Goal: Task Accomplishment & Management: Manage account settings

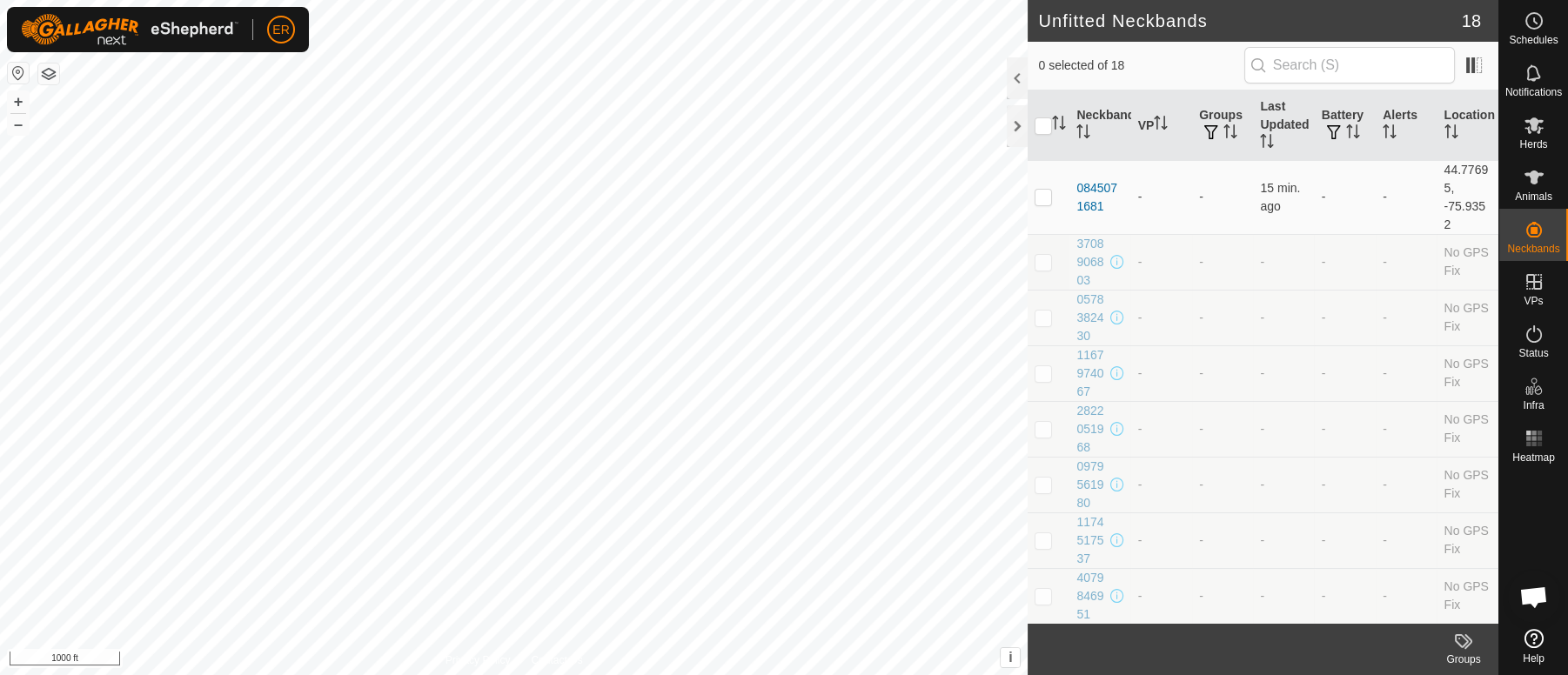
scroll to position [14486, 0]
click at [1534, 131] on icon at bounding box center [1534, 125] width 21 height 21
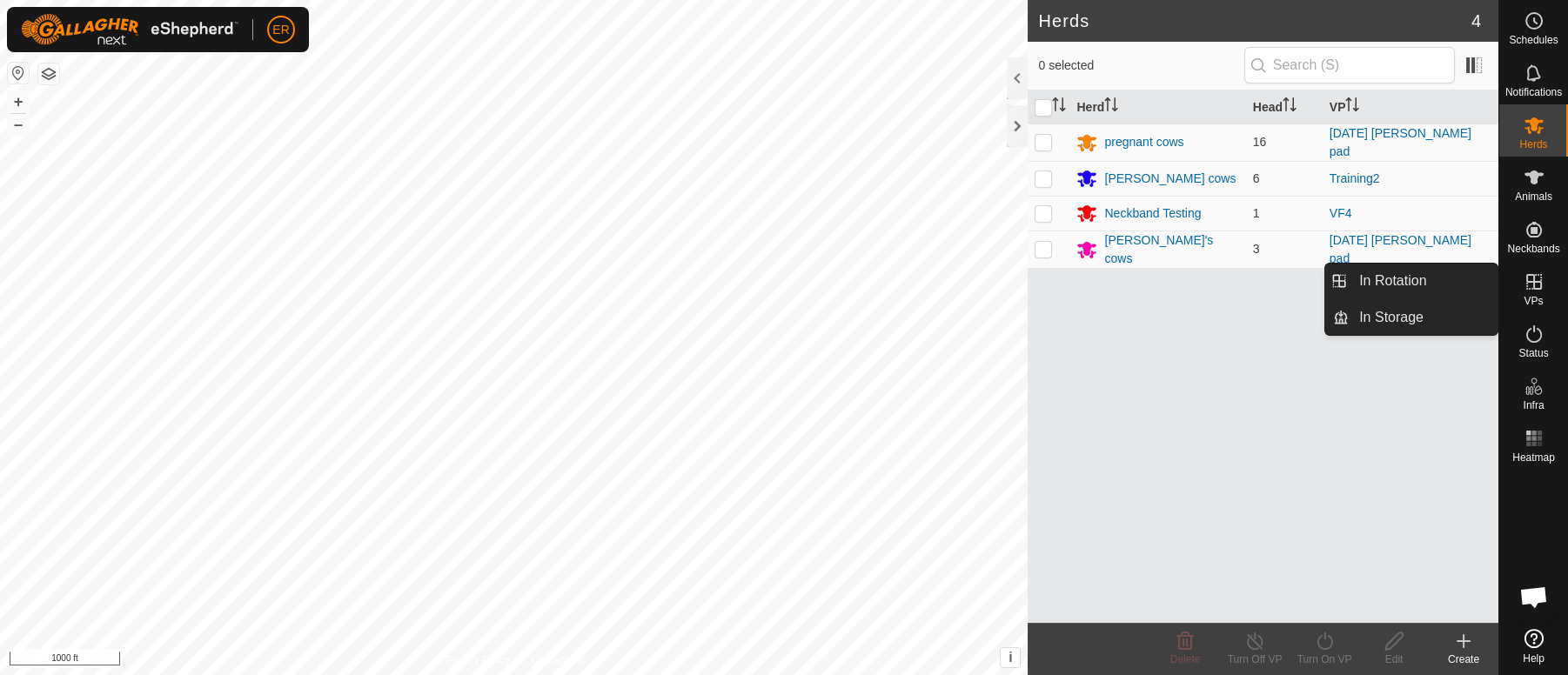
click at [1530, 287] on icon at bounding box center [1534, 281] width 21 height 21
click at [1473, 283] on link "In Rotation" at bounding box center [1423, 281] width 149 height 35
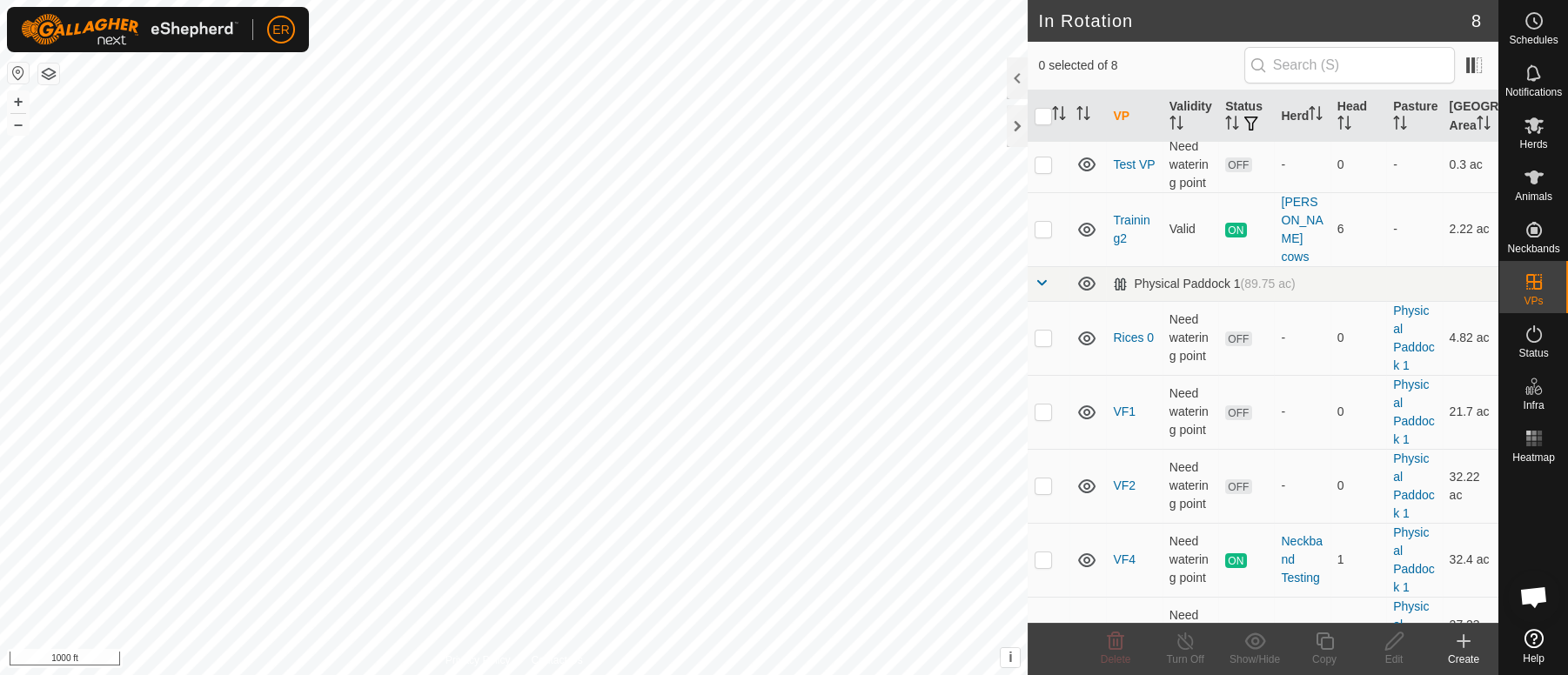
scroll to position [143, 0]
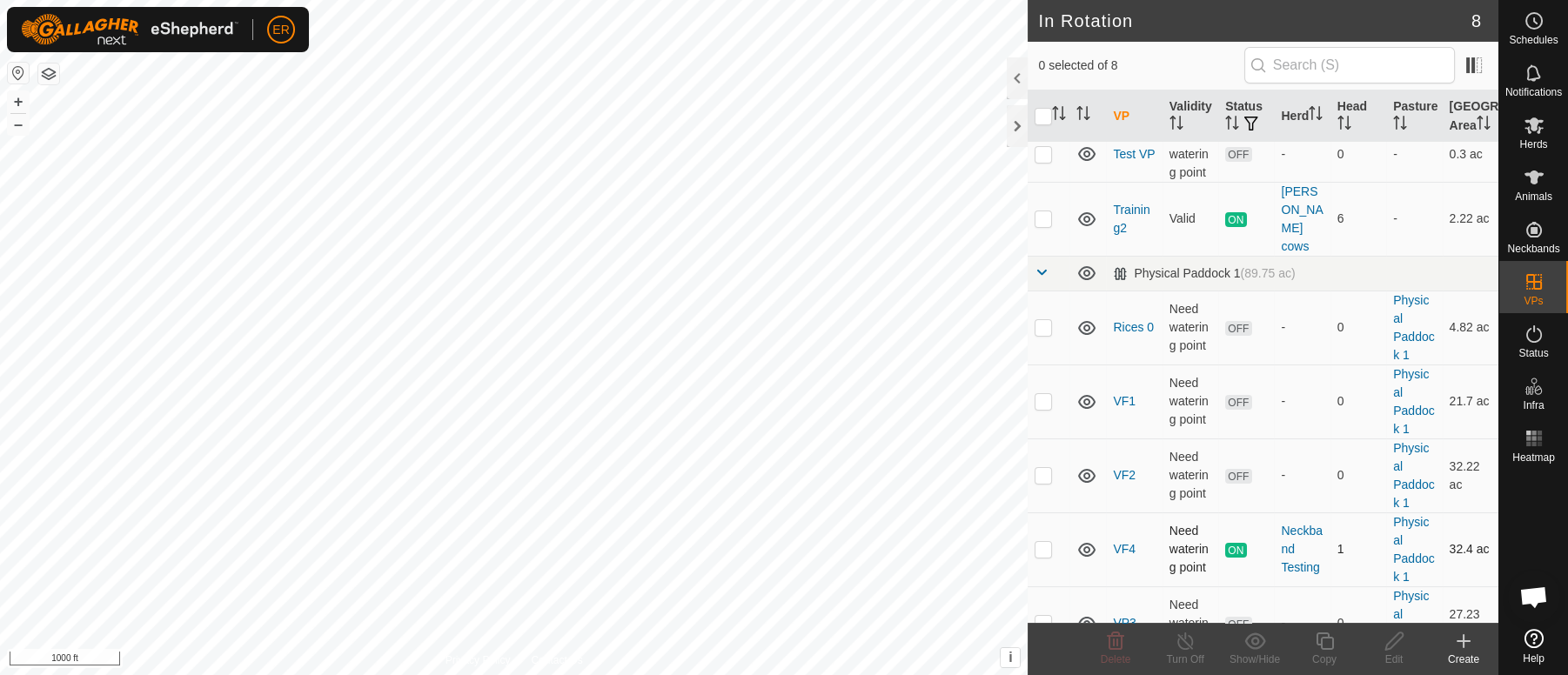
click at [1050, 542] on p-checkbox at bounding box center [1044, 549] width 18 height 14
checkbox input "true"
click at [1183, 645] on icon at bounding box center [1186, 640] width 22 height 21
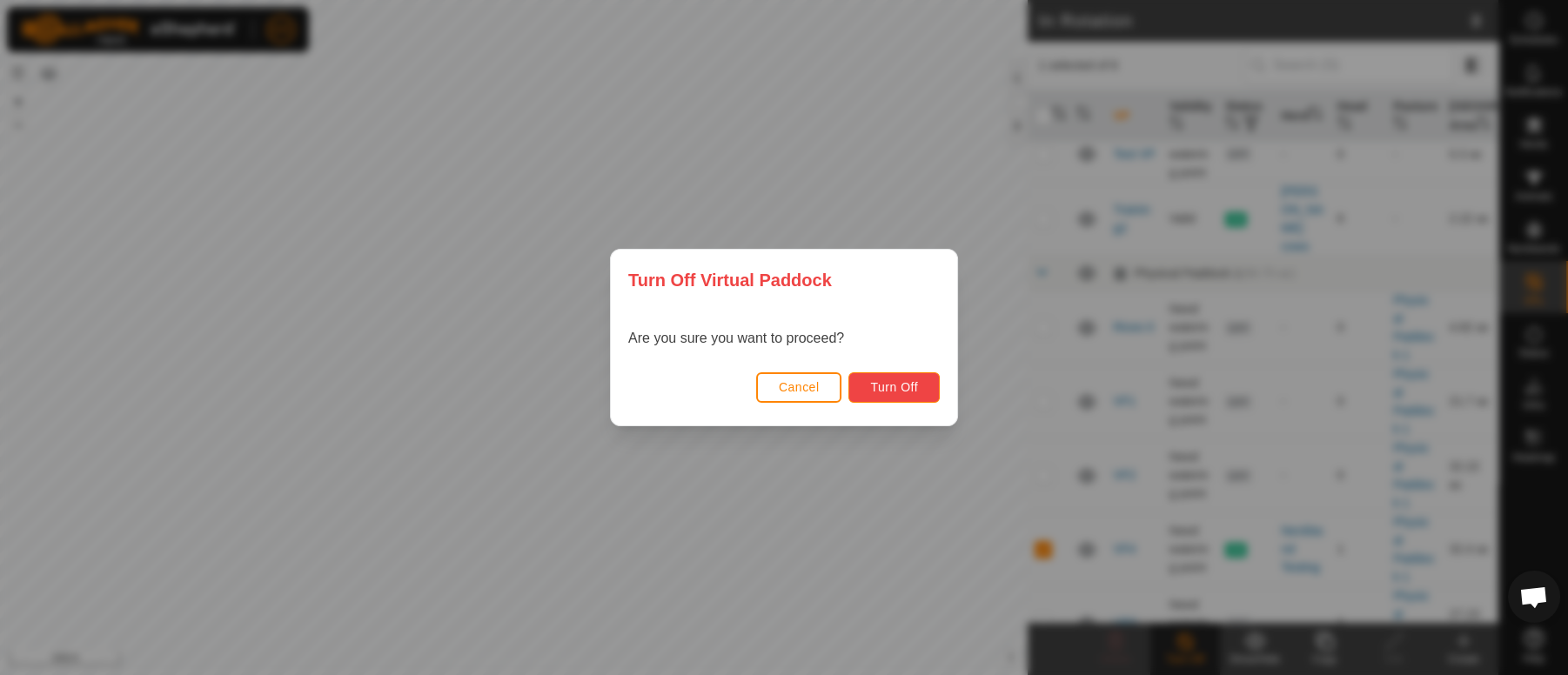
click at [924, 390] on button "Turn Off" at bounding box center [893, 387] width 91 height 30
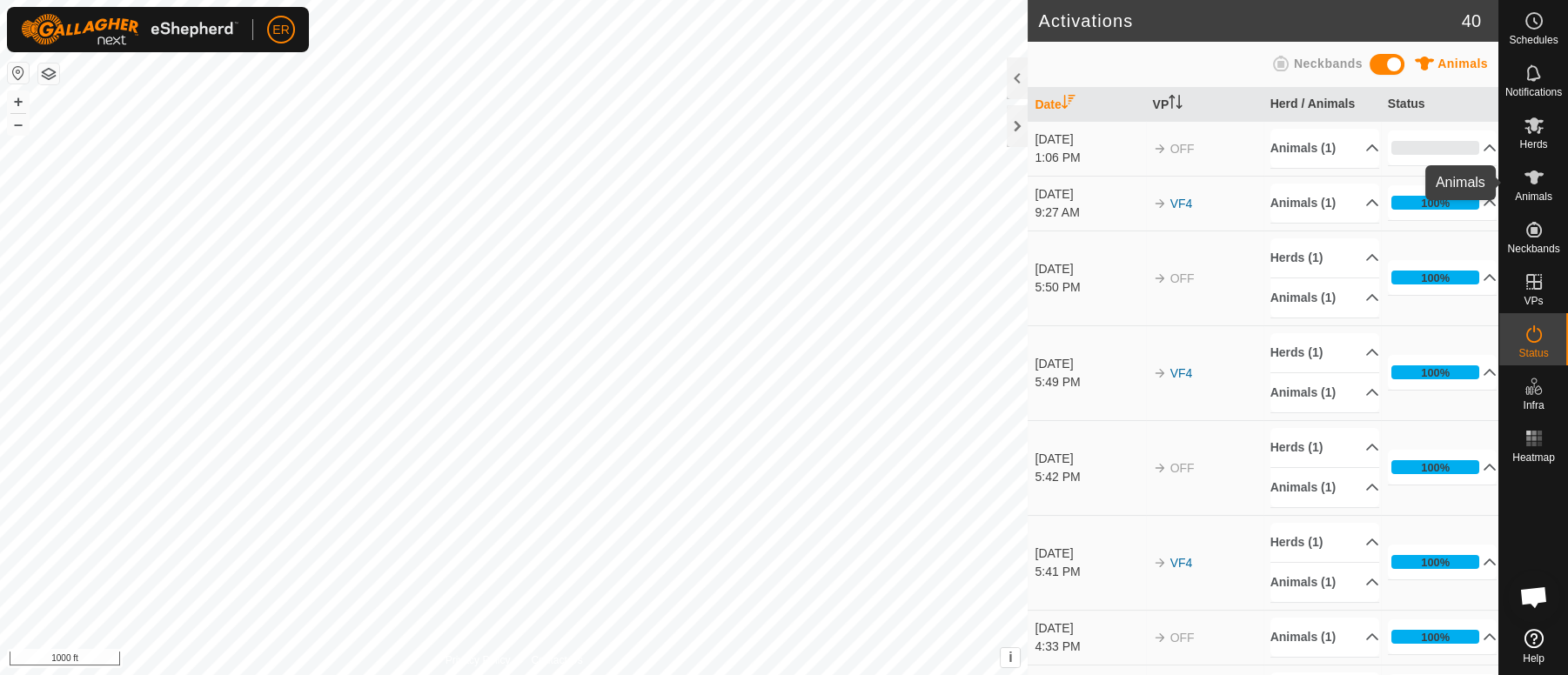
click at [1531, 173] on icon at bounding box center [1535, 177] width 20 height 14
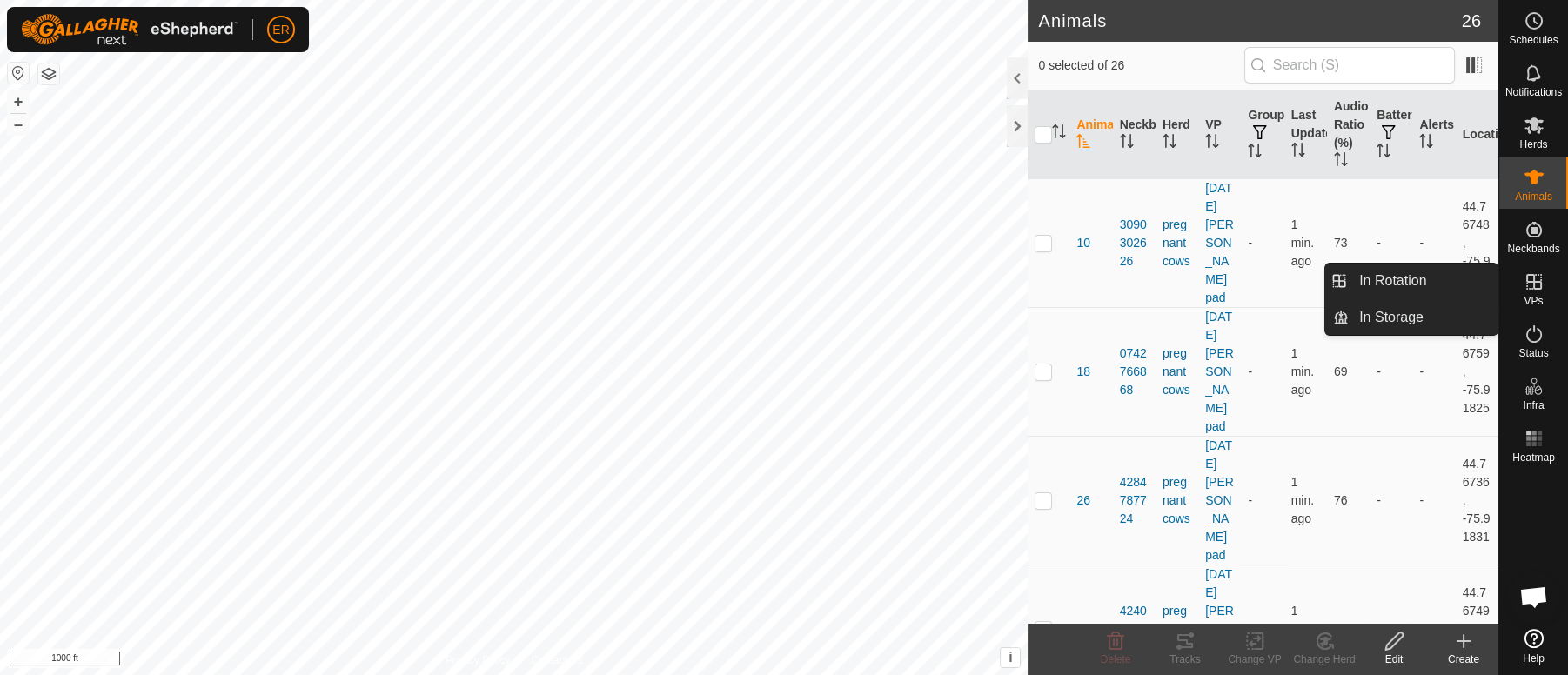
click at [1538, 281] on icon at bounding box center [1535, 281] width 16 height 16
click at [1470, 282] on link "In Rotation" at bounding box center [1423, 281] width 149 height 35
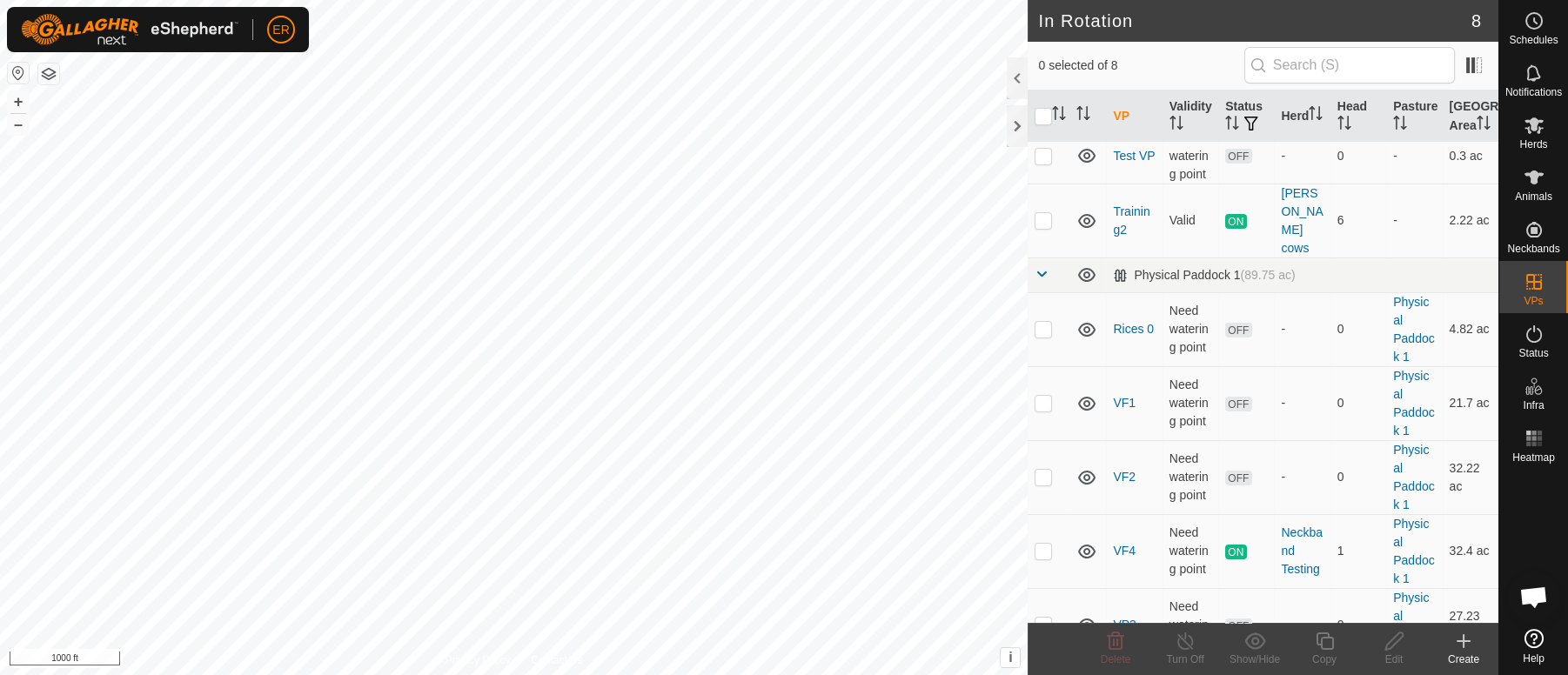
scroll to position [143, 0]
click at [1044, 542] on p-checkbox at bounding box center [1044, 549] width 18 height 14
checkbox input "true"
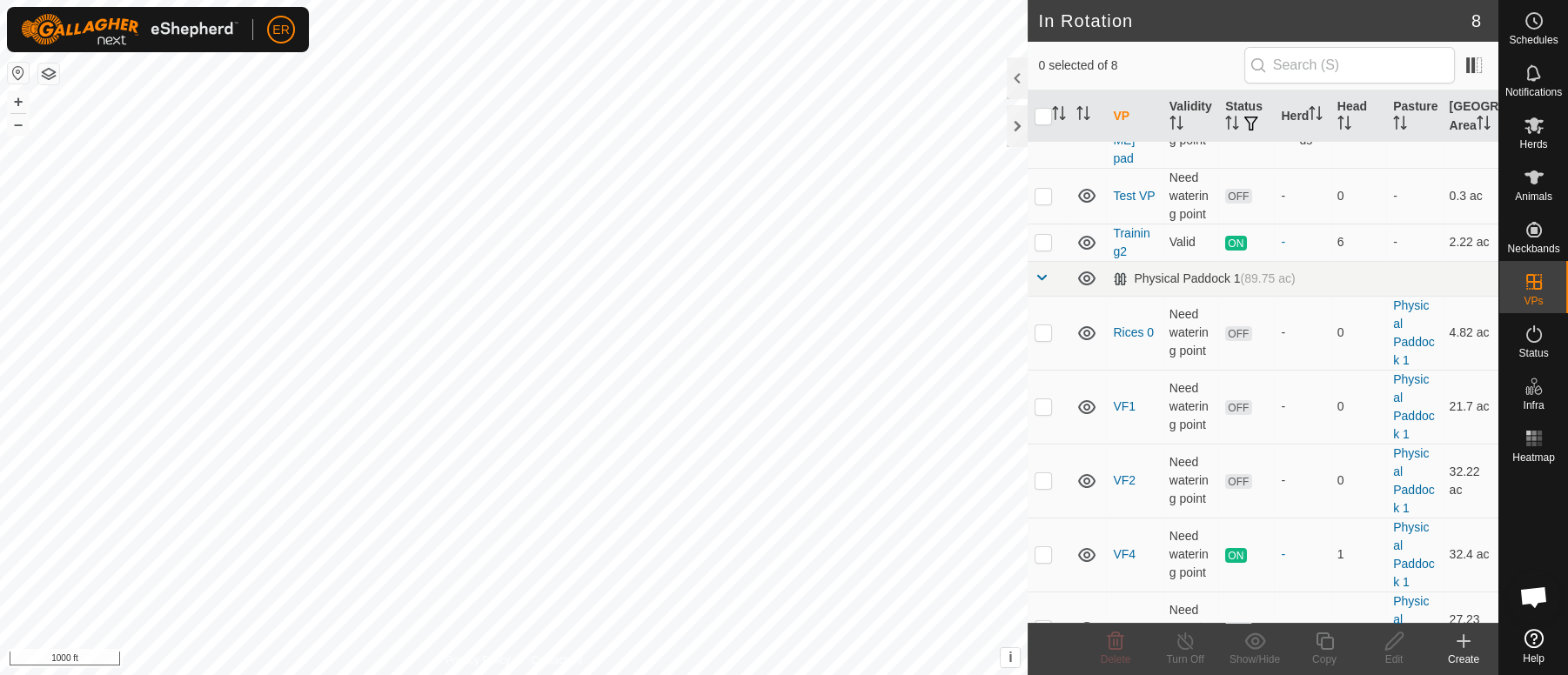
scroll to position [143, 0]
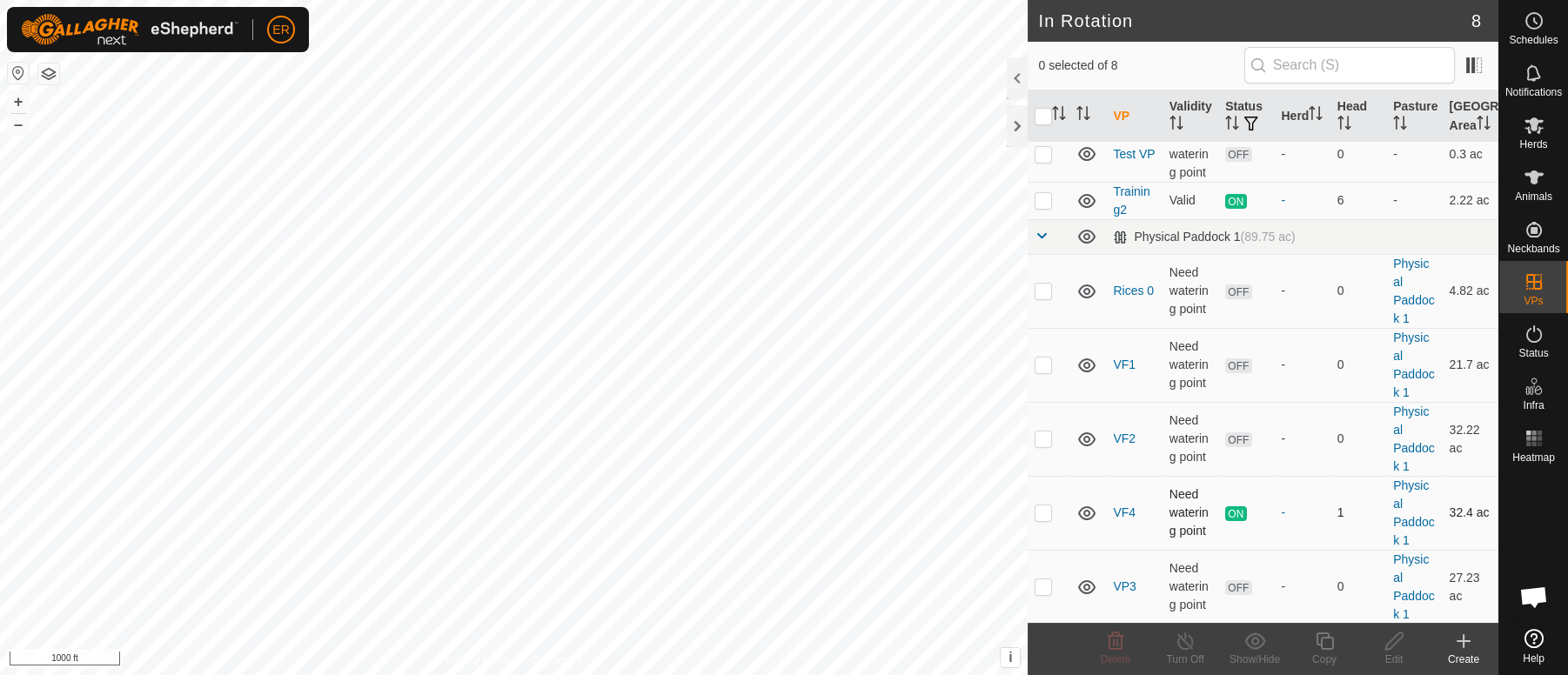
click at [1044, 510] on p-checkbox at bounding box center [1044, 512] width 18 height 14
checkbox input "true"
click at [1180, 643] on icon at bounding box center [1186, 640] width 22 height 21
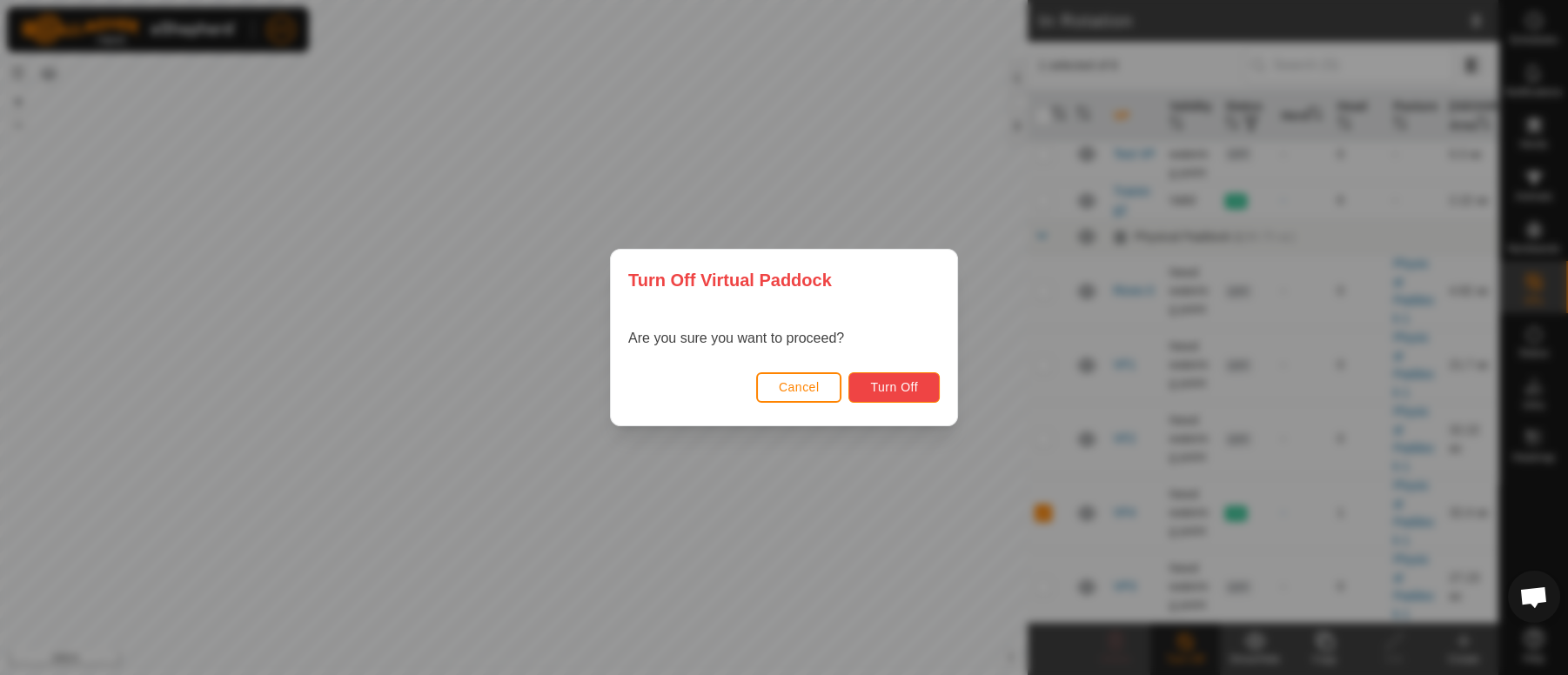
click at [893, 384] on span "Turn Off" at bounding box center [893, 387] width 48 height 14
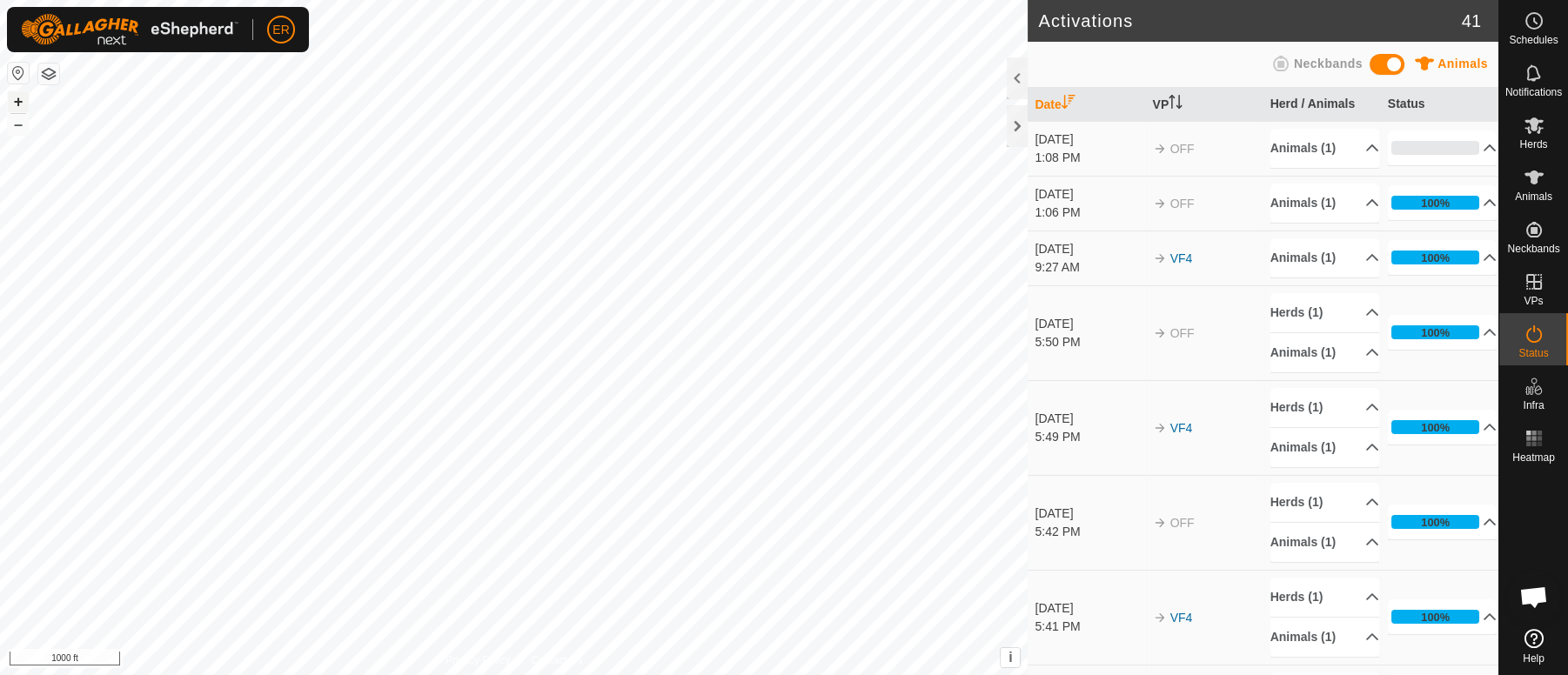
click at [16, 101] on button "+" at bounding box center [18, 101] width 21 height 21
click at [22, 100] on button "+" at bounding box center [18, 101] width 21 height 21
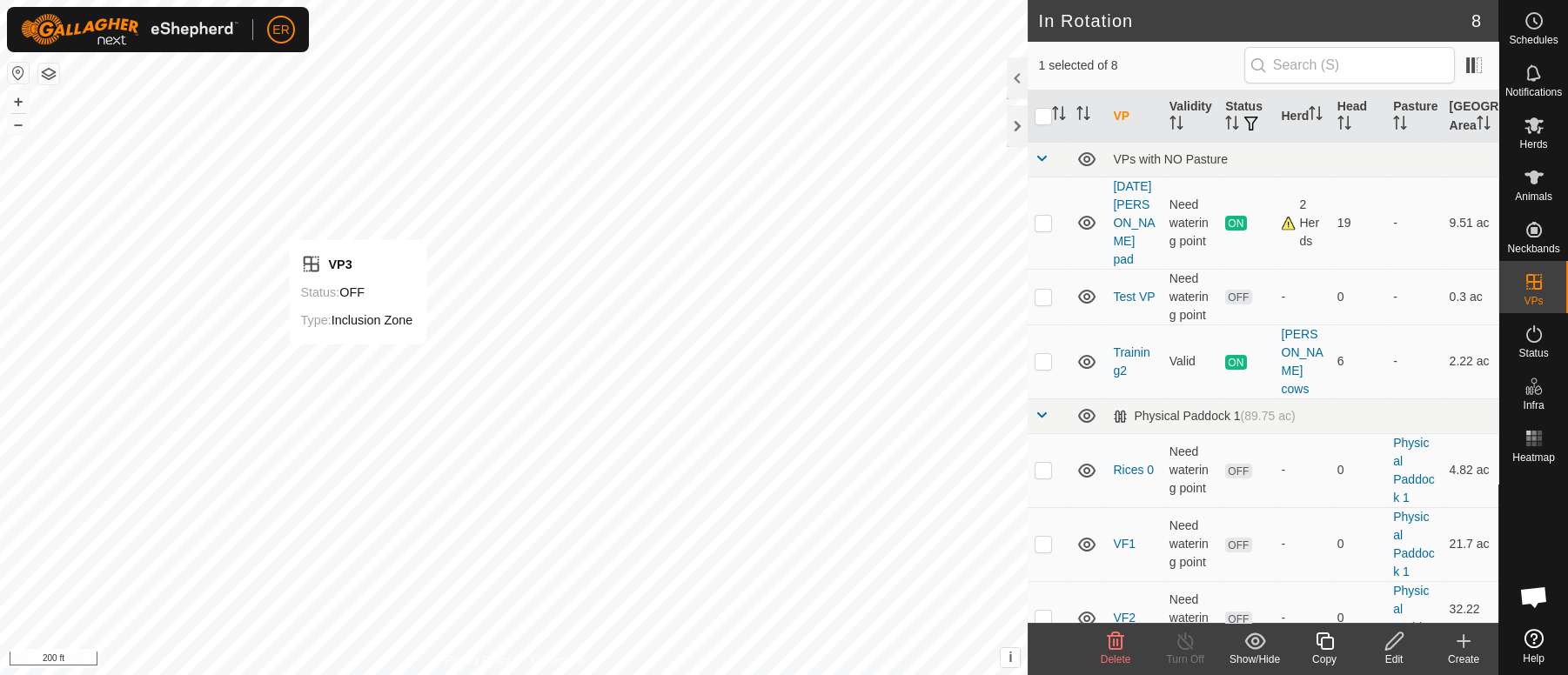
checkbox input "false"
checkbox input "true"
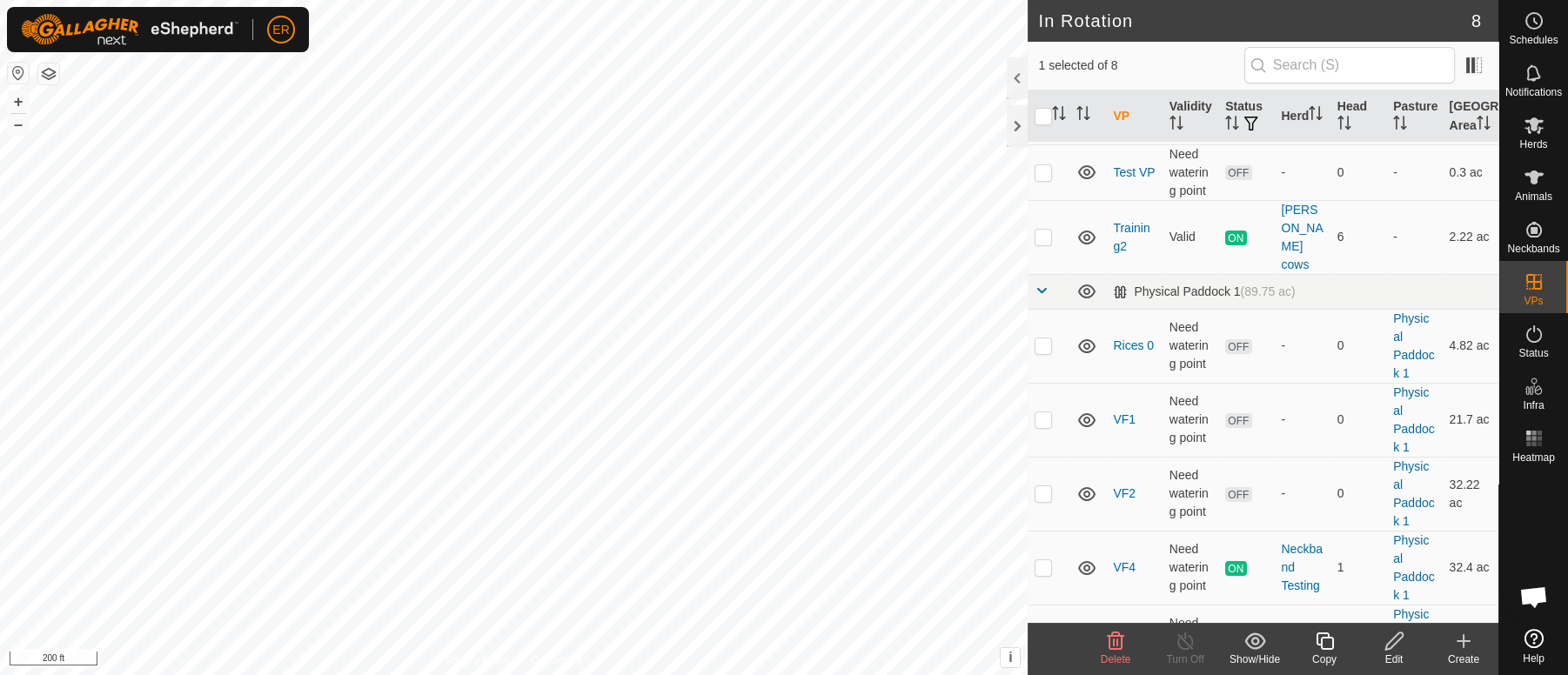
scroll to position [143, 0]
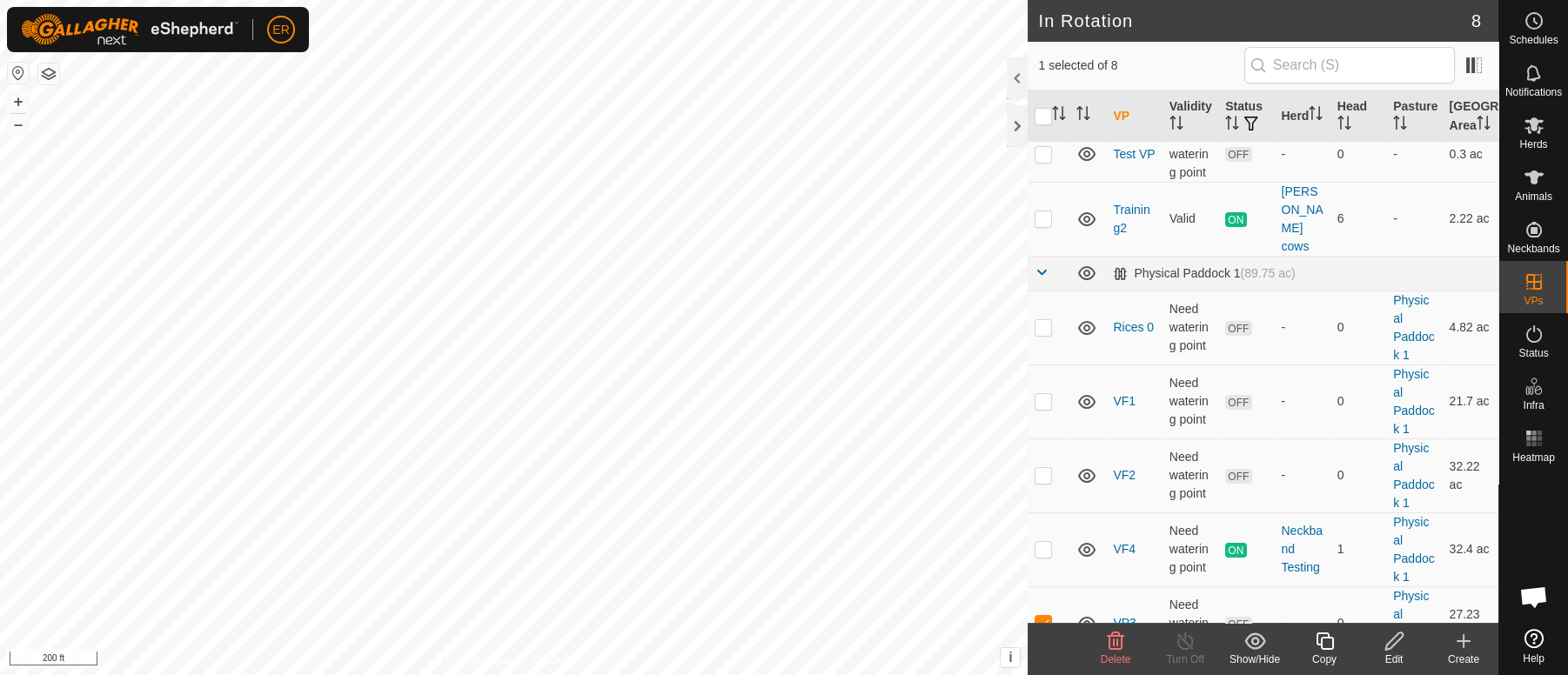
click at [1392, 646] on icon at bounding box center [1394, 641] width 18 height 18
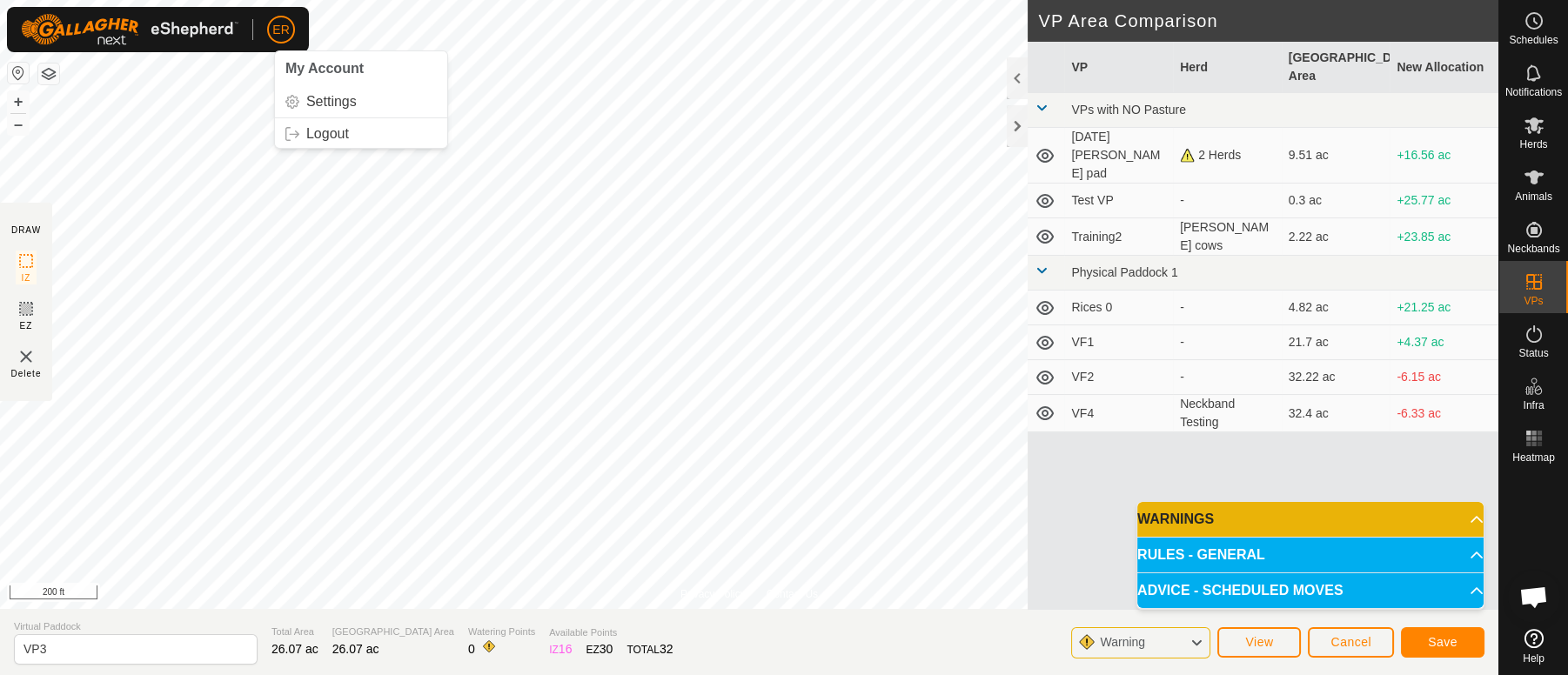
click at [287, 0] on html "ER My Account Settings Logout Schedules Notifications Herds Animals Neckbands V…" at bounding box center [784, 337] width 1568 height 675
click at [1442, 644] on span "Save" at bounding box center [1443, 642] width 29 height 14
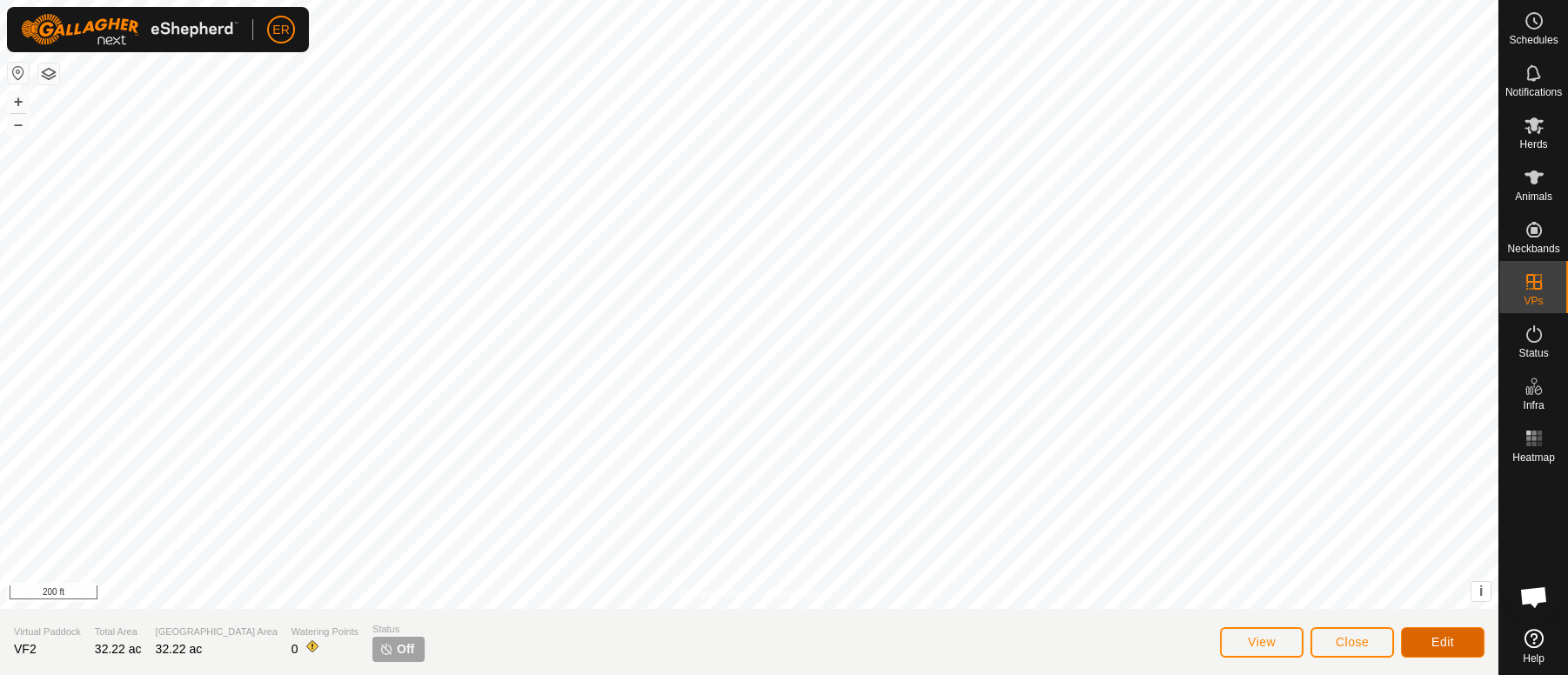
click at [1435, 627] on button "Edit" at bounding box center [1442, 642] width 83 height 30
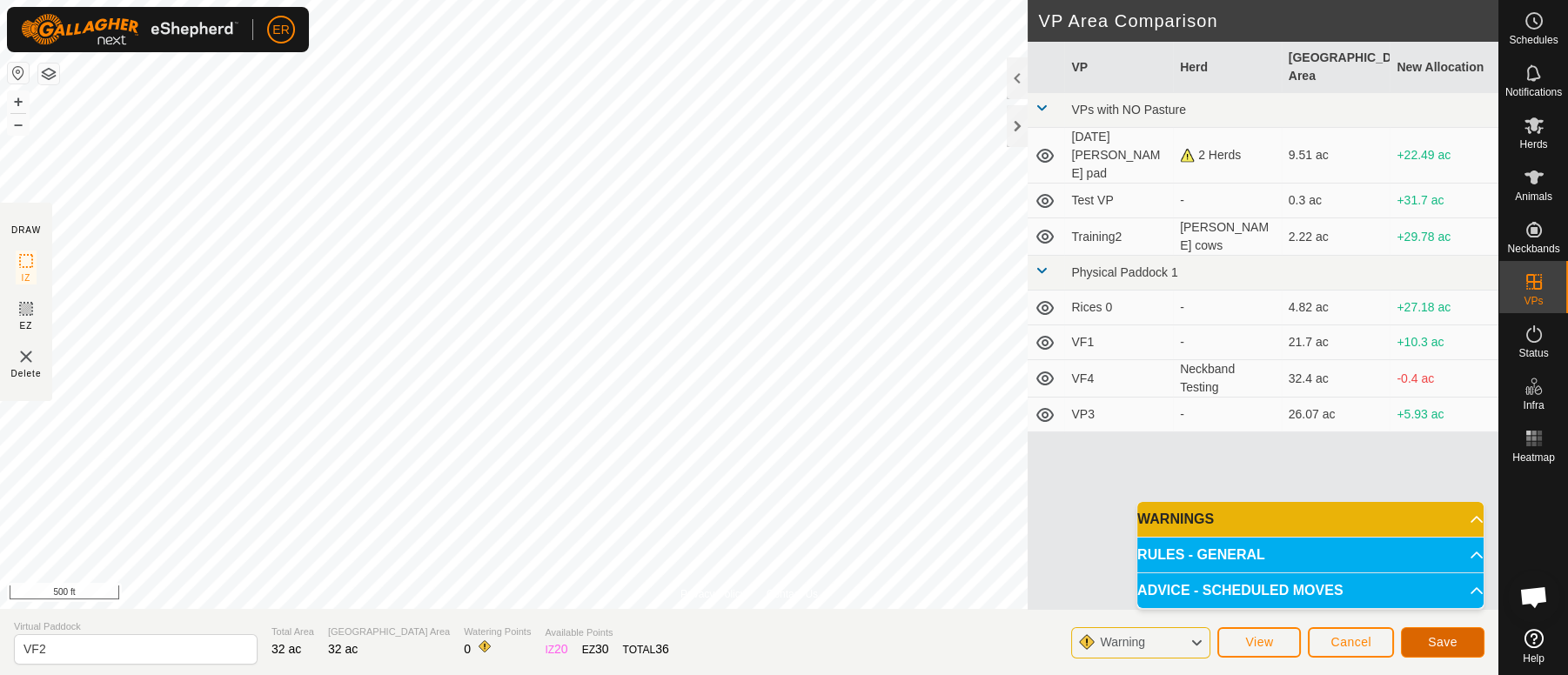
click at [1416, 648] on button "Save" at bounding box center [1442, 642] width 83 height 30
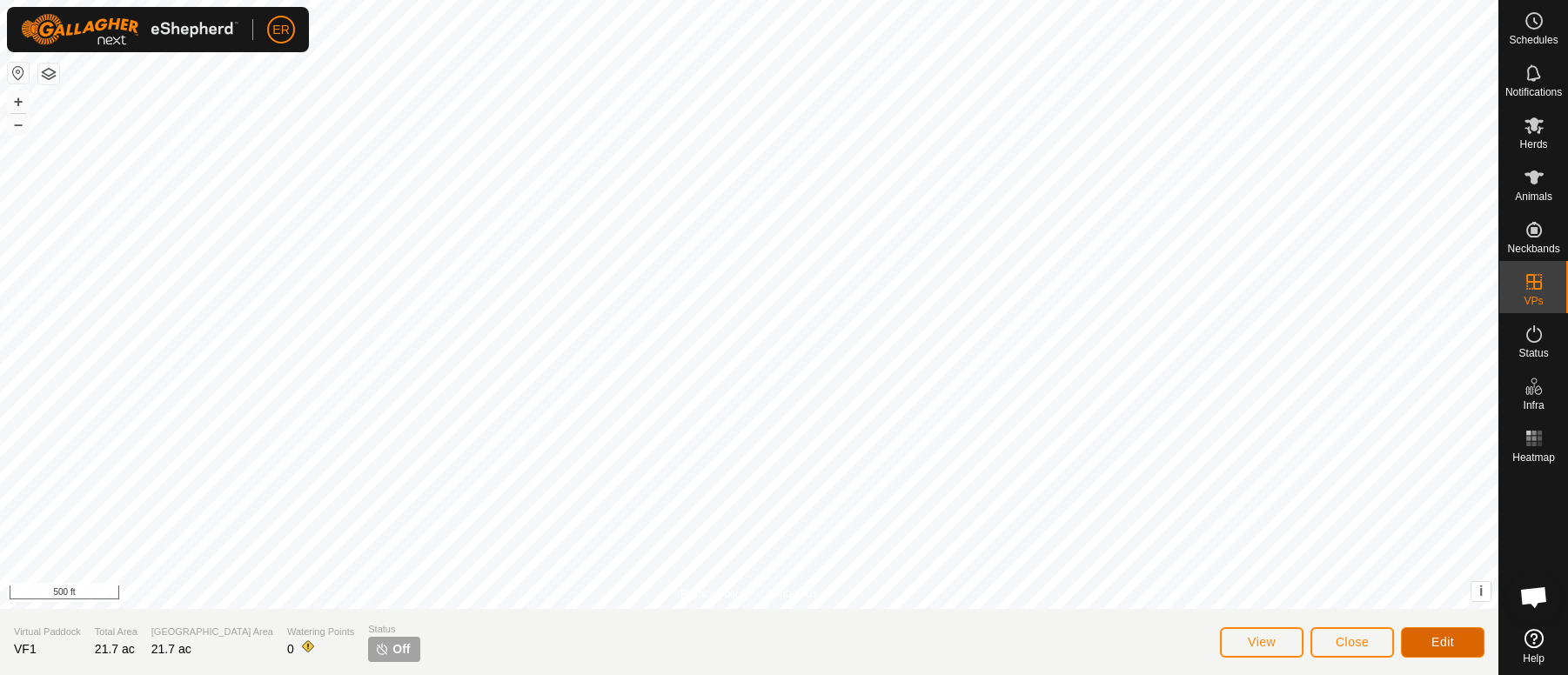
click at [1460, 645] on button "Edit" at bounding box center [1442, 642] width 83 height 30
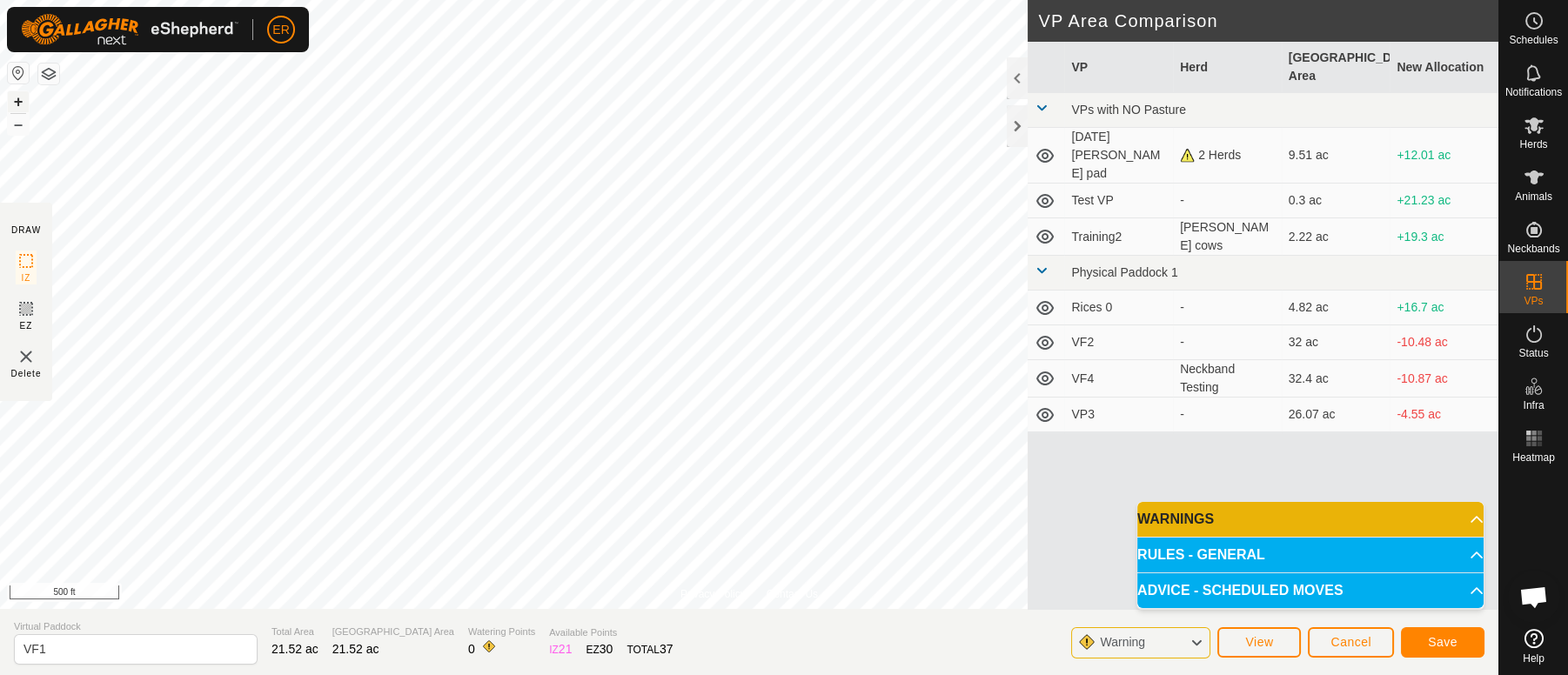
click at [12, 97] on button "+" at bounding box center [18, 101] width 21 height 21
click at [1048, 371] on icon at bounding box center [1045, 378] width 18 height 14
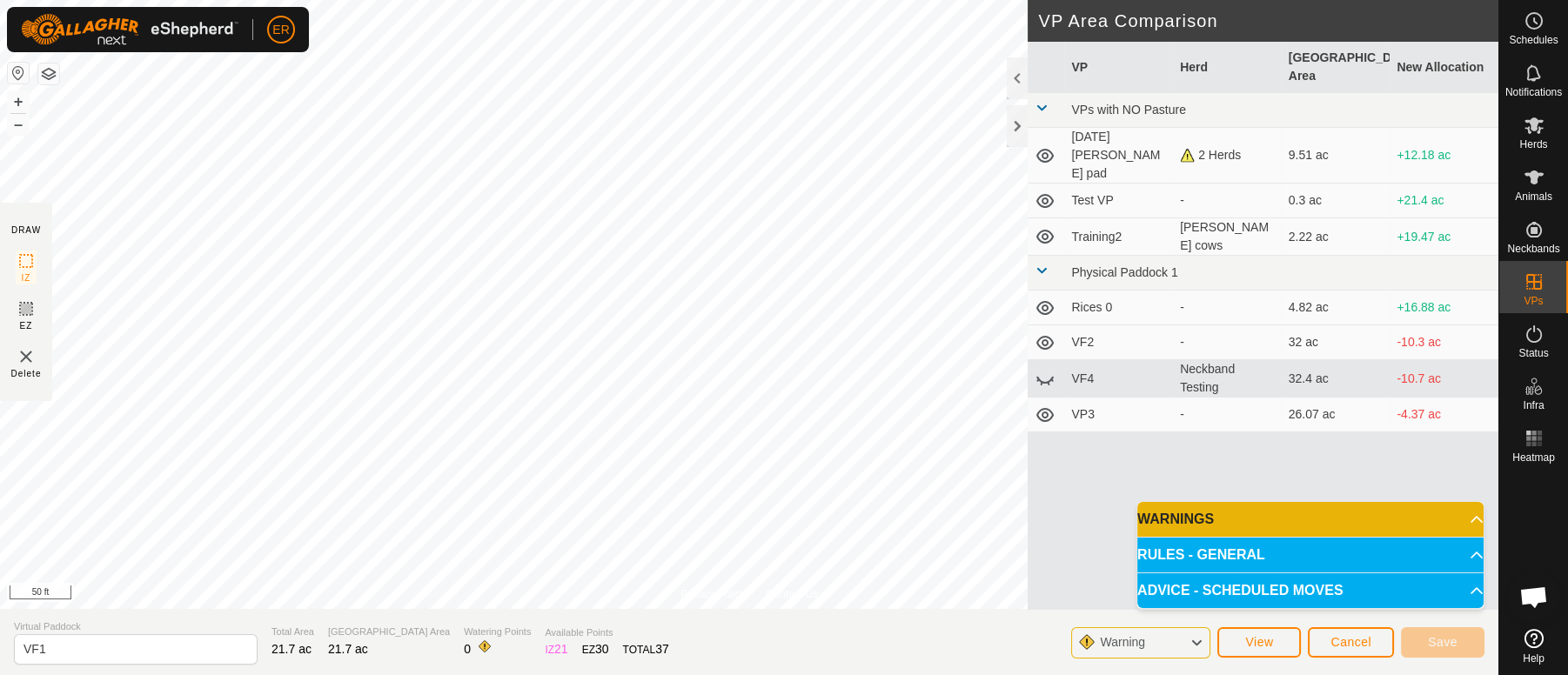
click at [1048, 368] on icon at bounding box center [1045, 378] width 21 height 21
click at [1566, 0] on html "ER Schedules Notifications Herds Animals Neckbands VPs Status Infra Heatmap Hel…" at bounding box center [784, 337] width 1568 height 675
click at [413, 0] on html "ER Schedules Notifications Herds Animals Neckbands VPs Status Infra Heatmap Hel…" at bounding box center [784, 337] width 1568 height 675
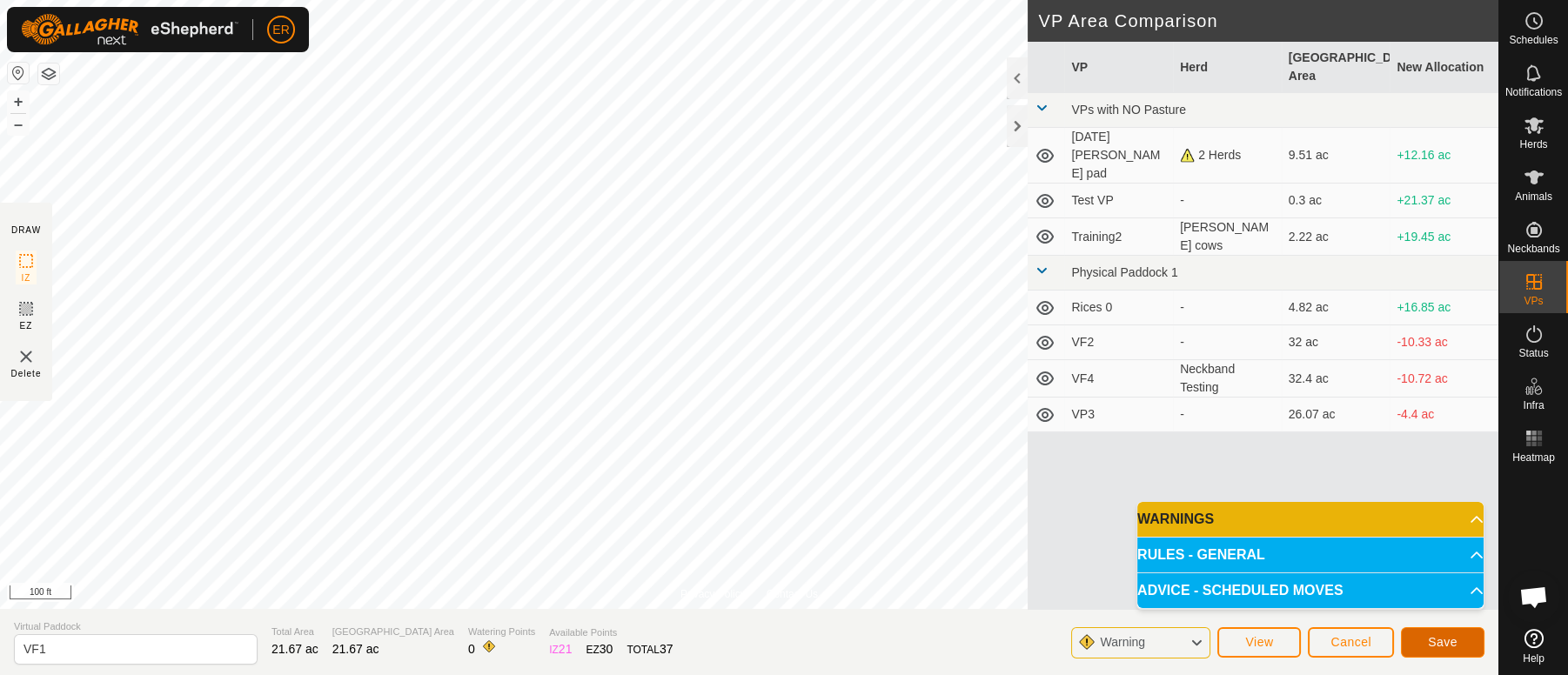
click at [1444, 642] on span "Save" at bounding box center [1443, 642] width 29 height 14
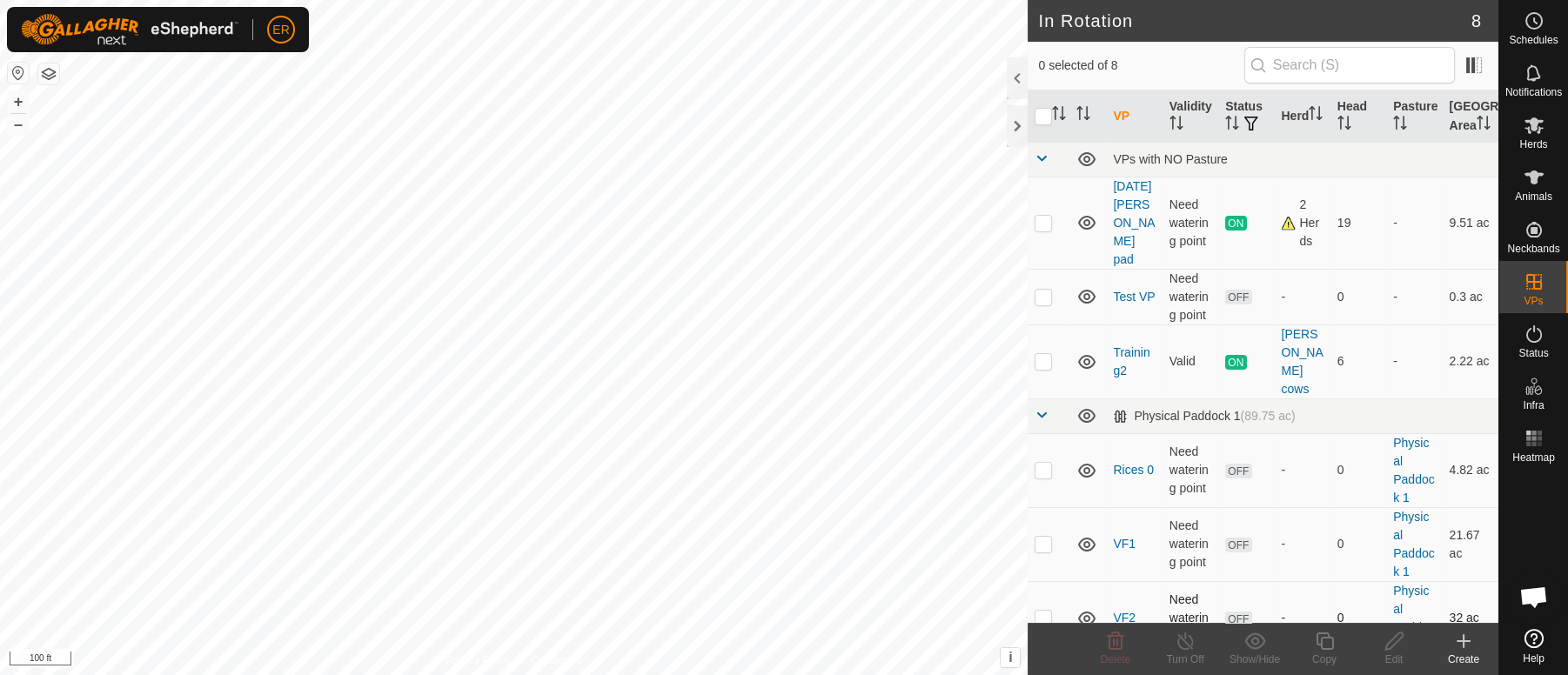
drag, startPoint x: 1290, startPoint y: 584, endPoint x: 1267, endPoint y: 604, distance: 30.5
click at [1274, 604] on td "-" at bounding box center [1301, 618] width 56 height 74
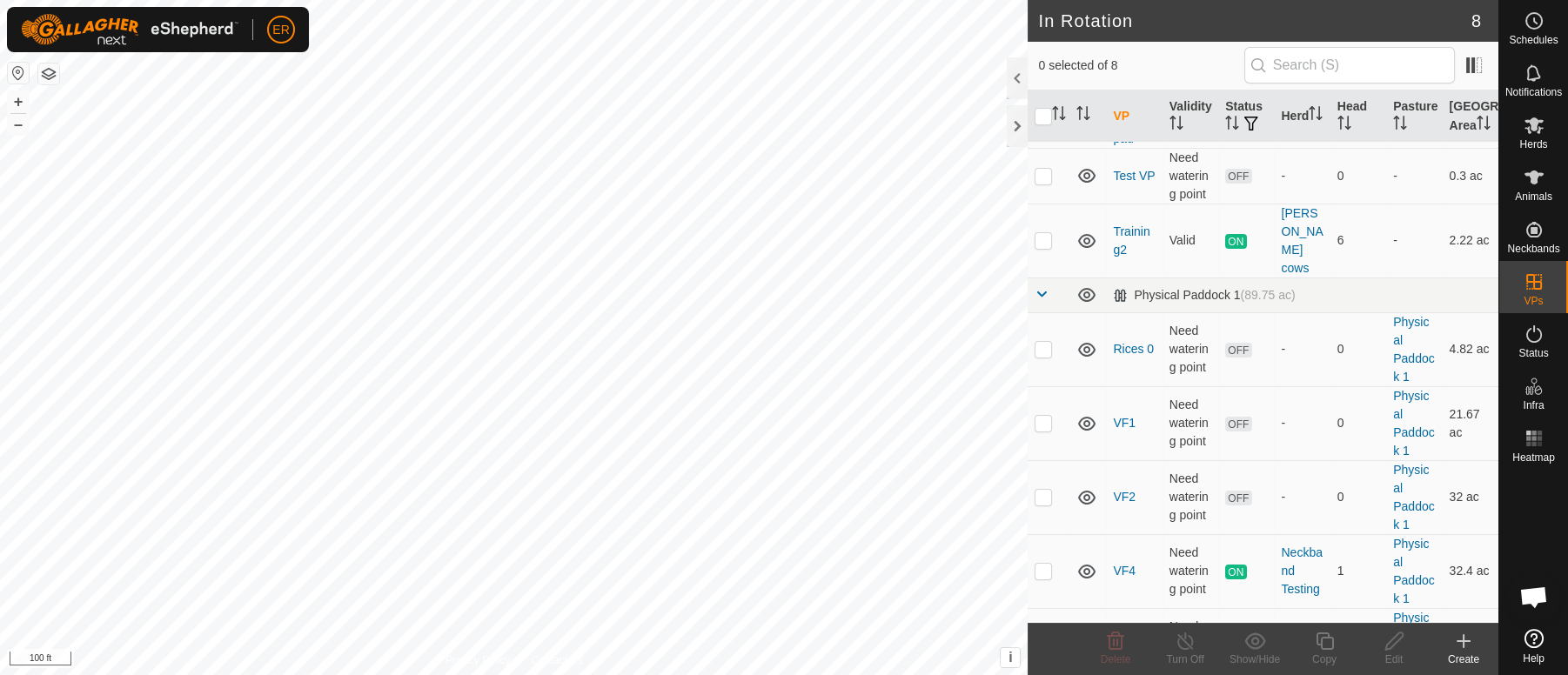
scroll to position [143, 0]
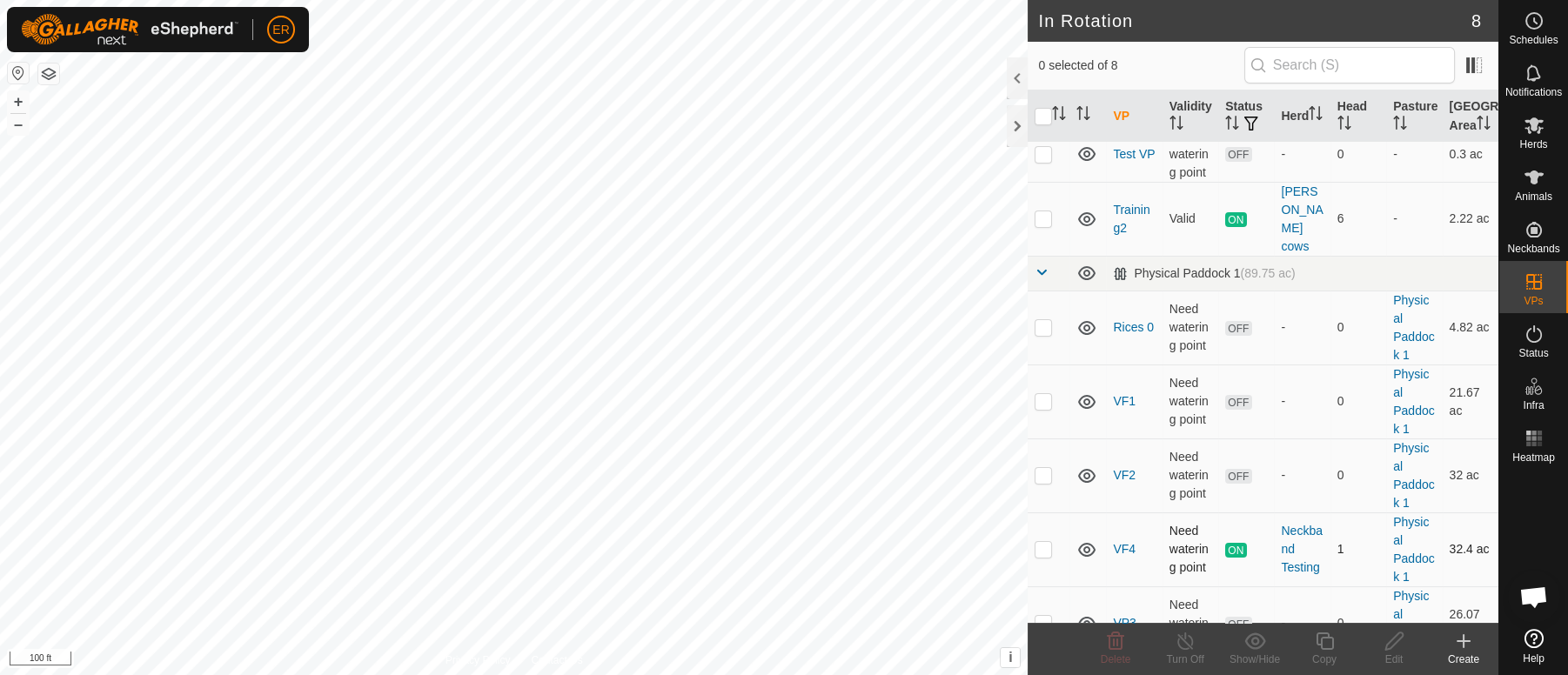
click at [1042, 542] on p-checkbox at bounding box center [1044, 549] width 18 height 14
checkbox input "true"
click at [1185, 641] on line at bounding box center [1185, 642] width 14 height 14
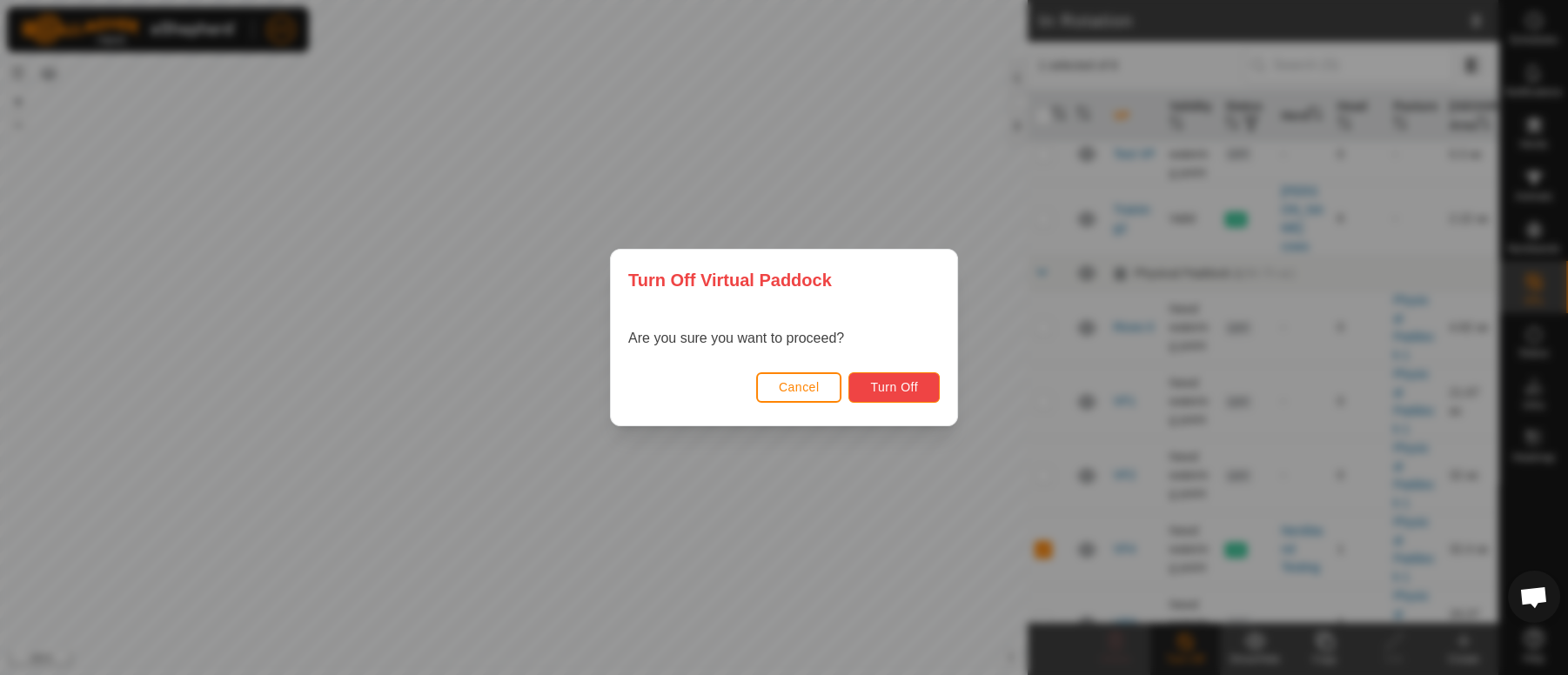
click at [924, 379] on button "Turn Off" at bounding box center [893, 387] width 91 height 30
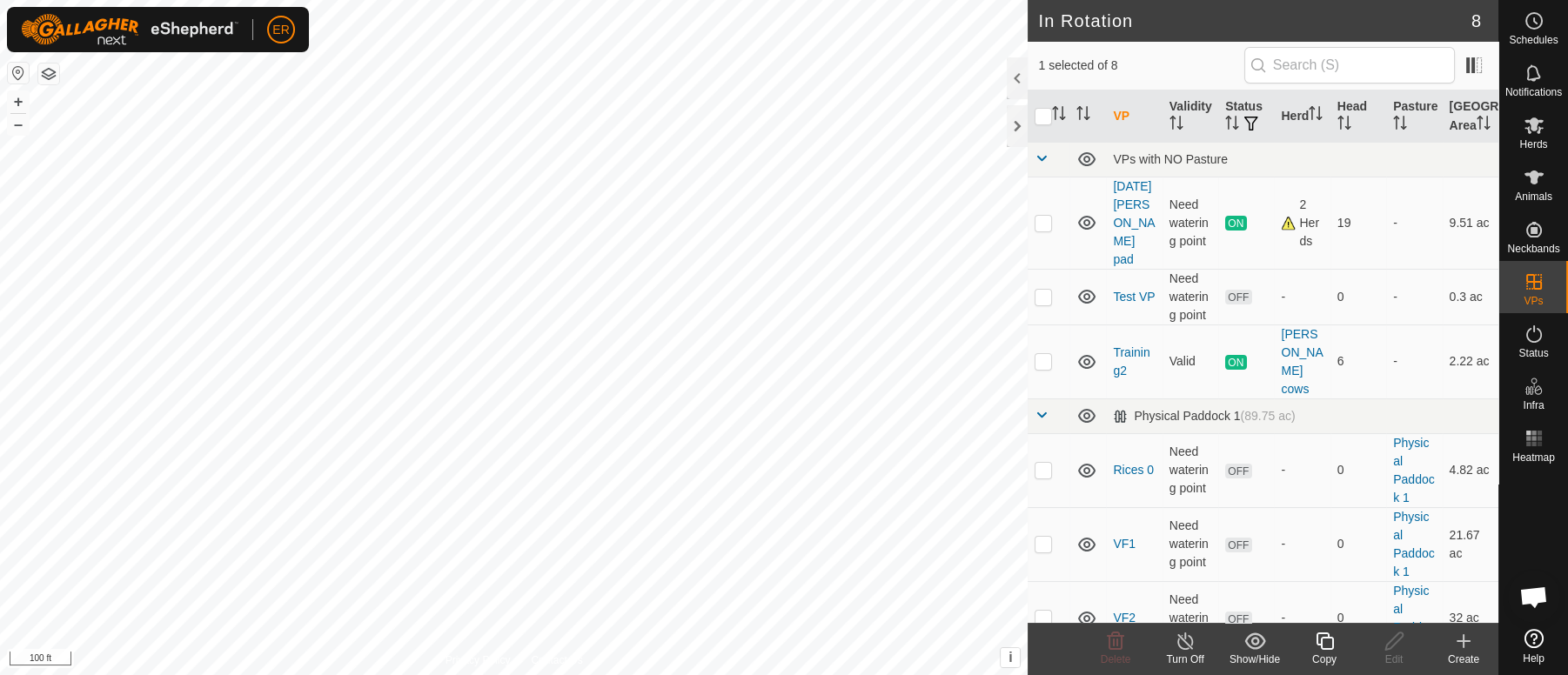
click at [1185, 639] on icon at bounding box center [1186, 640] width 22 height 21
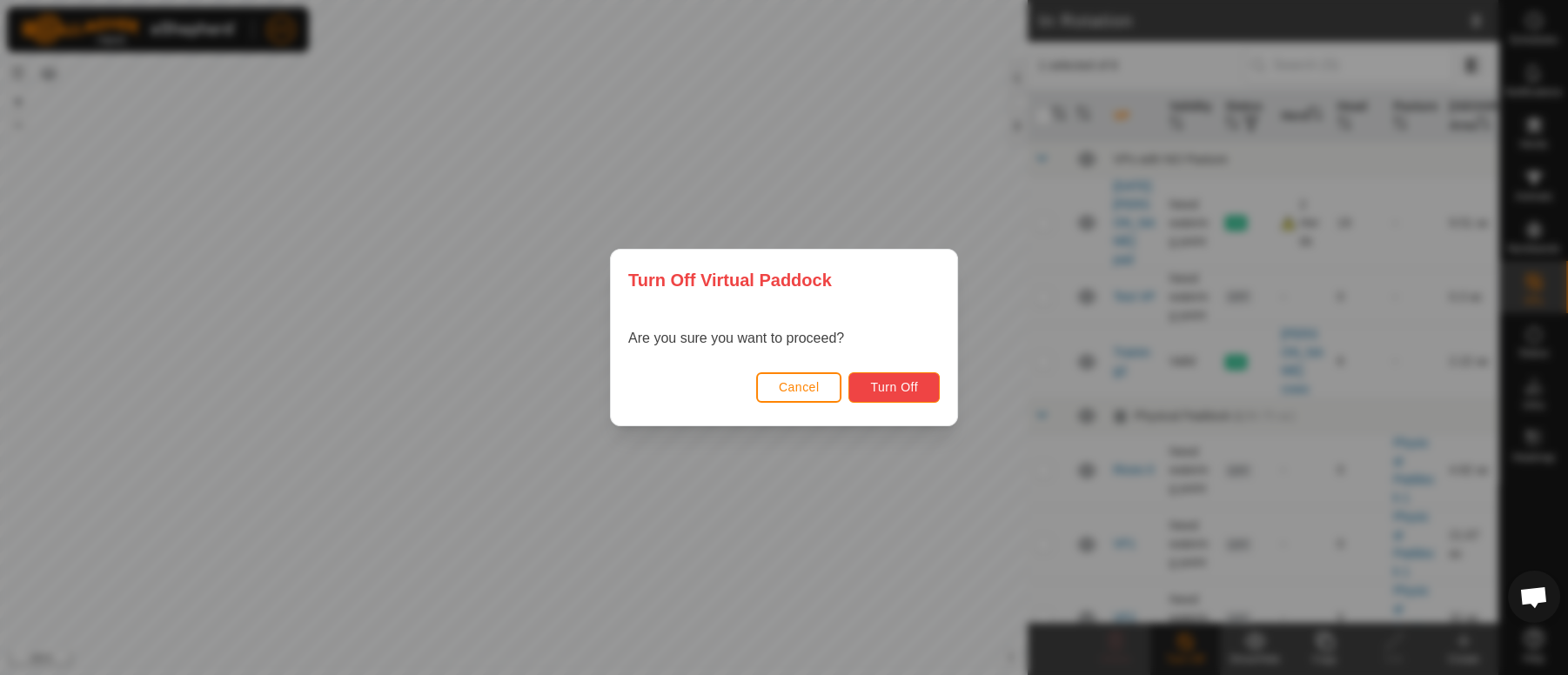
click at [877, 376] on button "Turn Off" at bounding box center [893, 387] width 91 height 30
click at [877, 390] on span "Turn Off" at bounding box center [893, 387] width 48 height 14
click at [565, 340] on div "Turn Off Virtual Paddock Are you sure you want to proceed? Cancel Turn Off" at bounding box center [784, 337] width 1568 height 675
click at [804, 386] on span "Cancel" at bounding box center [800, 387] width 41 height 14
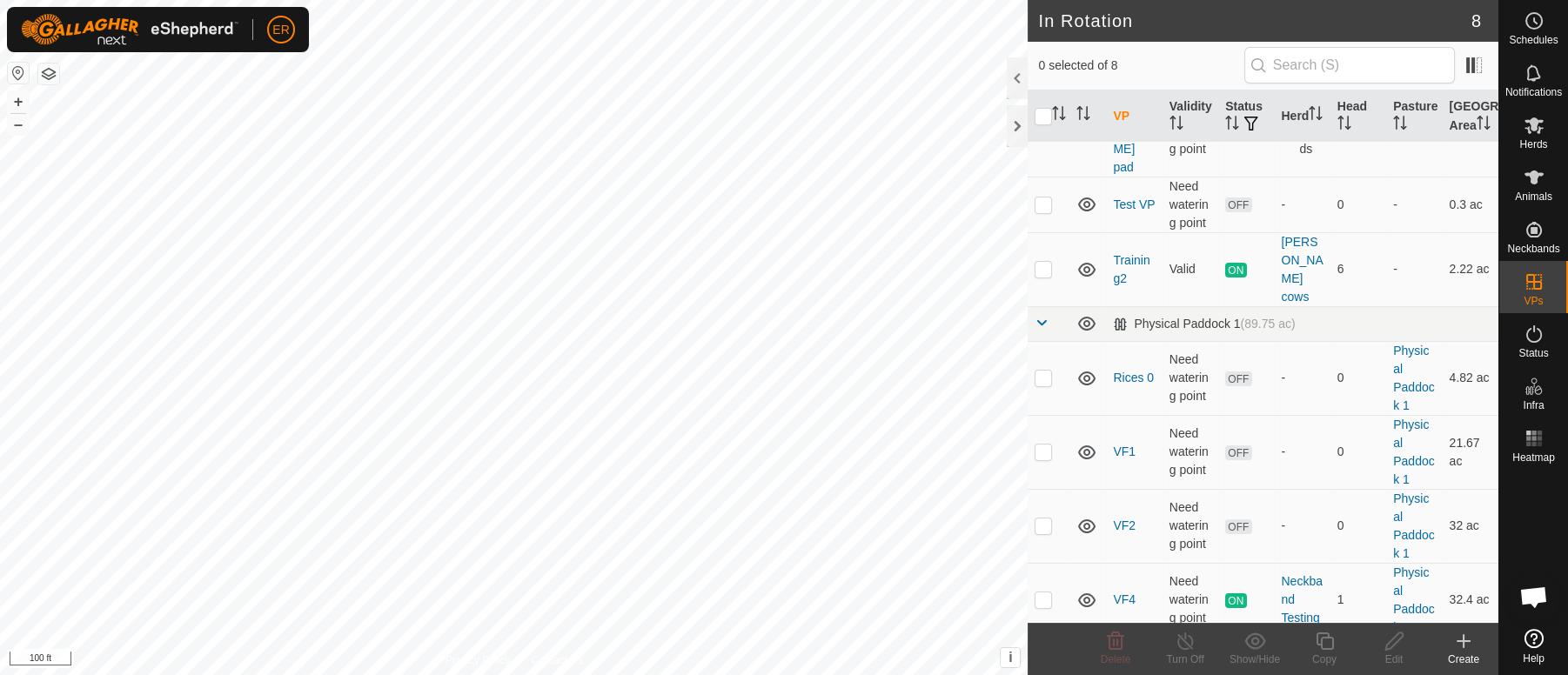
scroll to position [143, 0]
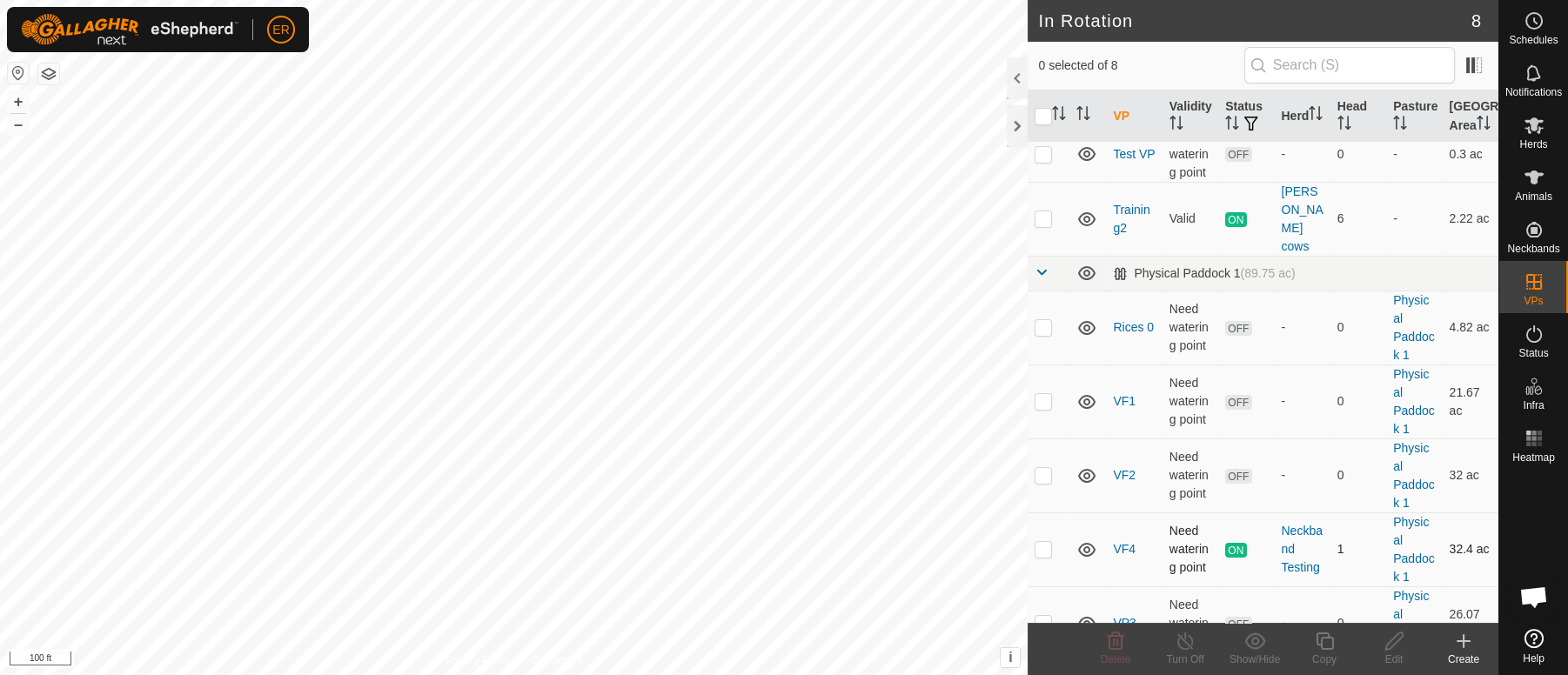
click at [1043, 542] on p-checkbox at bounding box center [1044, 549] width 18 height 14
checkbox input "true"
click at [1183, 641] on line at bounding box center [1185, 642] width 14 height 14
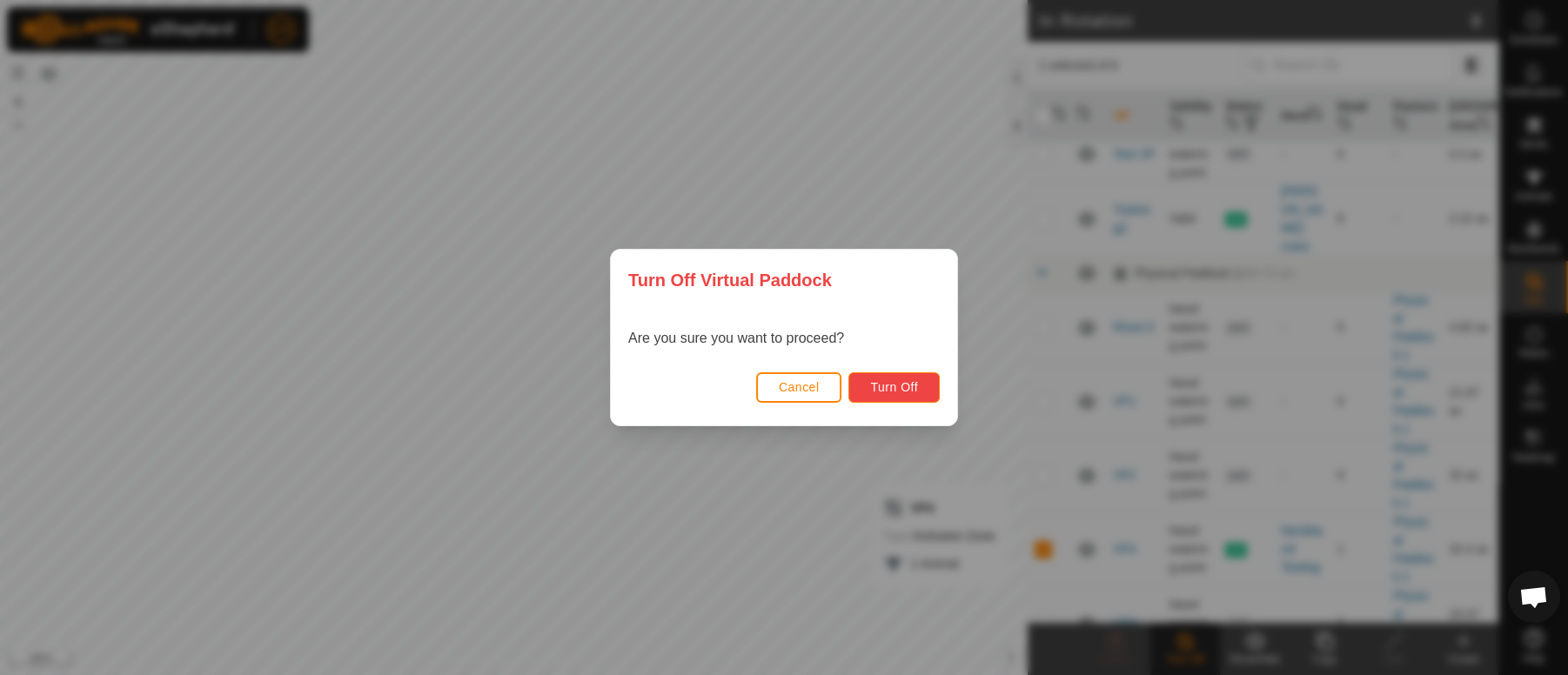
click at [908, 388] on span "Turn Off" at bounding box center [893, 387] width 48 height 14
click at [901, 389] on span "Turn Off" at bounding box center [893, 387] width 48 height 14
click at [900, 387] on span "Turn Off" at bounding box center [893, 387] width 48 height 14
drag, startPoint x: 885, startPoint y: 379, endPoint x: 773, endPoint y: 505, distance: 168.6
click at [773, 505] on div "Turn Off Virtual Paddock Are you sure you want to proceed? Cancel Turn Off" at bounding box center [784, 337] width 1568 height 675
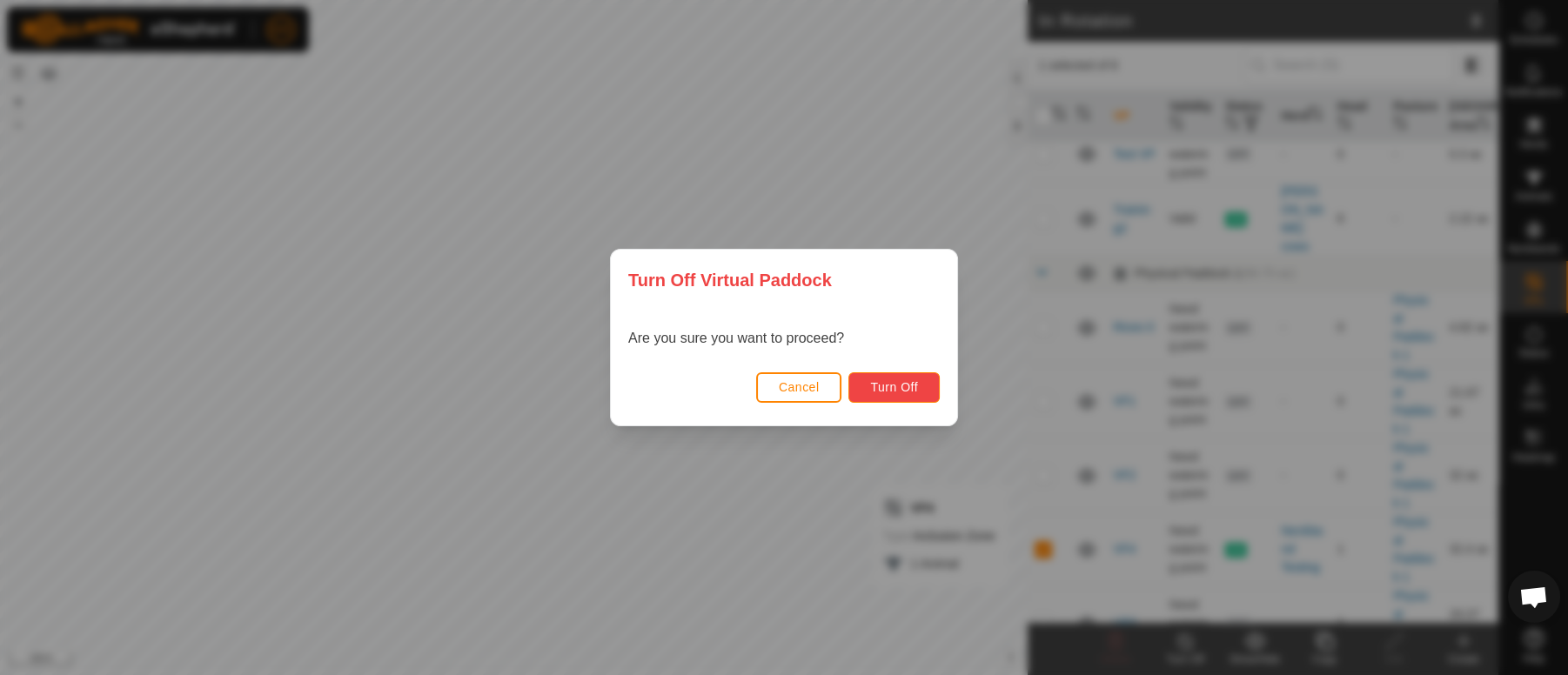
click at [889, 385] on span "Turn Off" at bounding box center [893, 387] width 48 height 14
click at [954, 201] on div "Turn Off Virtual Paddock Are you sure you want to proceed? Cancel Turn Off" at bounding box center [784, 337] width 1568 height 675
click at [828, 590] on div "Turn Off Virtual Paddock Are you sure you want to proceed? Cancel Turn Off" at bounding box center [784, 337] width 1568 height 675
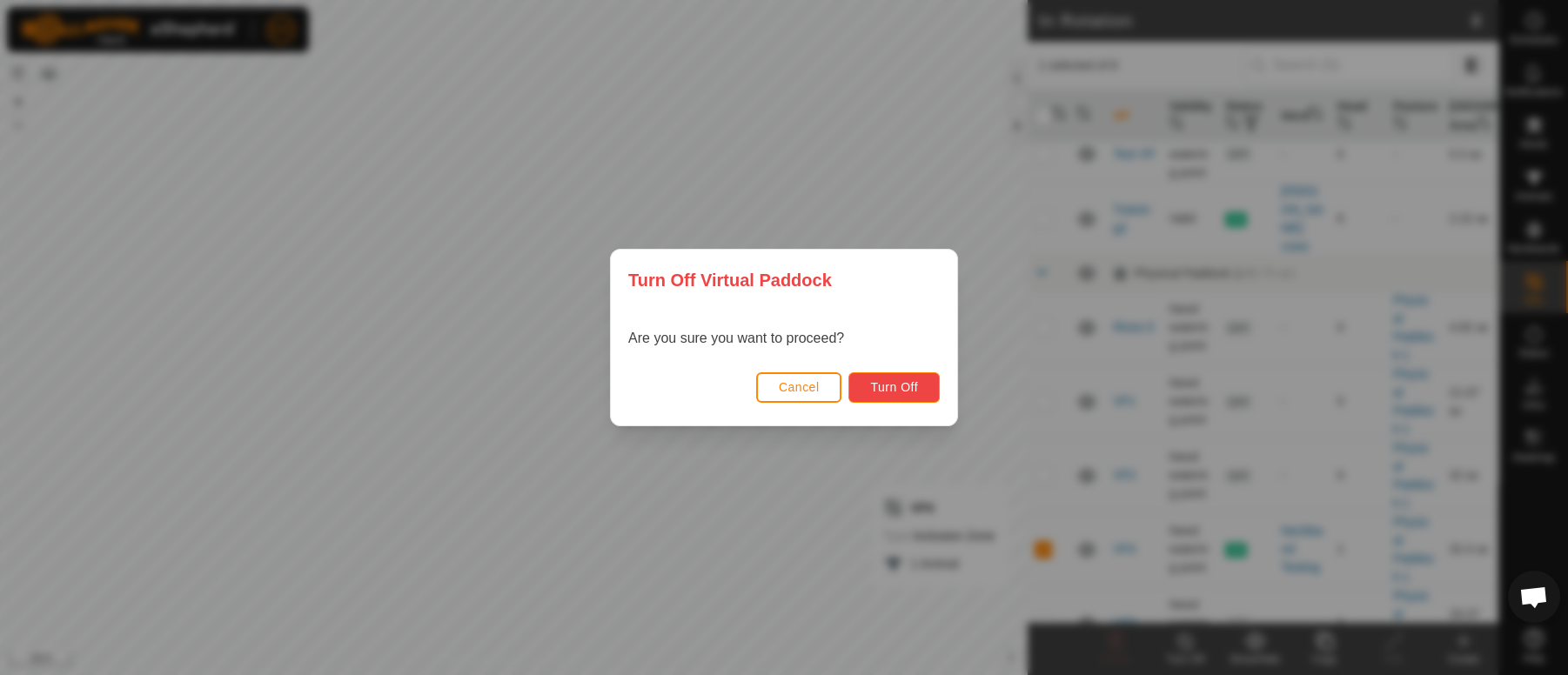
click at [904, 388] on span "Turn Off" at bounding box center [893, 387] width 48 height 14
click at [817, 390] on span "Cancel" at bounding box center [800, 387] width 41 height 14
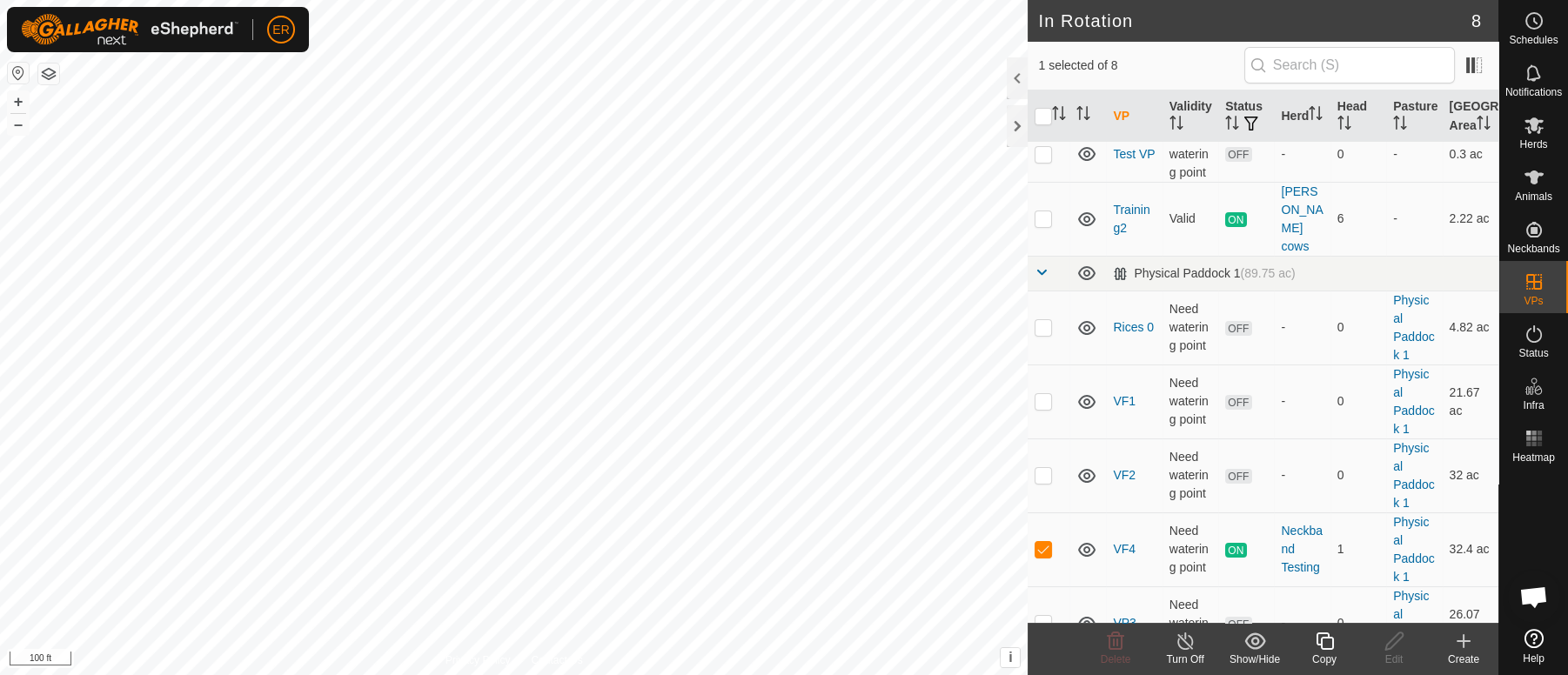
click at [1179, 640] on icon at bounding box center [1186, 640] width 22 height 21
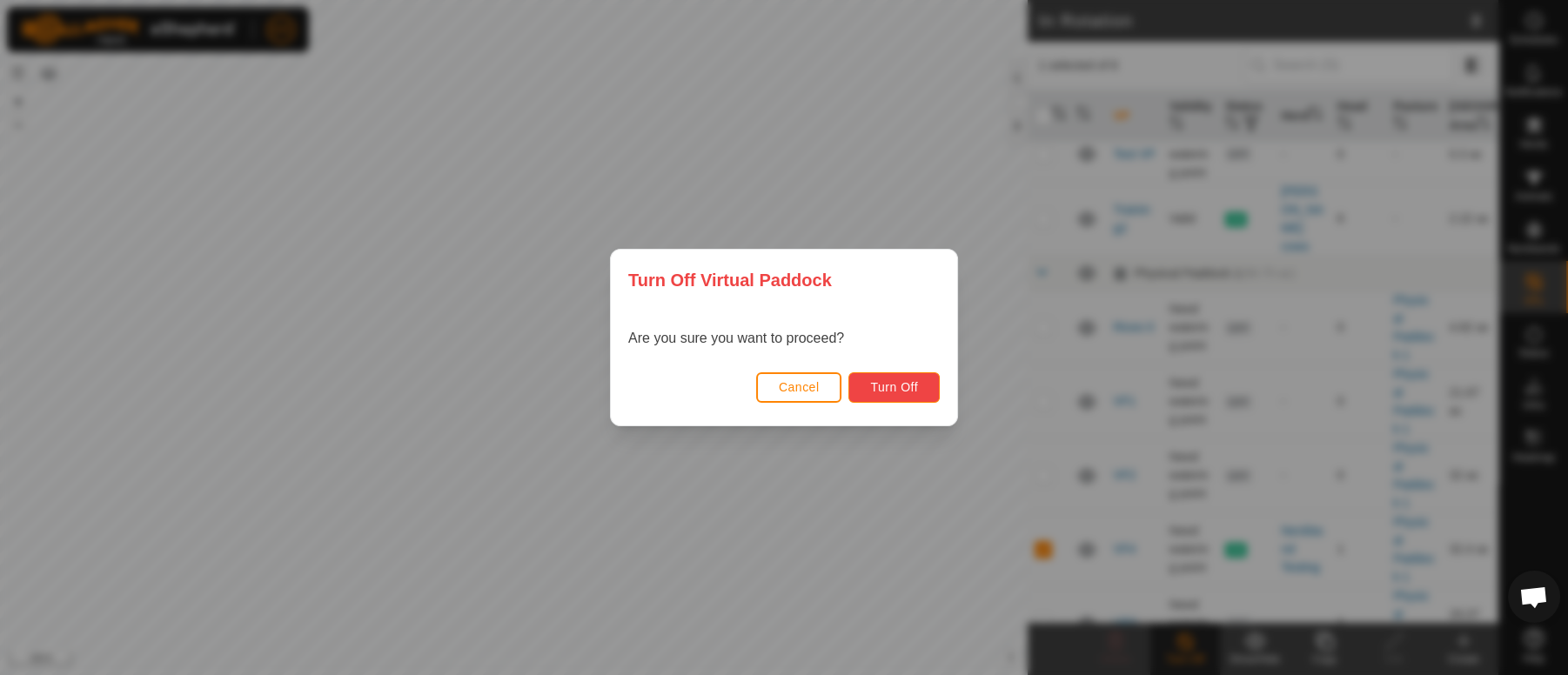
click at [894, 382] on span "Turn Off" at bounding box center [893, 387] width 48 height 14
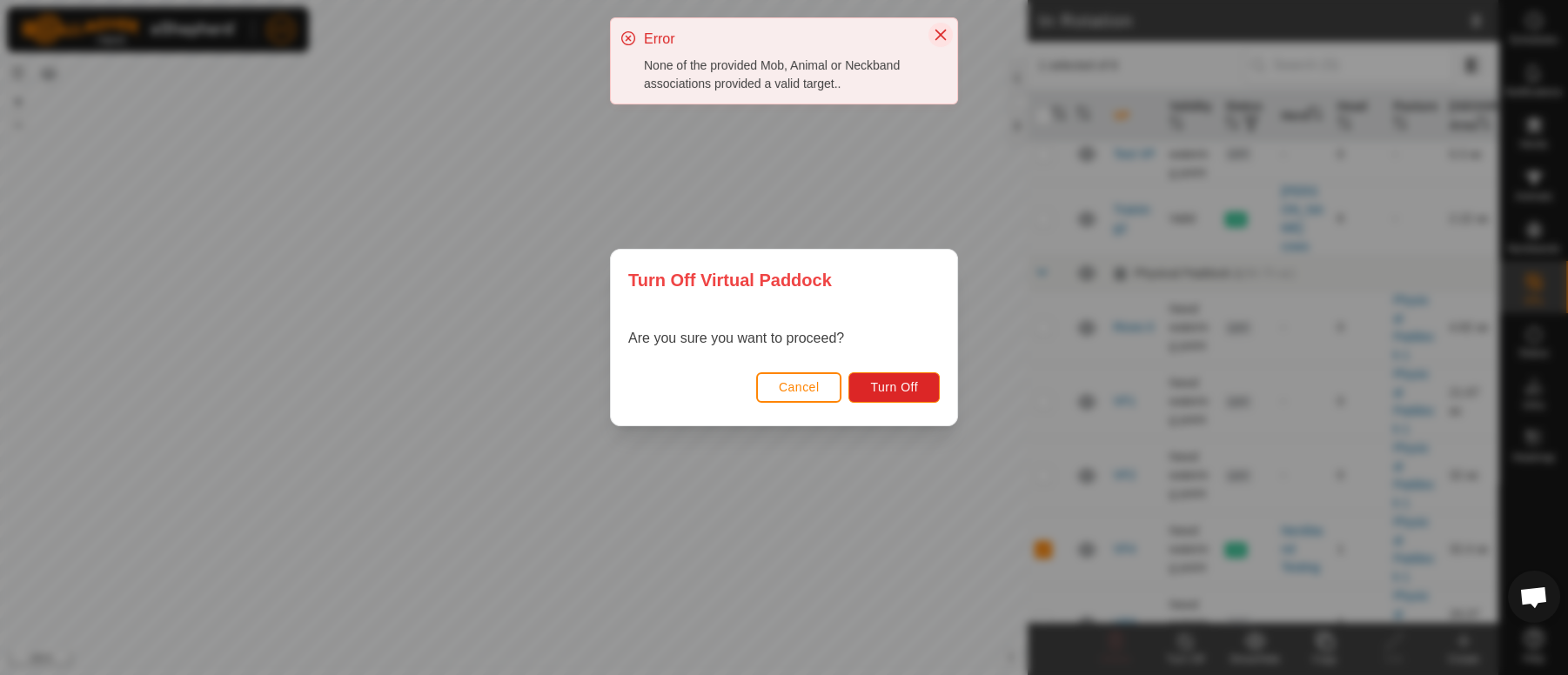
click at [936, 31] on icon "Close" at bounding box center [940, 34] width 14 height 14
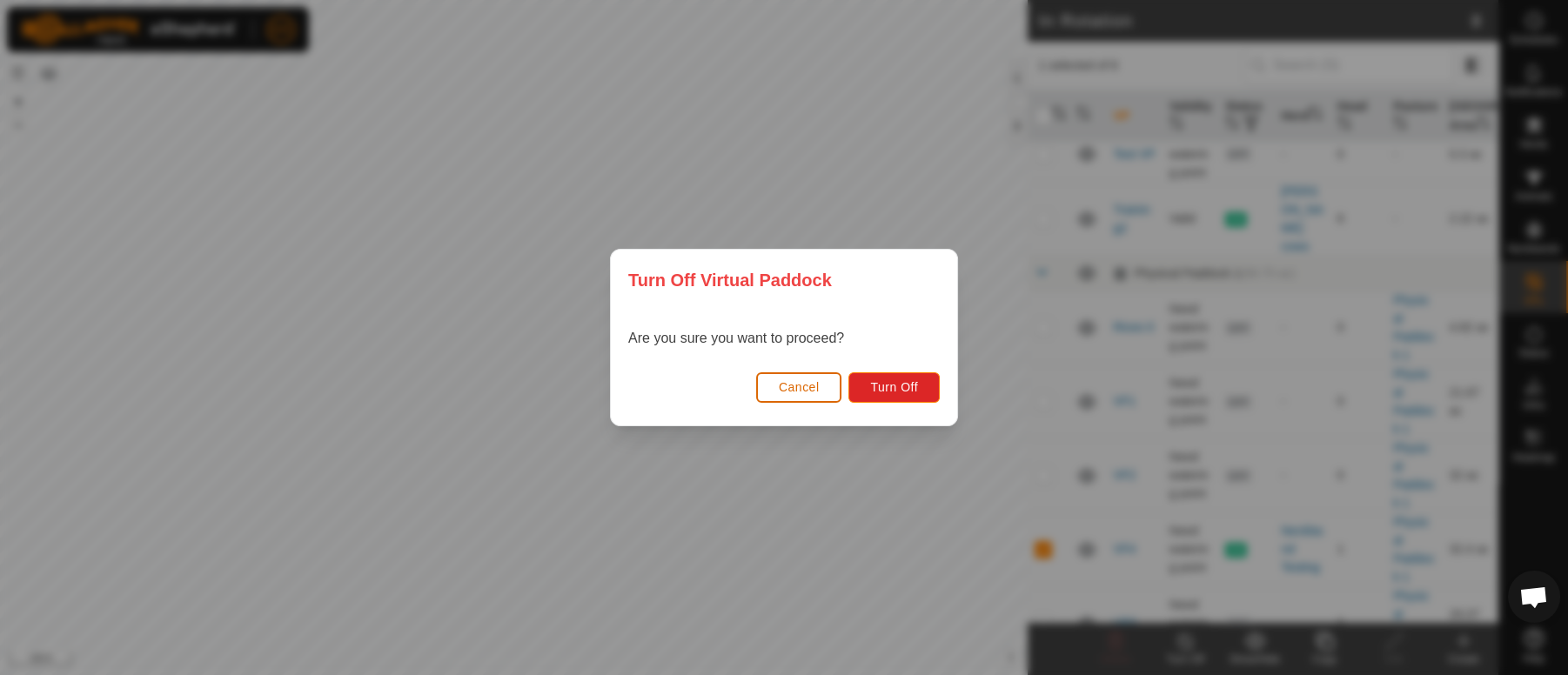
click at [808, 384] on span "Cancel" at bounding box center [800, 387] width 41 height 14
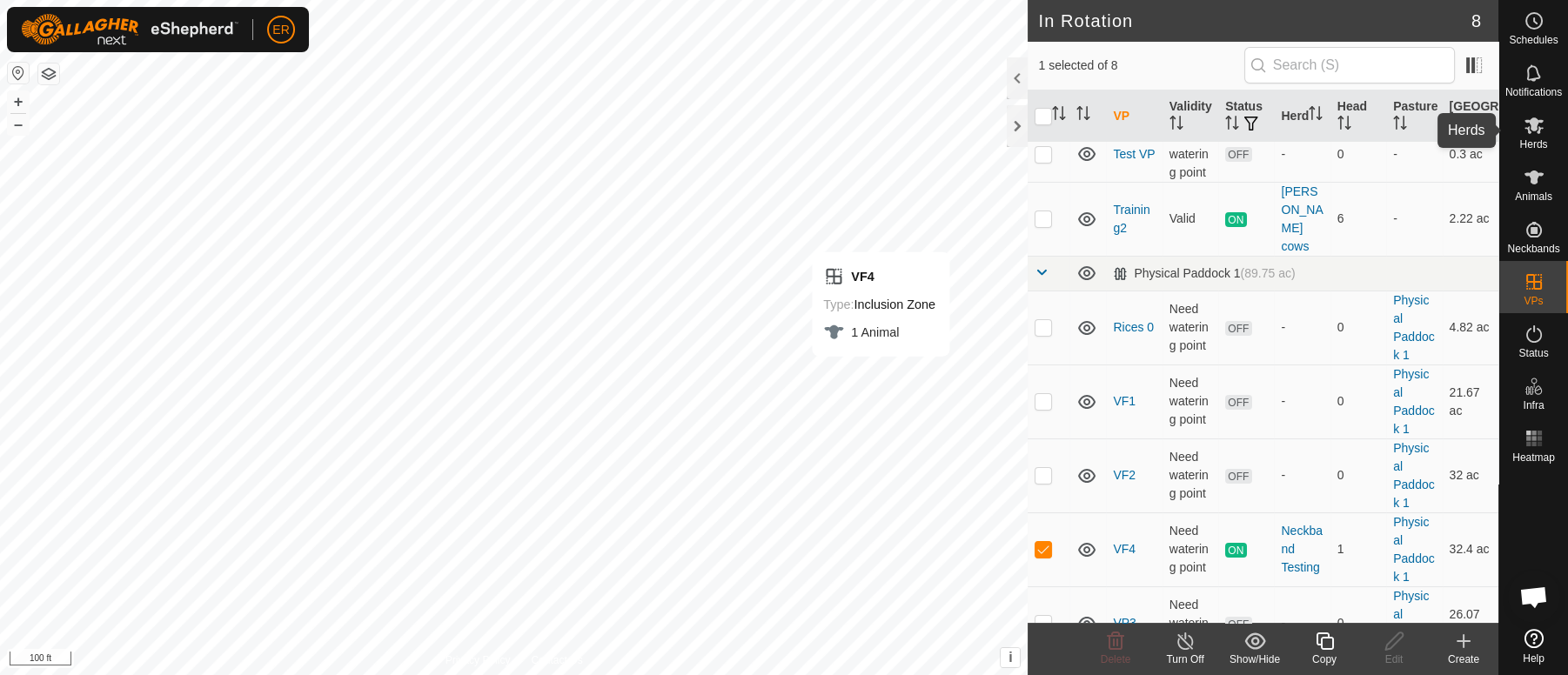
click at [1530, 126] on icon at bounding box center [1535, 125] width 20 height 17
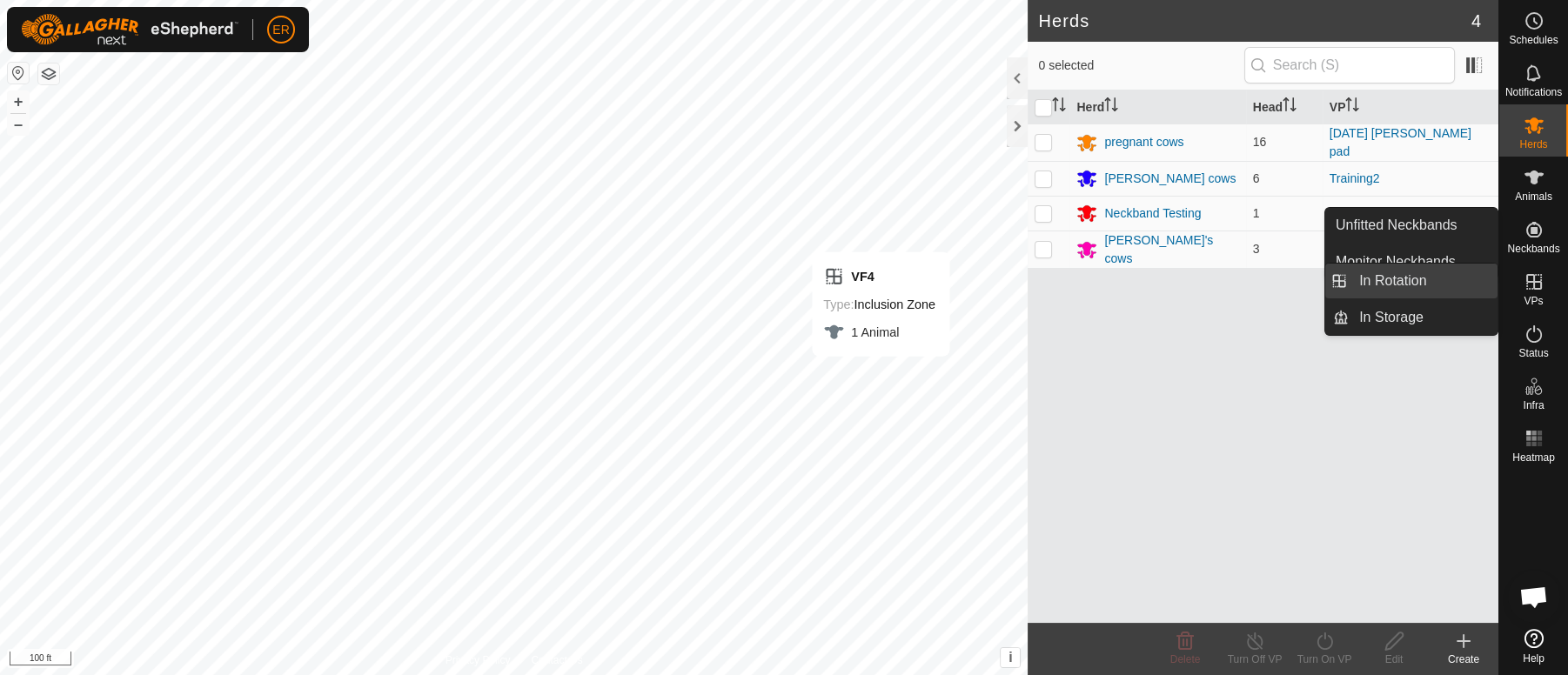
click at [1442, 281] on link "In Rotation" at bounding box center [1423, 281] width 149 height 35
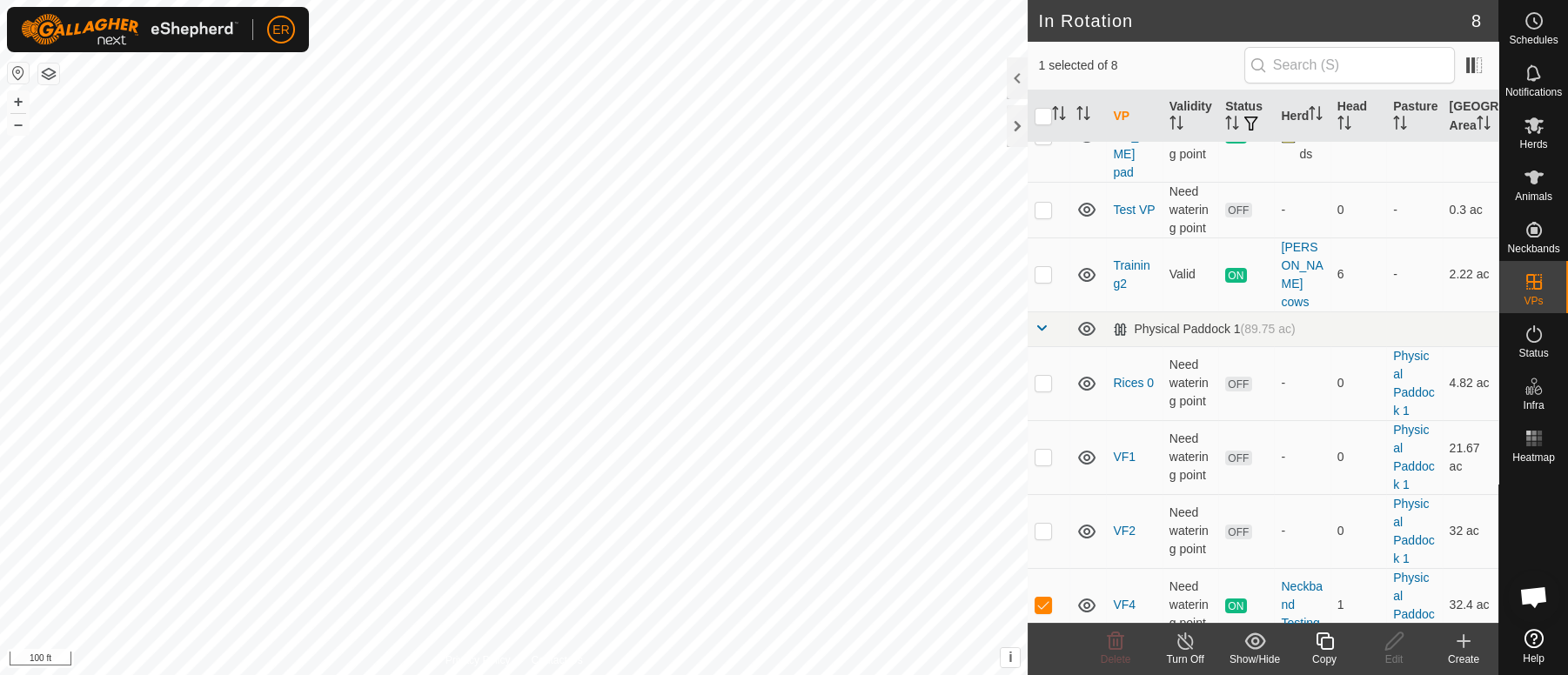
scroll to position [143, 0]
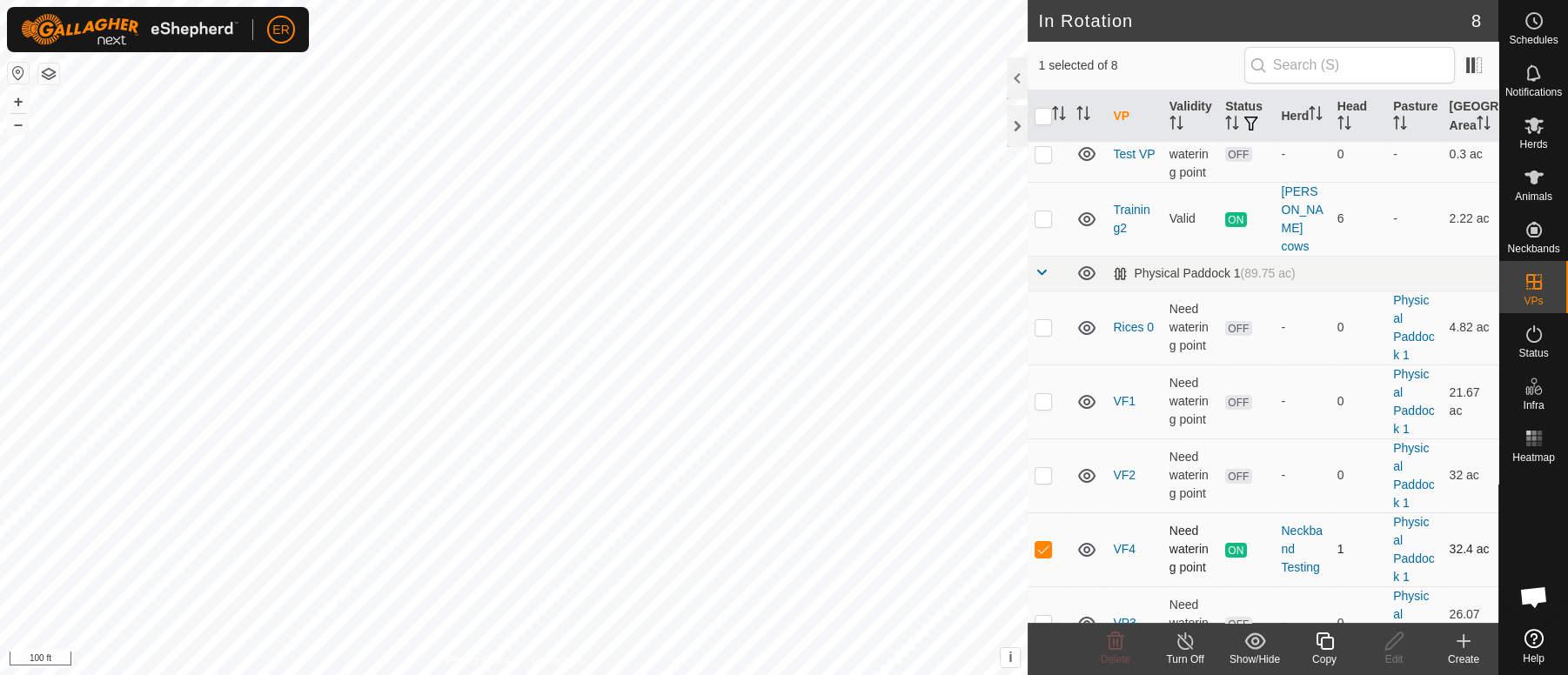
click at [1046, 542] on p-checkbox at bounding box center [1044, 549] width 18 height 14
click at [1044, 527] on td at bounding box center [1048, 549] width 42 height 74
click at [1195, 644] on icon at bounding box center [1186, 640] width 22 height 21
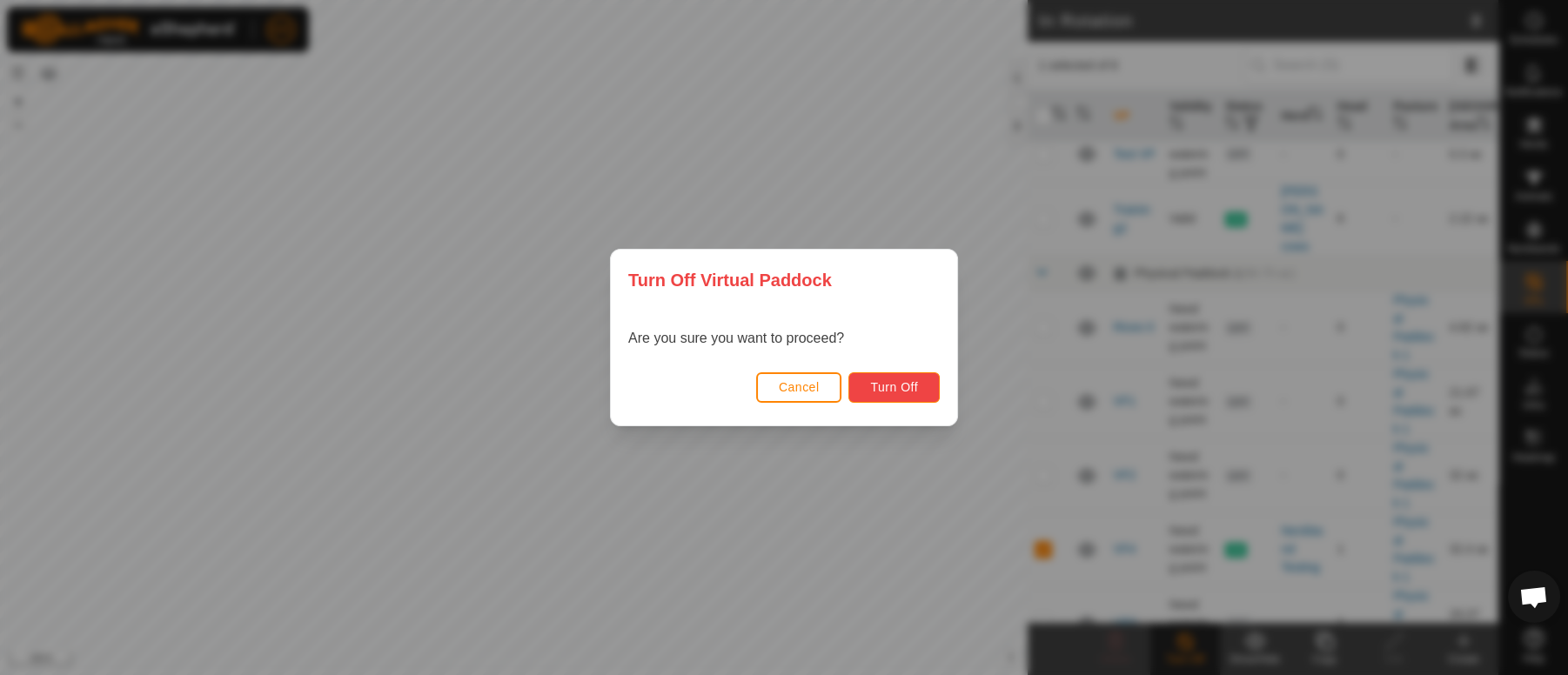
click at [910, 384] on span "Turn Off" at bounding box center [893, 387] width 48 height 14
click at [915, 467] on div "Turn Off Virtual Paddock Are you sure you want to proceed? Cancel Turn Off" at bounding box center [784, 337] width 1568 height 675
click at [961, 602] on div "Turn Off Virtual Paddock Are you sure you want to proceed? Cancel Turn Off" at bounding box center [784, 337] width 1568 height 675
click at [826, 372] on button "Cancel" at bounding box center [800, 387] width 86 height 30
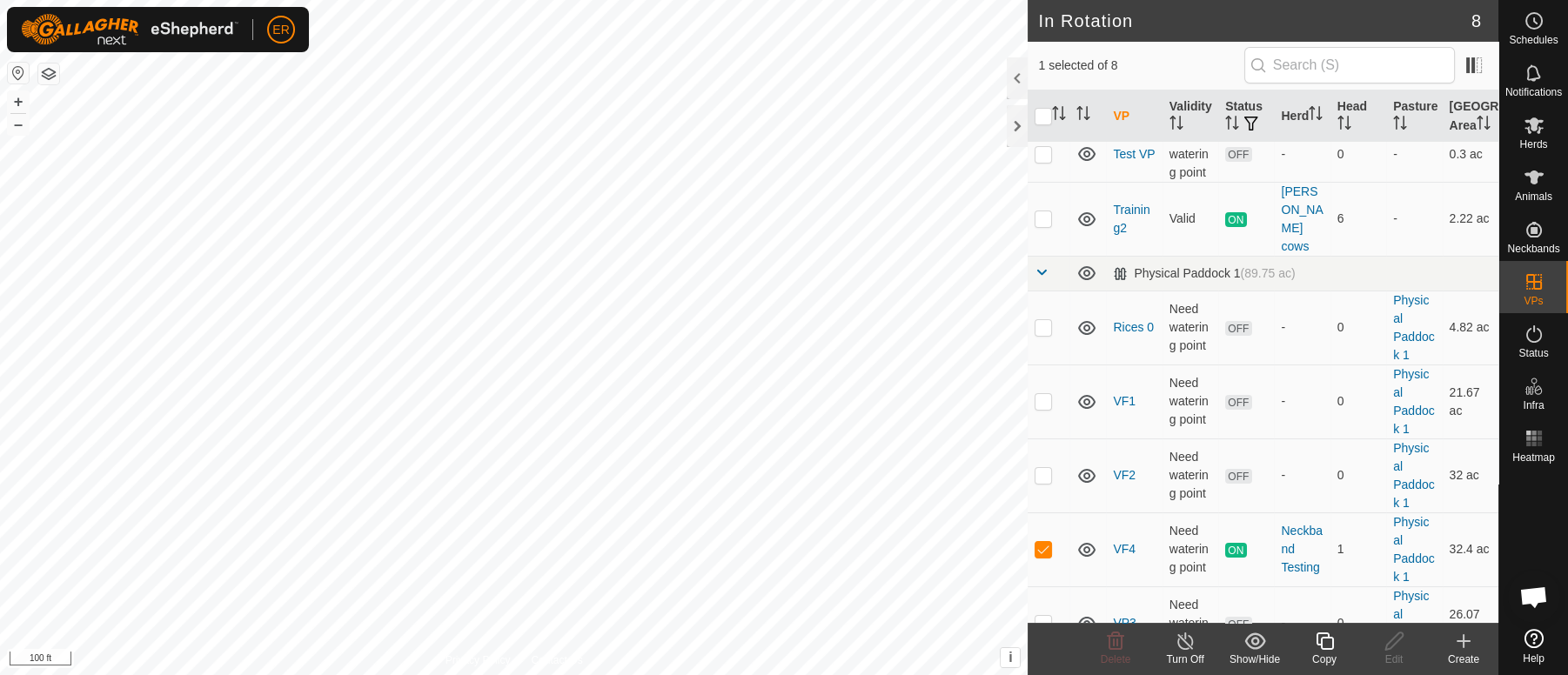
checkbox input "false"
checkbox input "true"
checkbox input "false"
click at [1186, 645] on icon at bounding box center [1186, 640] width 22 height 21
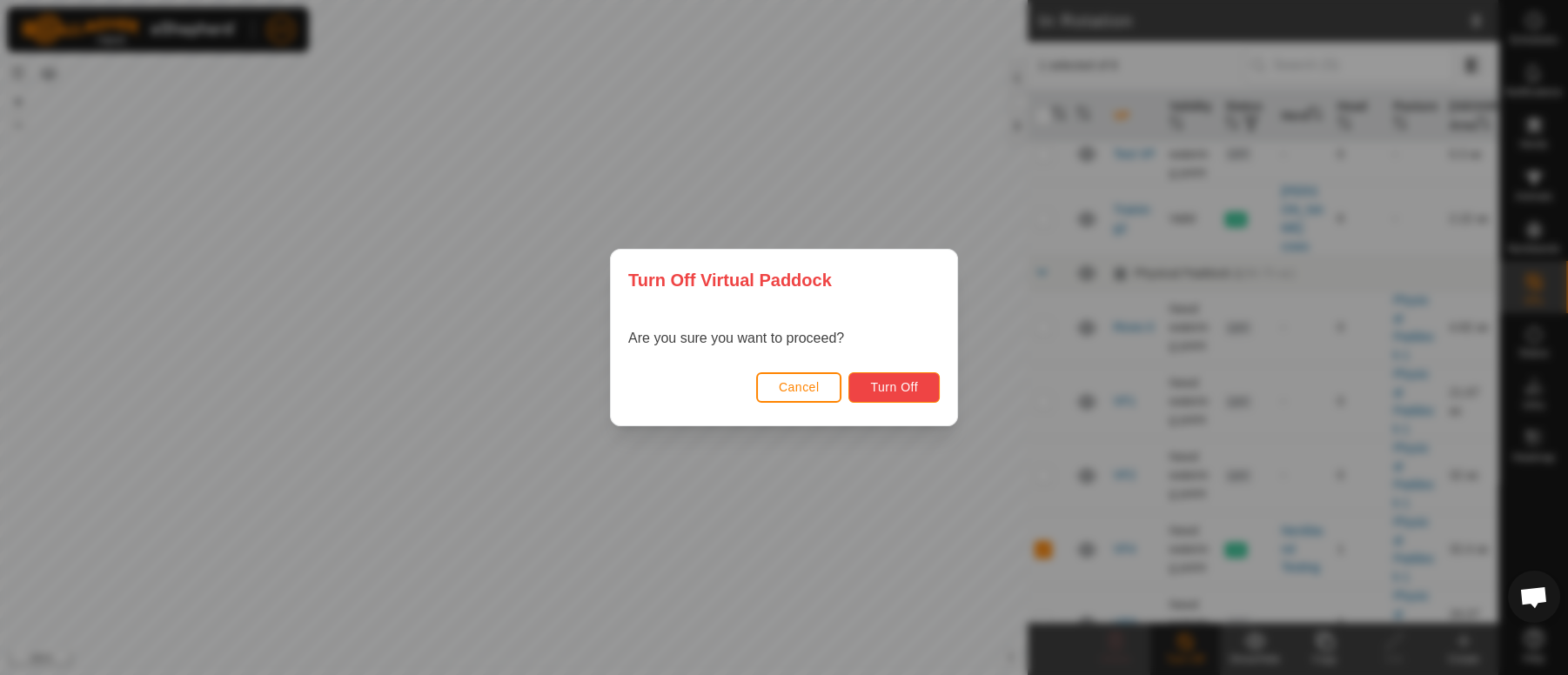
click at [885, 384] on span "Turn Off" at bounding box center [893, 387] width 48 height 14
click at [799, 387] on span "Cancel" at bounding box center [800, 387] width 41 height 14
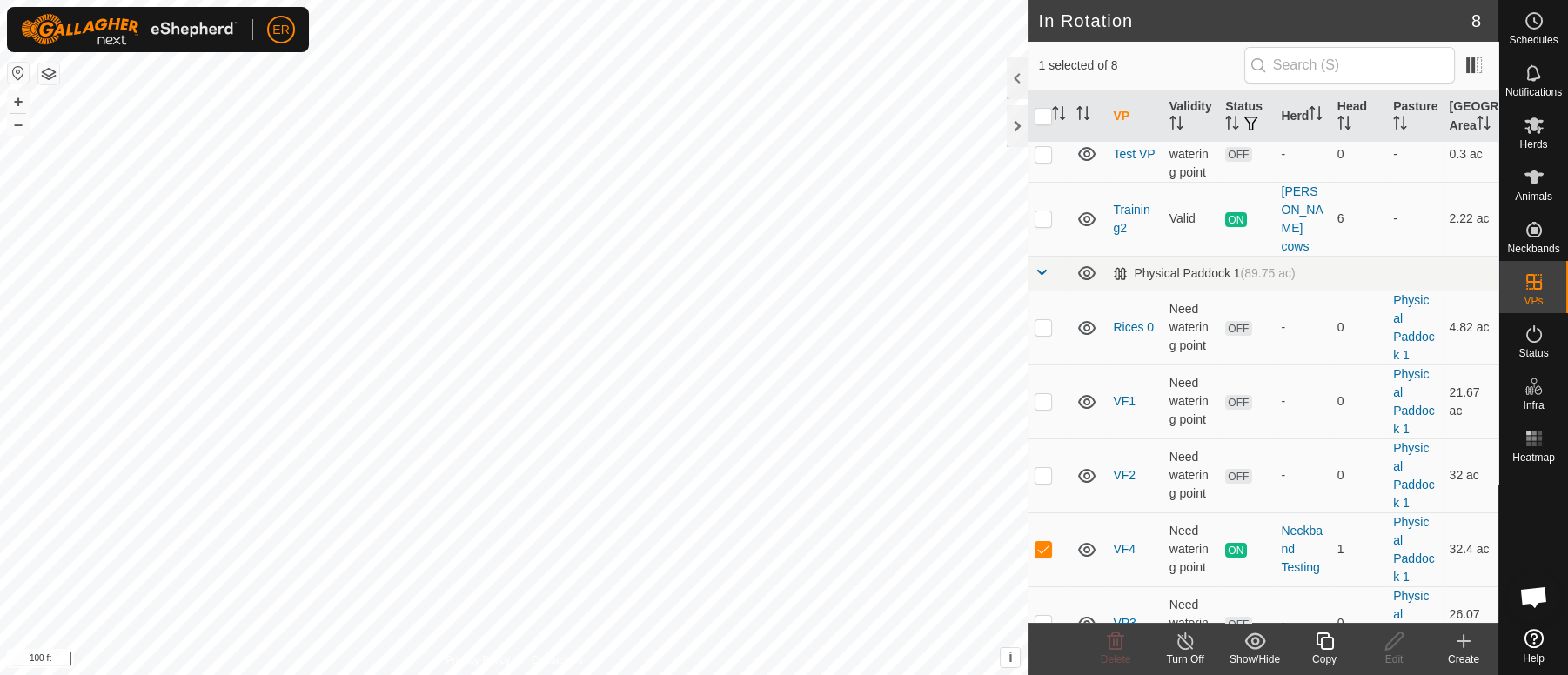
click at [546, 0] on html "ER Schedules Notifications Herds Animals Neckbands VPs Status Infra Heatmap Hel…" at bounding box center [784, 337] width 1568 height 675
click at [20, 130] on button "–" at bounding box center [18, 124] width 21 height 21
click at [974, 674] on html "ER Schedules Notifications Herds Animals Neckbands VPs Status Infra Heatmap Hel…" at bounding box center [784, 337] width 1568 height 675
click at [22, 127] on button "–" at bounding box center [18, 124] width 21 height 21
click at [1464, 646] on icon at bounding box center [1463, 640] width 21 height 21
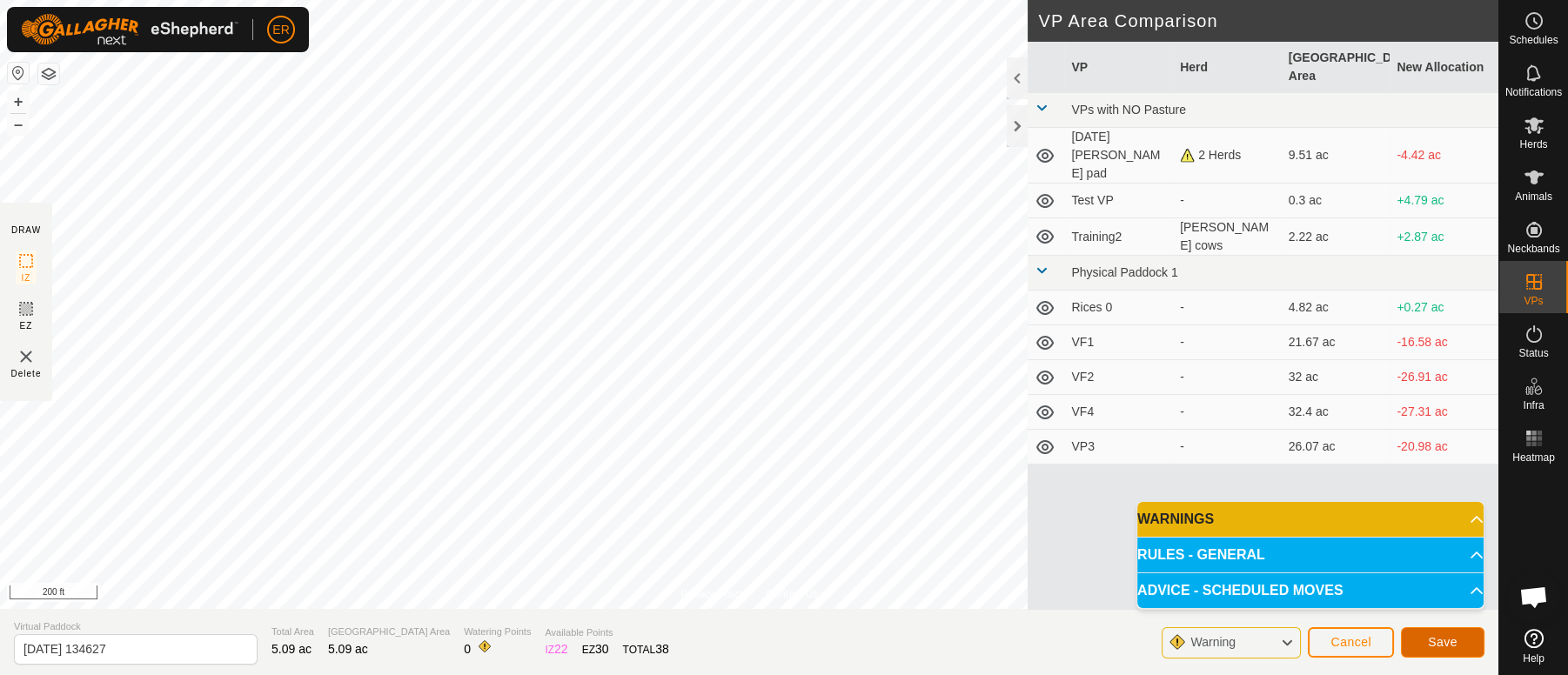
click at [1436, 640] on span "Save" at bounding box center [1443, 642] width 29 height 14
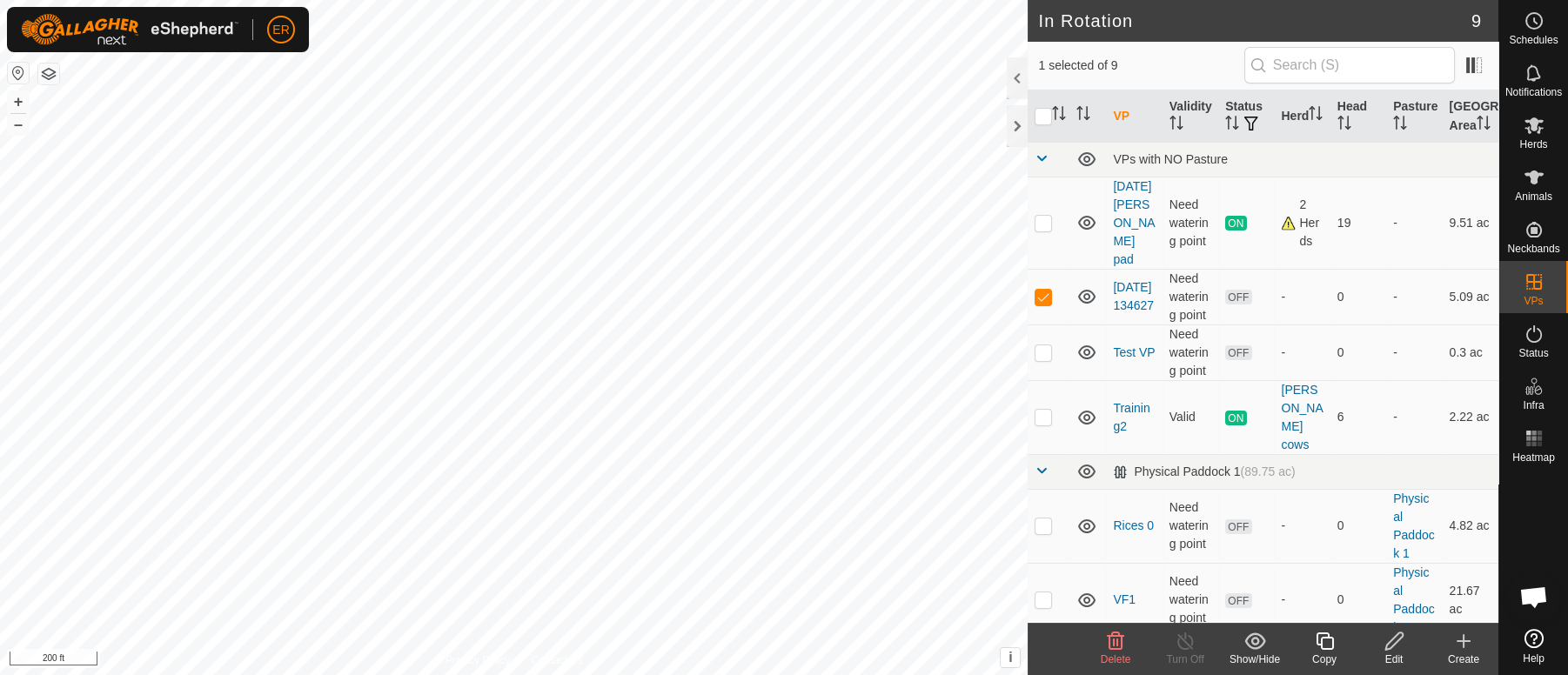
click at [1111, 636] on icon at bounding box center [1115, 641] width 17 height 18
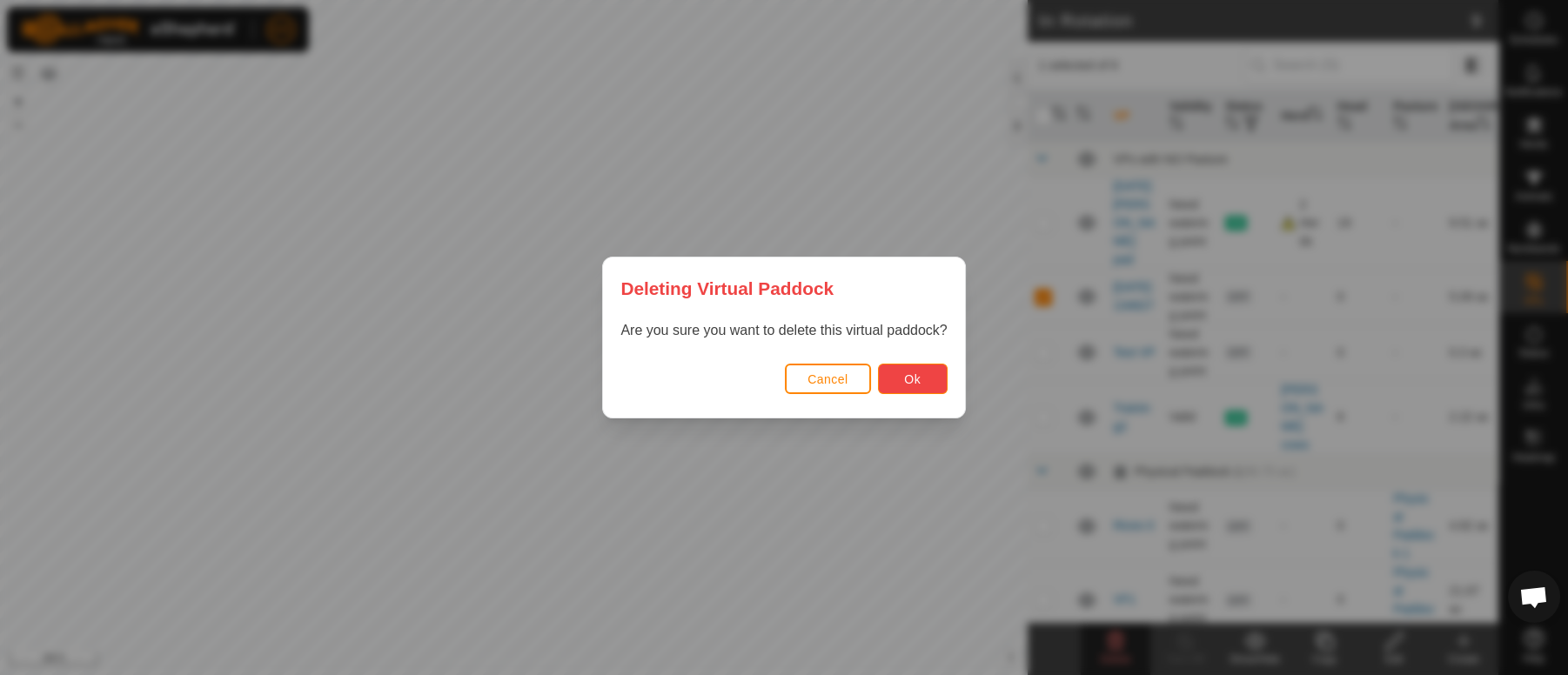
click at [924, 386] on button "Ok" at bounding box center [912, 378] width 69 height 30
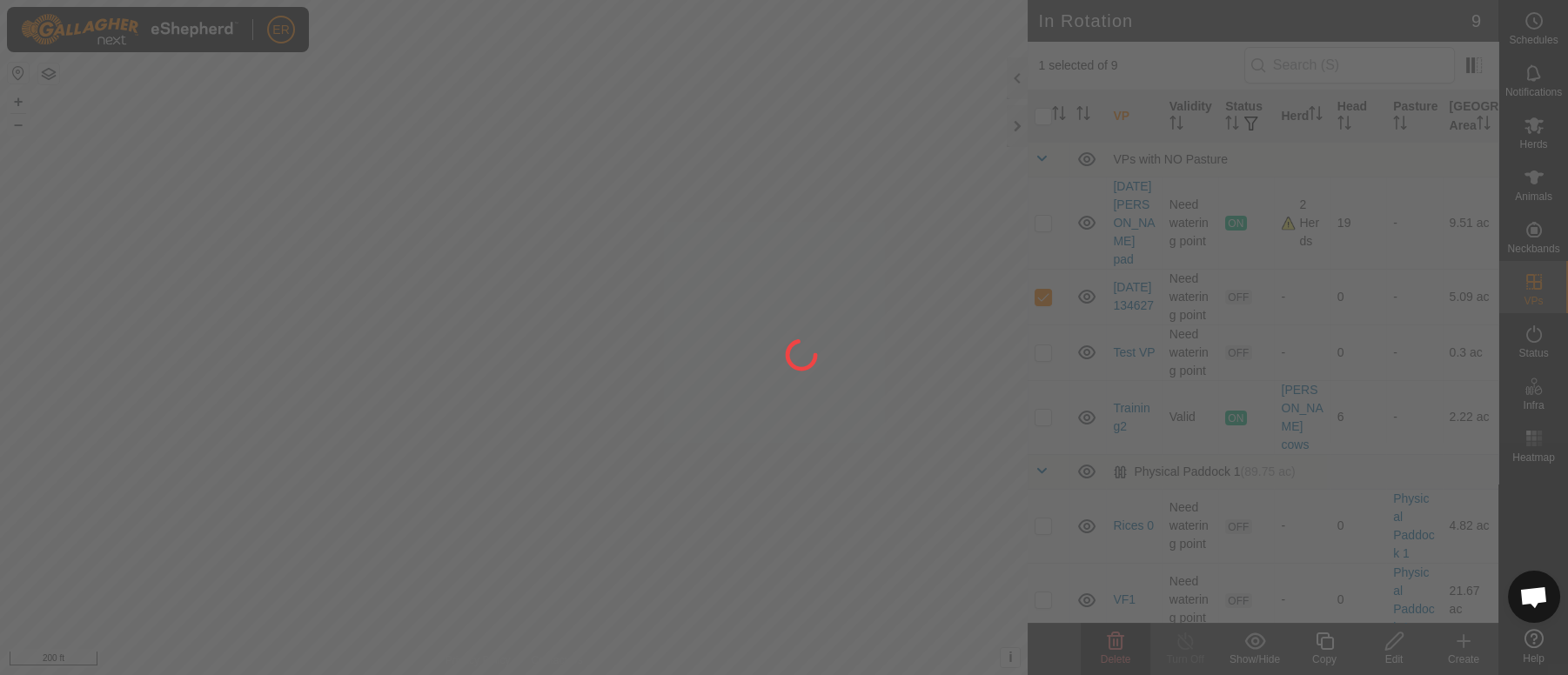
checkbox input "false"
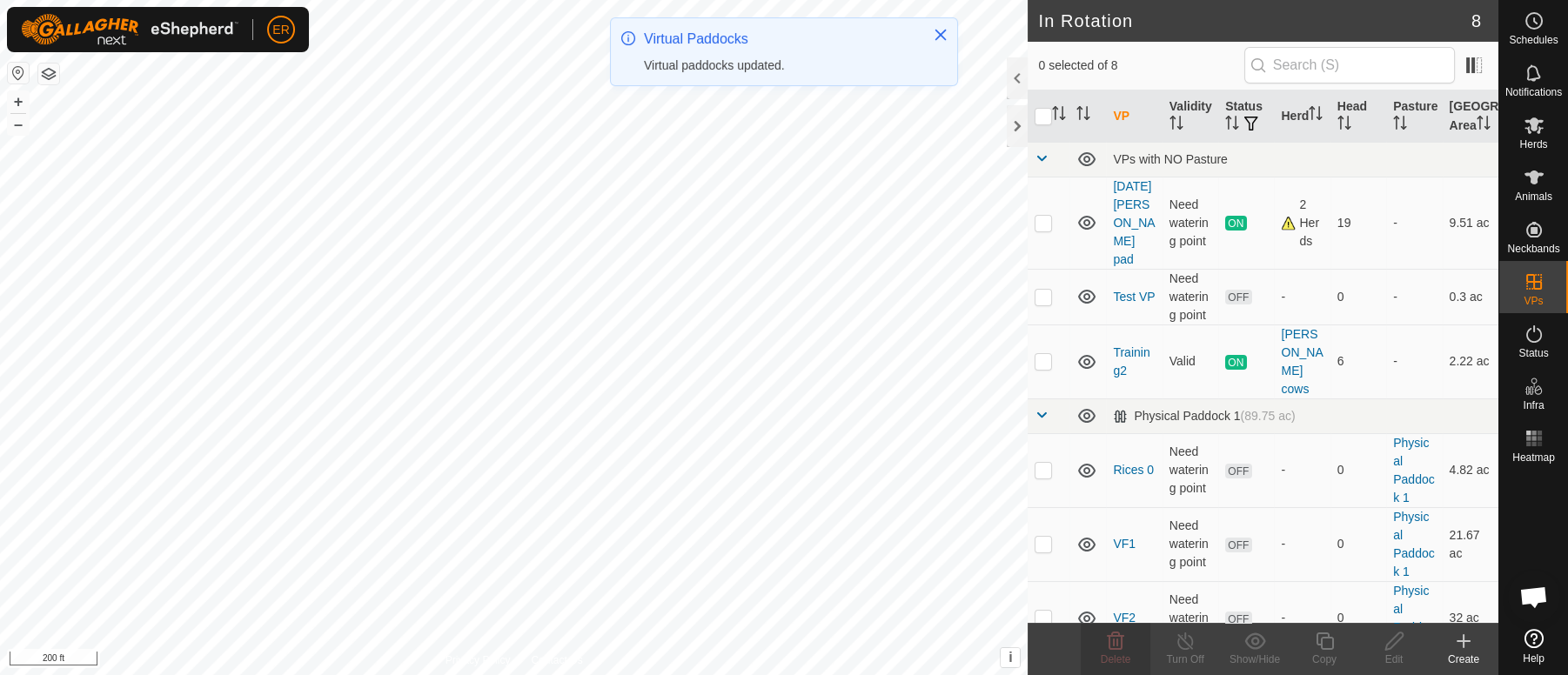
click at [1463, 638] on icon at bounding box center [1463, 641] width 0 height 12
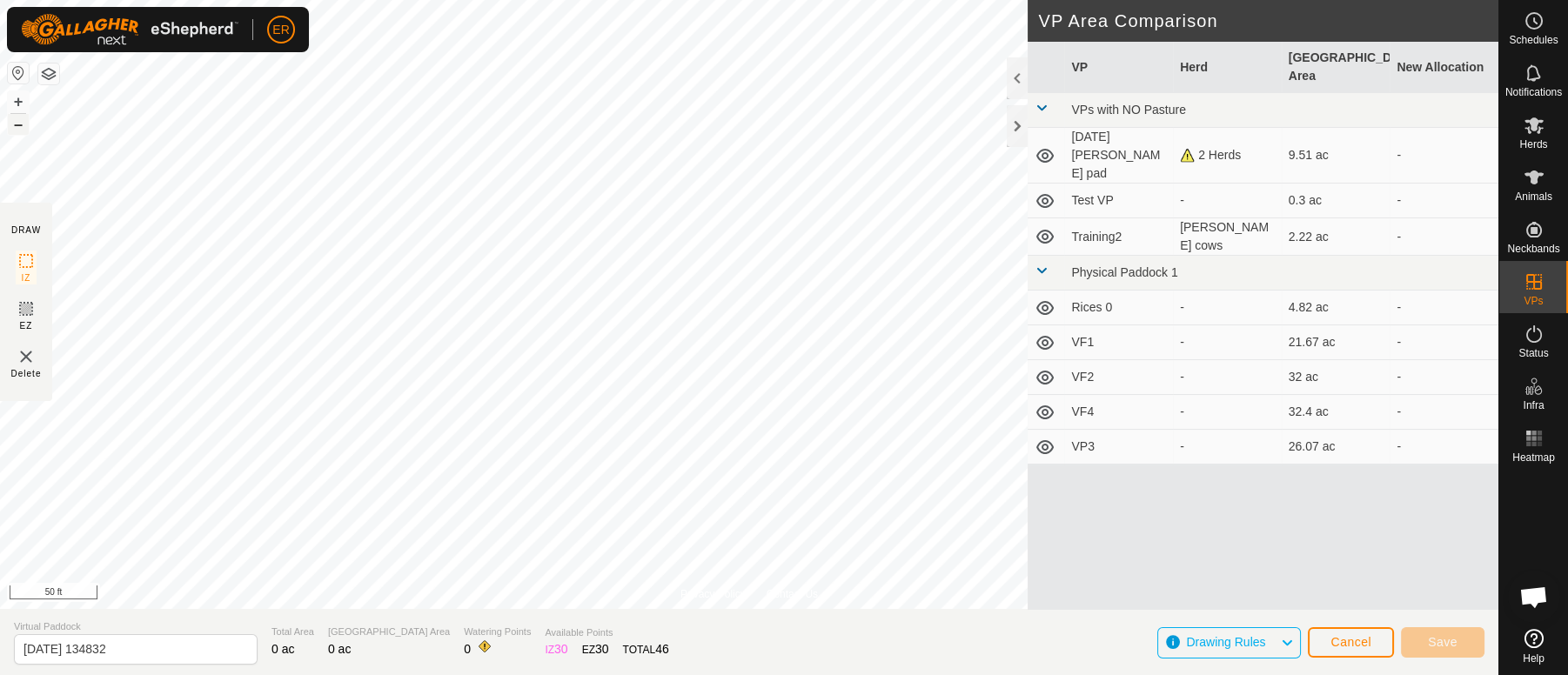
click at [16, 125] on button "–" at bounding box center [18, 124] width 21 height 21
click at [16, 96] on button "+" at bounding box center [18, 101] width 21 height 21
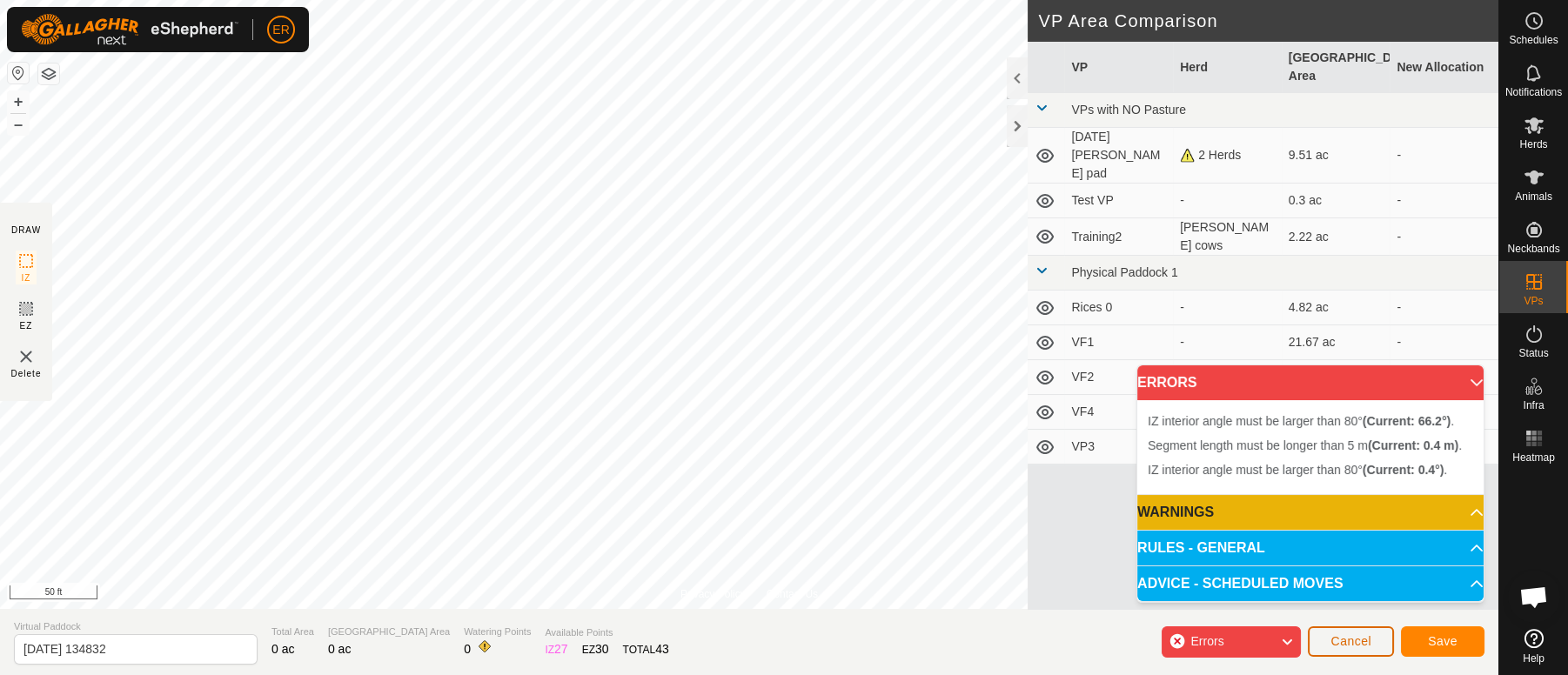
click at [1351, 642] on span "Cancel" at bounding box center [1351, 641] width 41 height 14
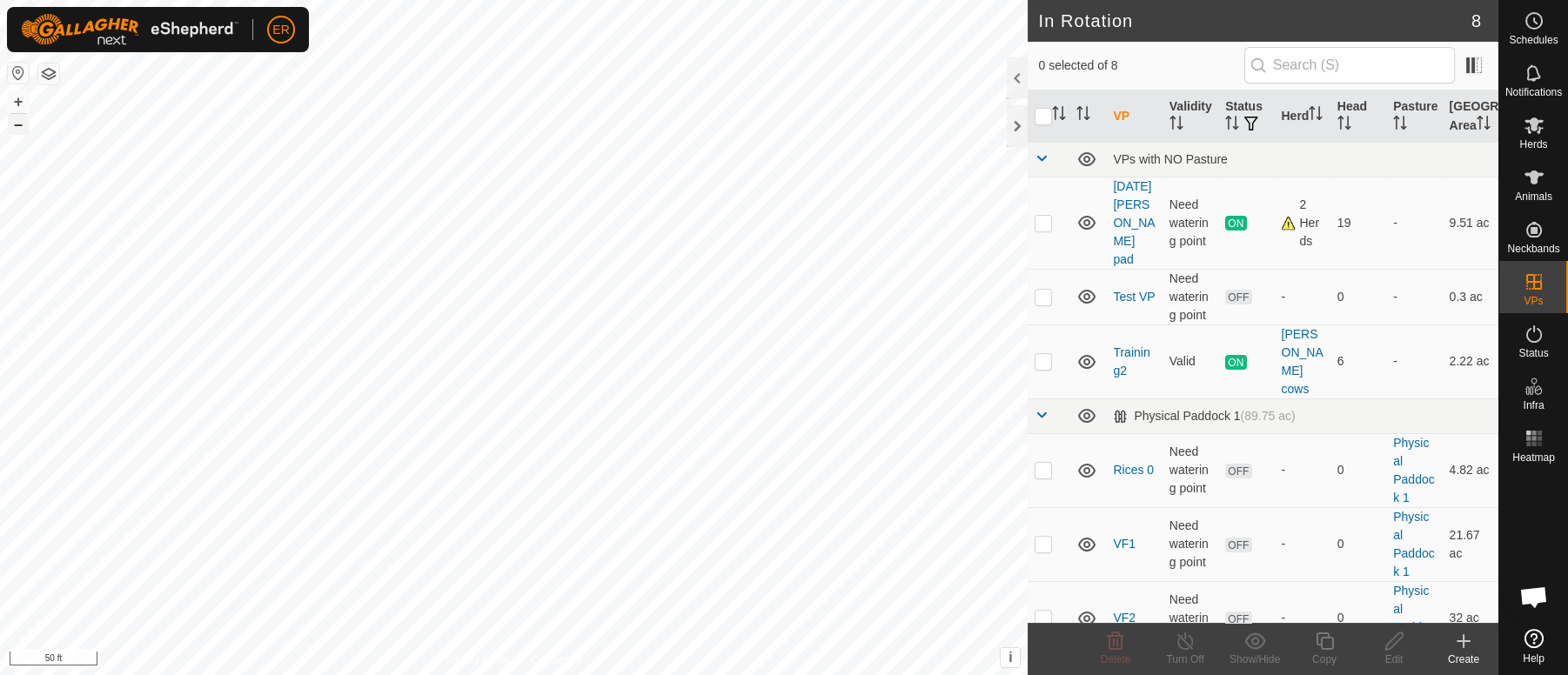
click at [20, 123] on button "–" at bounding box center [18, 124] width 21 height 21
click at [1466, 652] on div "Create" at bounding box center [1463, 659] width 69 height 16
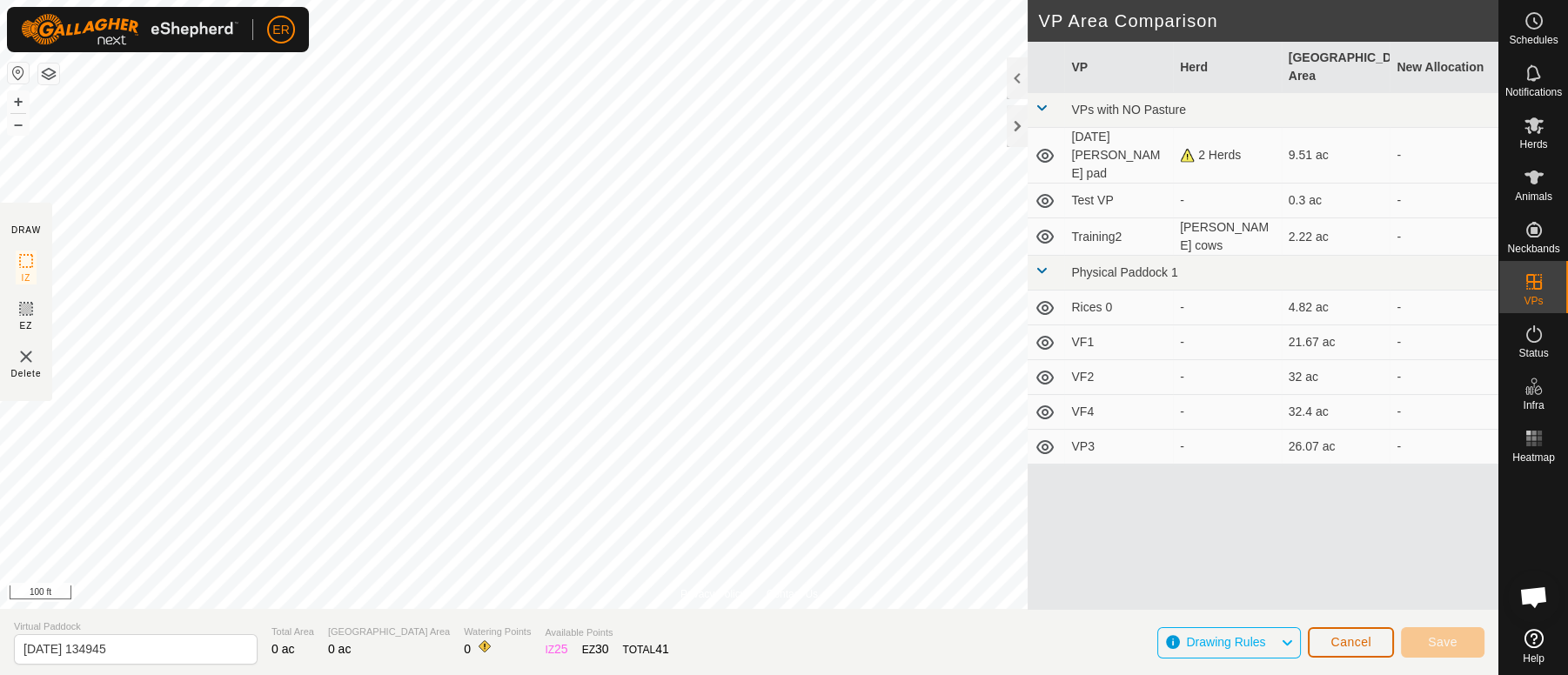
click at [1353, 644] on span "Cancel" at bounding box center [1351, 642] width 41 height 14
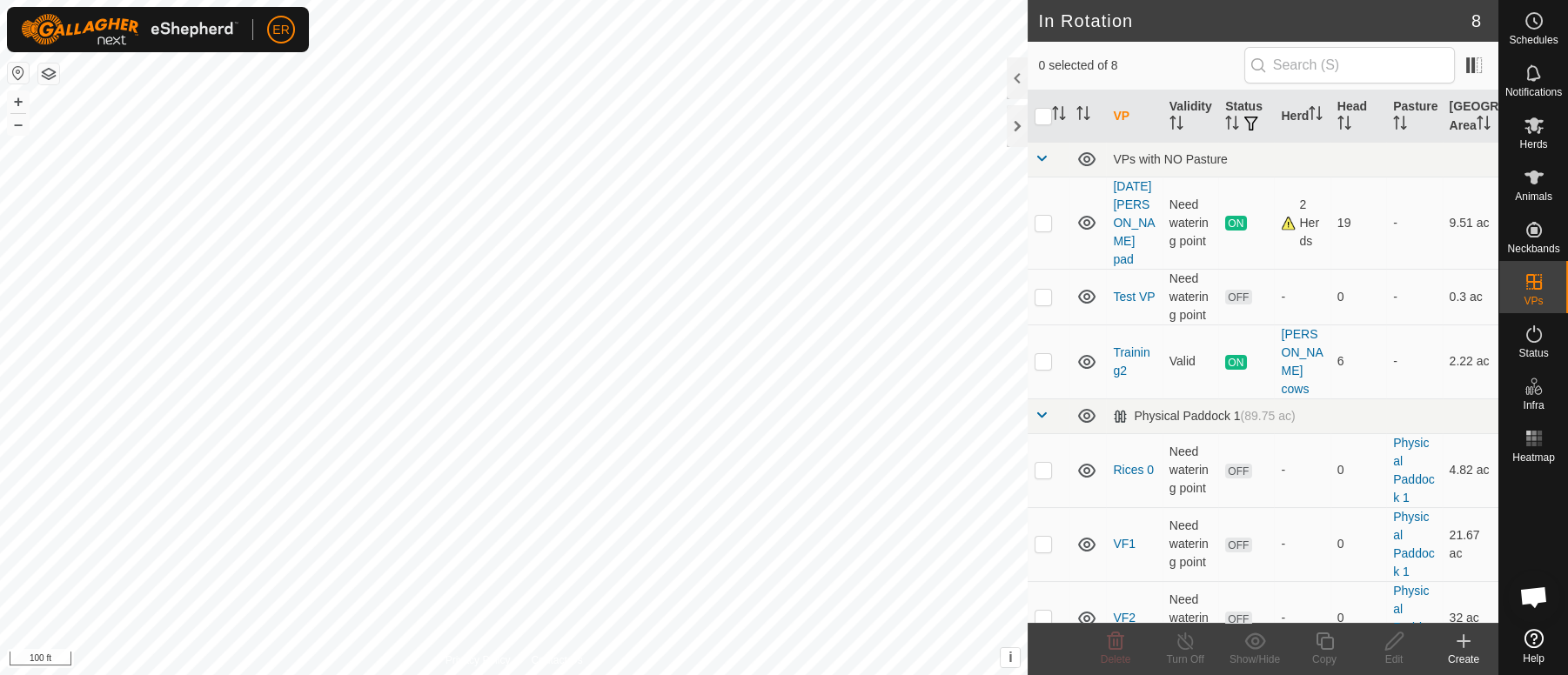
click at [1470, 640] on icon at bounding box center [1463, 640] width 21 height 21
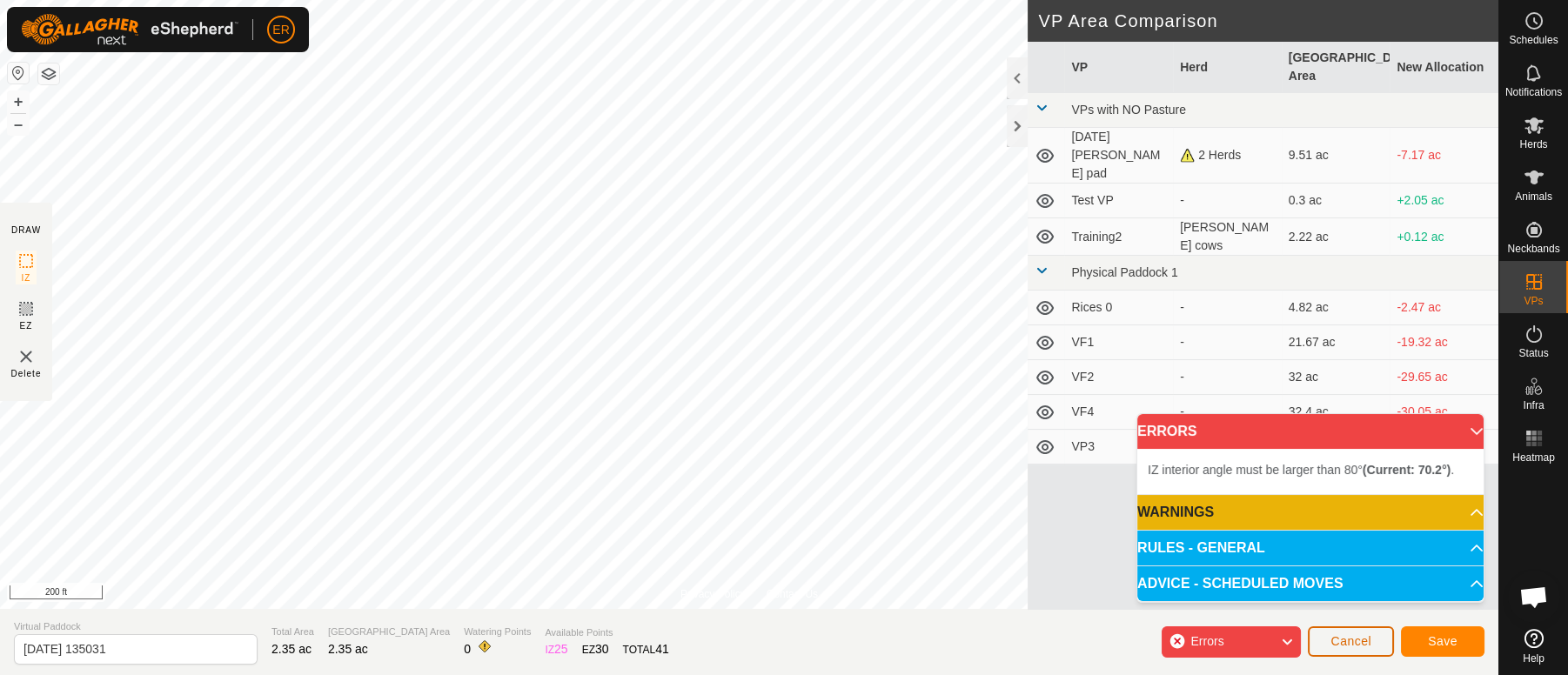
click at [1338, 637] on span "Cancel" at bounding box center [1351, 641] width 41 height 14
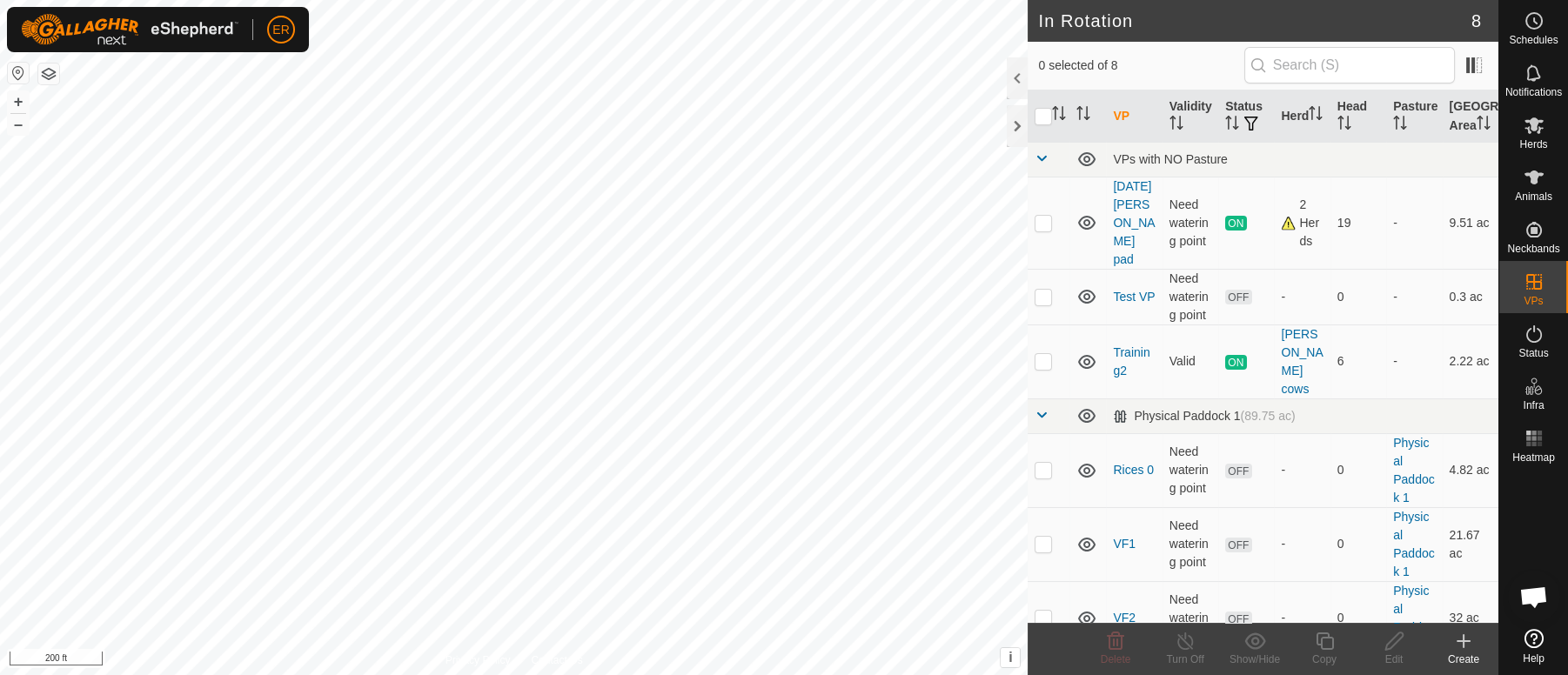
click at [1459, 641] on icon at bounding box center [1463, 641] width 12 height 0
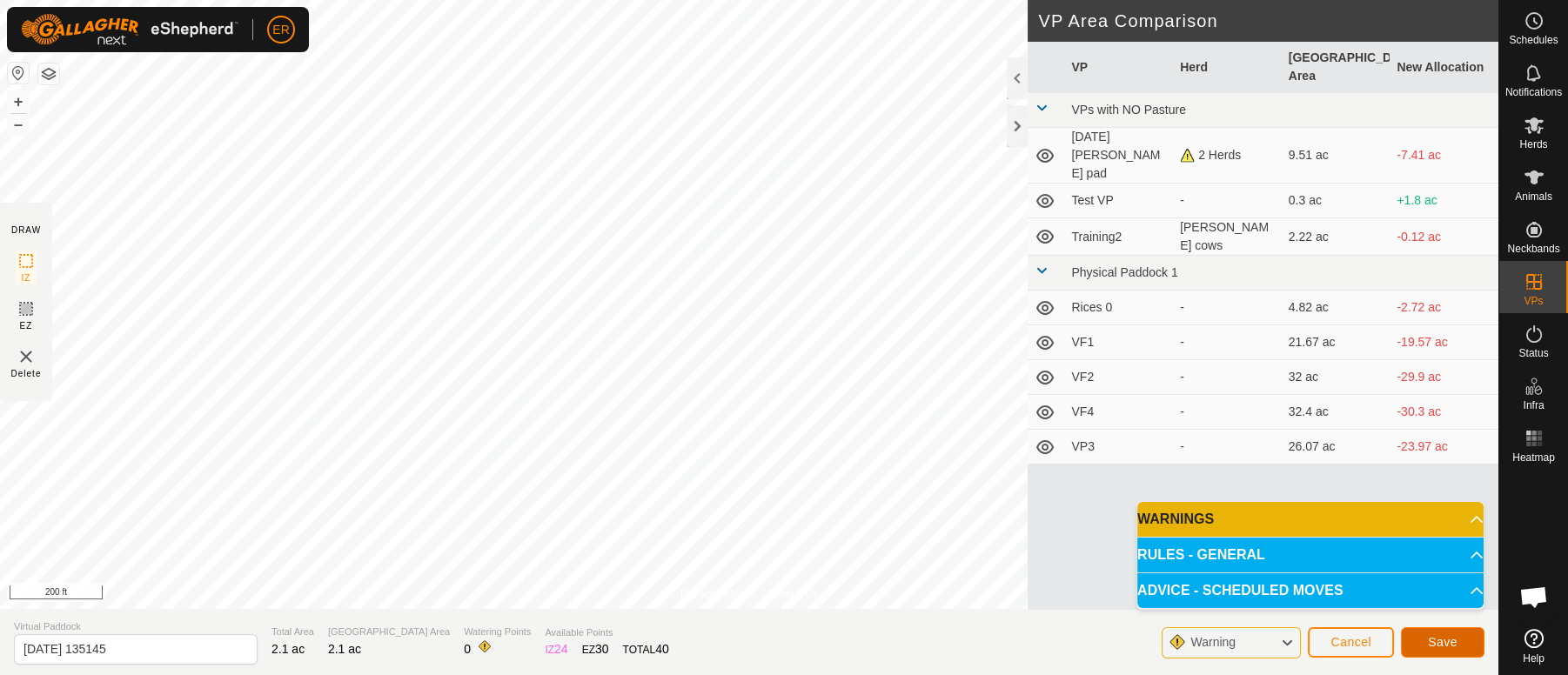
click at [1436, 643] on span "Save" at bounding box center [1443, 642] width 29 height 14
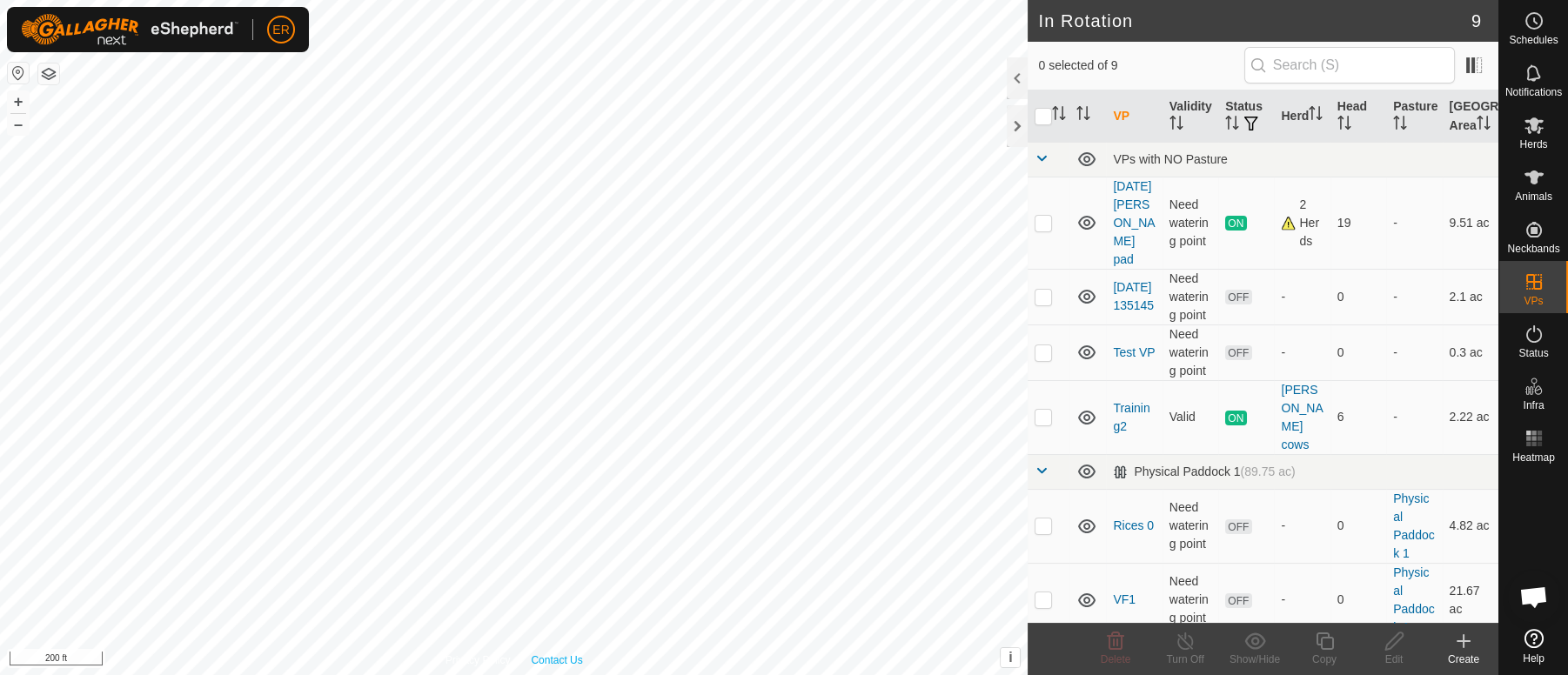
checkbox input "true"
click at [1388, 642] on icon at bounding box center [1394, 641] width 18 height 18
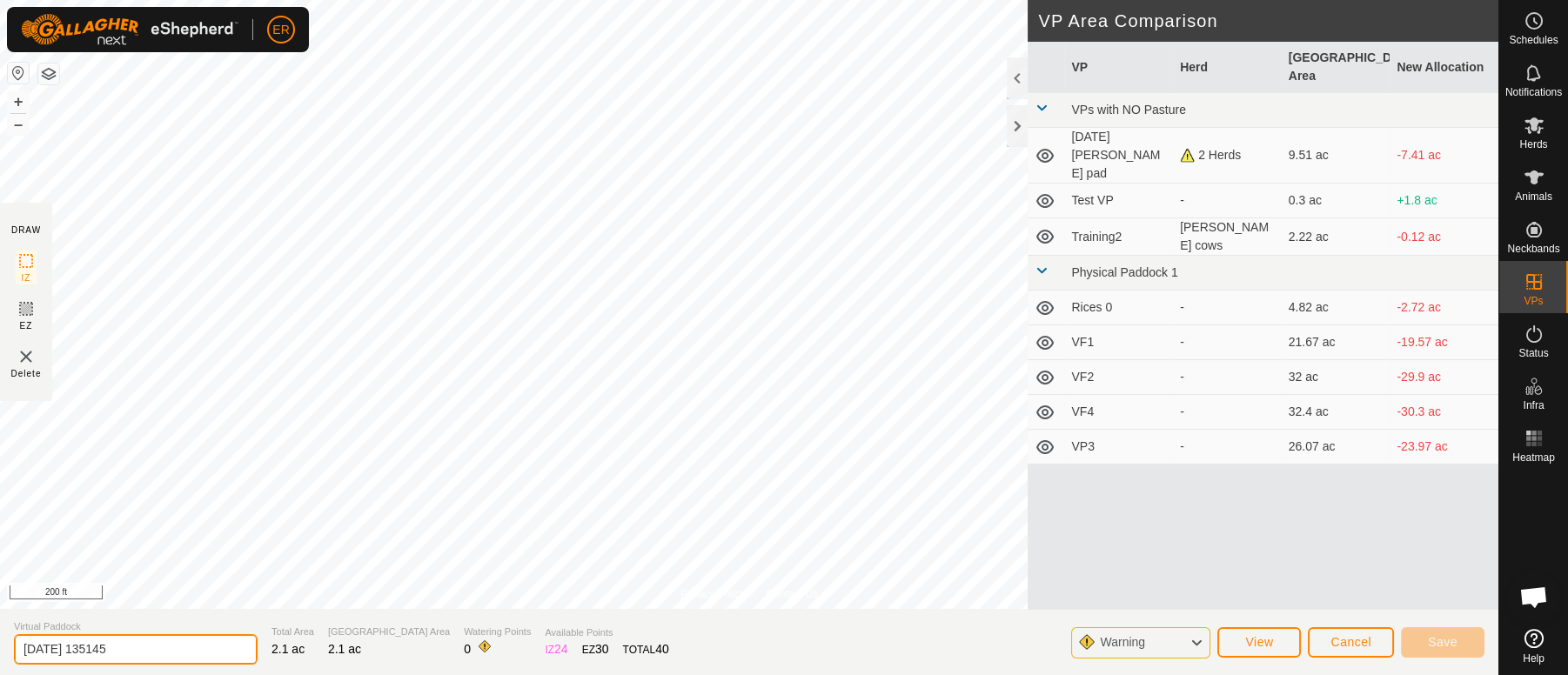
click at [147, 641] on input "[DATE] 135145" at bounding box center [135, 649] width 243 height 30
type input "2"
type input "[PERSON_NAME] VP1"
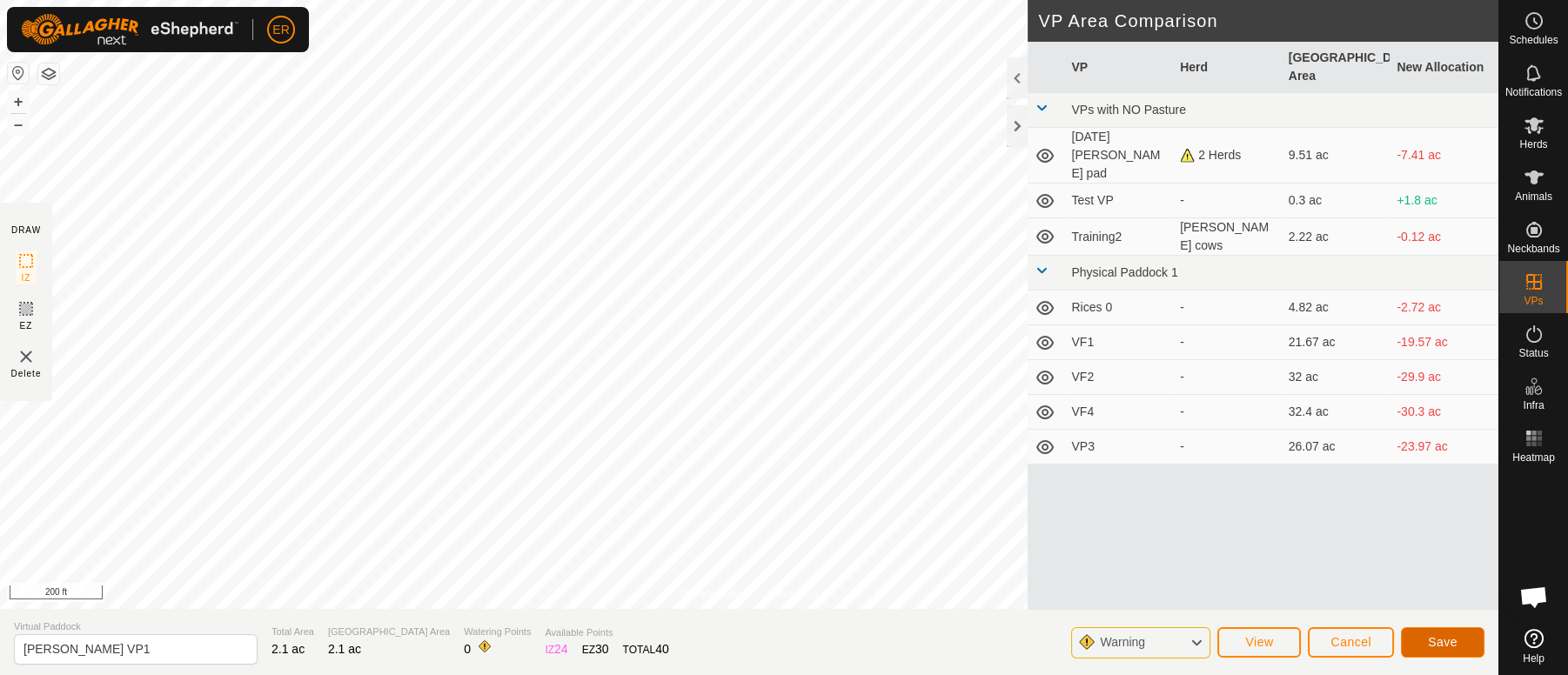
click at [1456, 645] on span "Save" at bounding box center [1443, 642] width 29 height 14
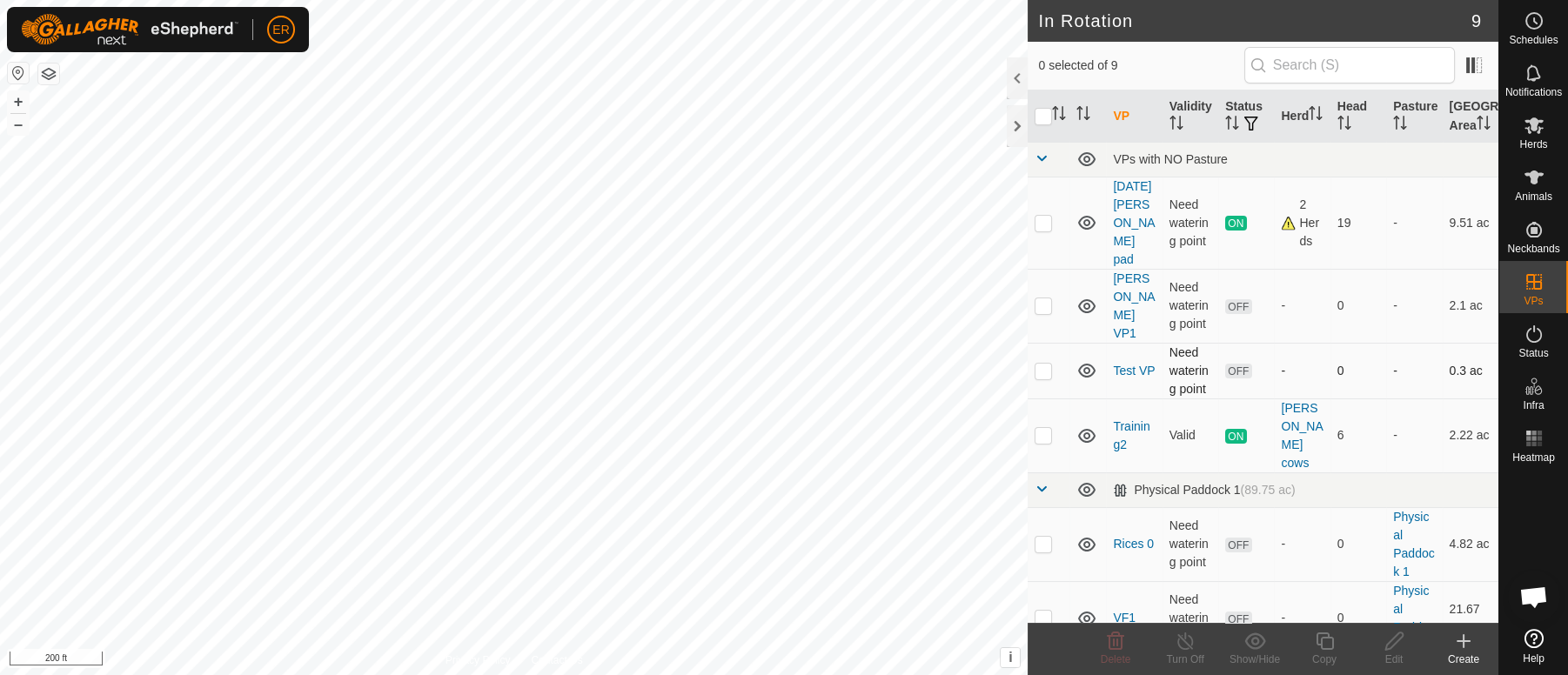
checkbox input "true"
click at [1331, 640] on icon at bounding box center [1325, 640] width 22 height 21
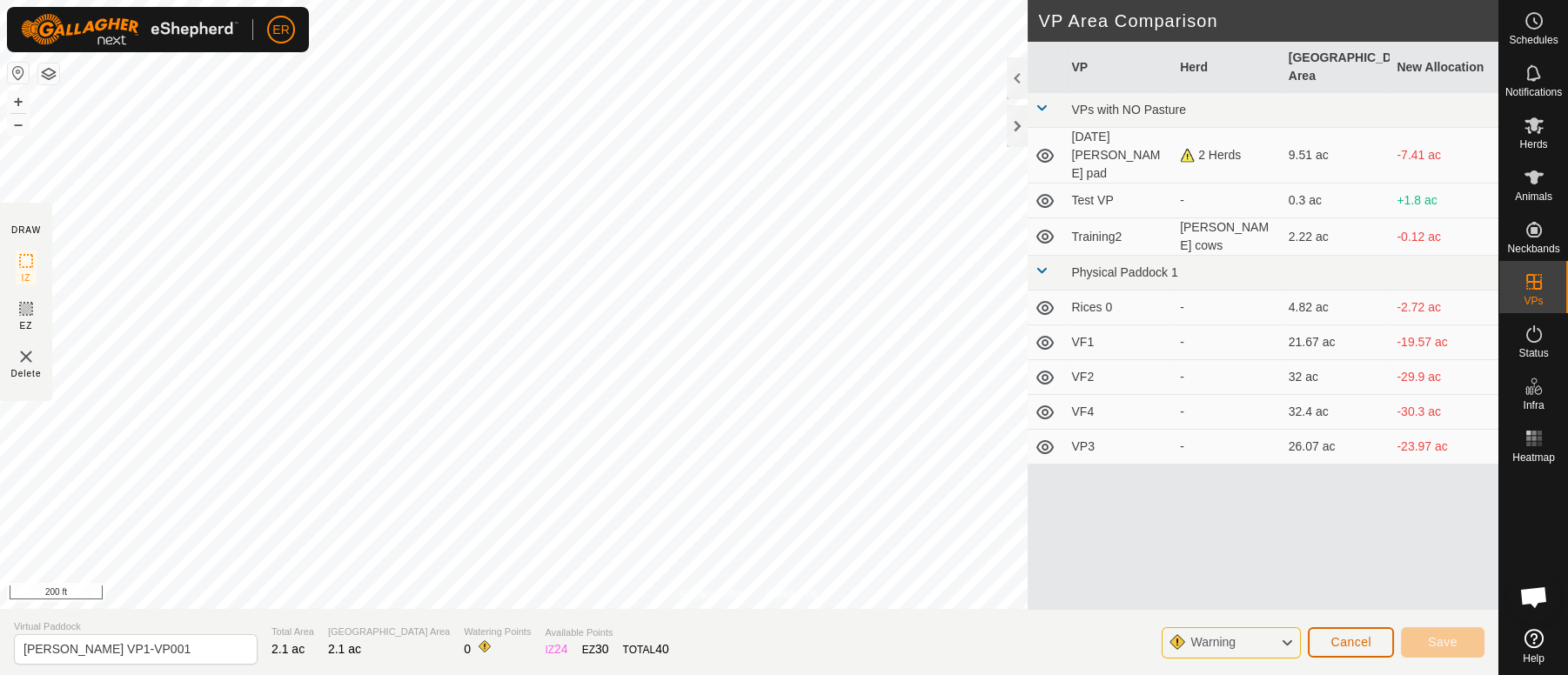
click at [1351, 650] on button "Cancel" at bounding box center [1351, 642] width 86 height 30
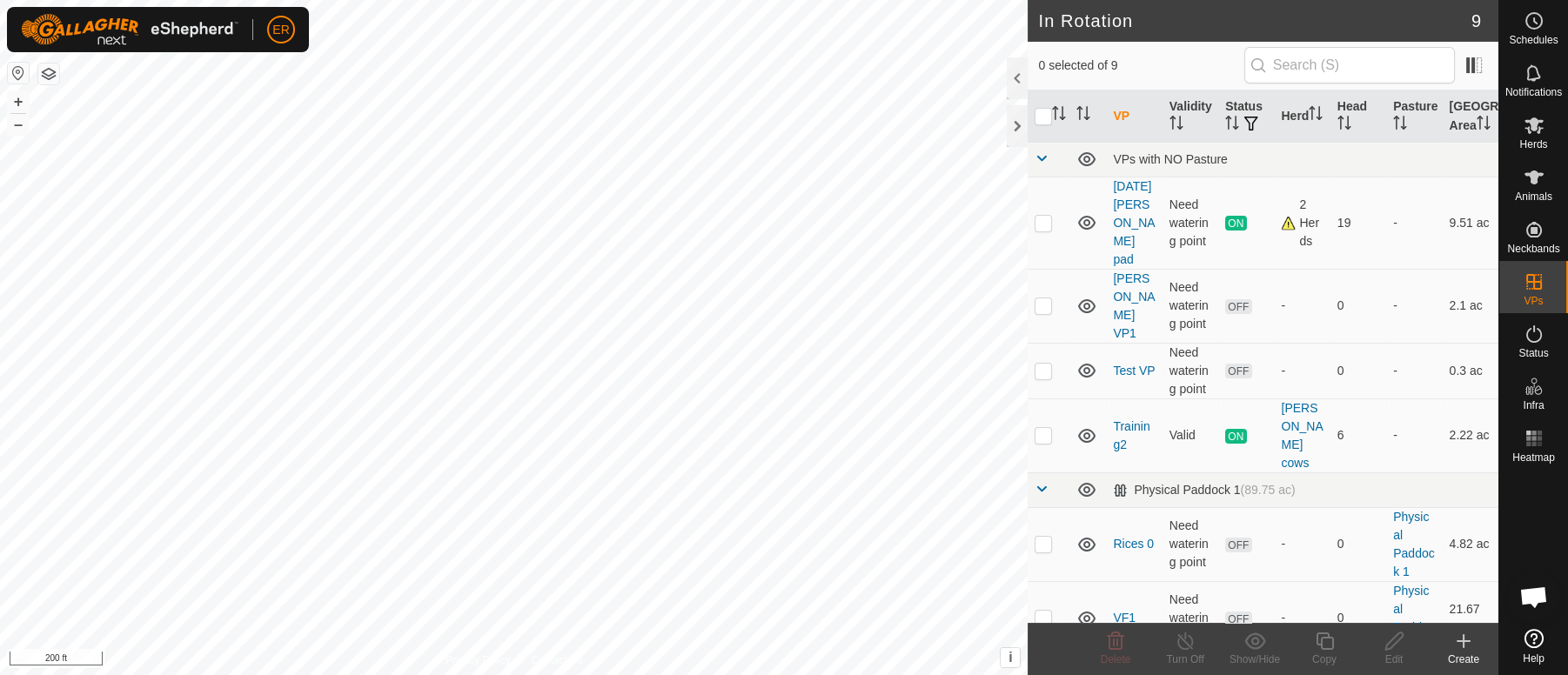
click at [1469, 641] on icon at bounding box center [1463, 641] width 12 height 0
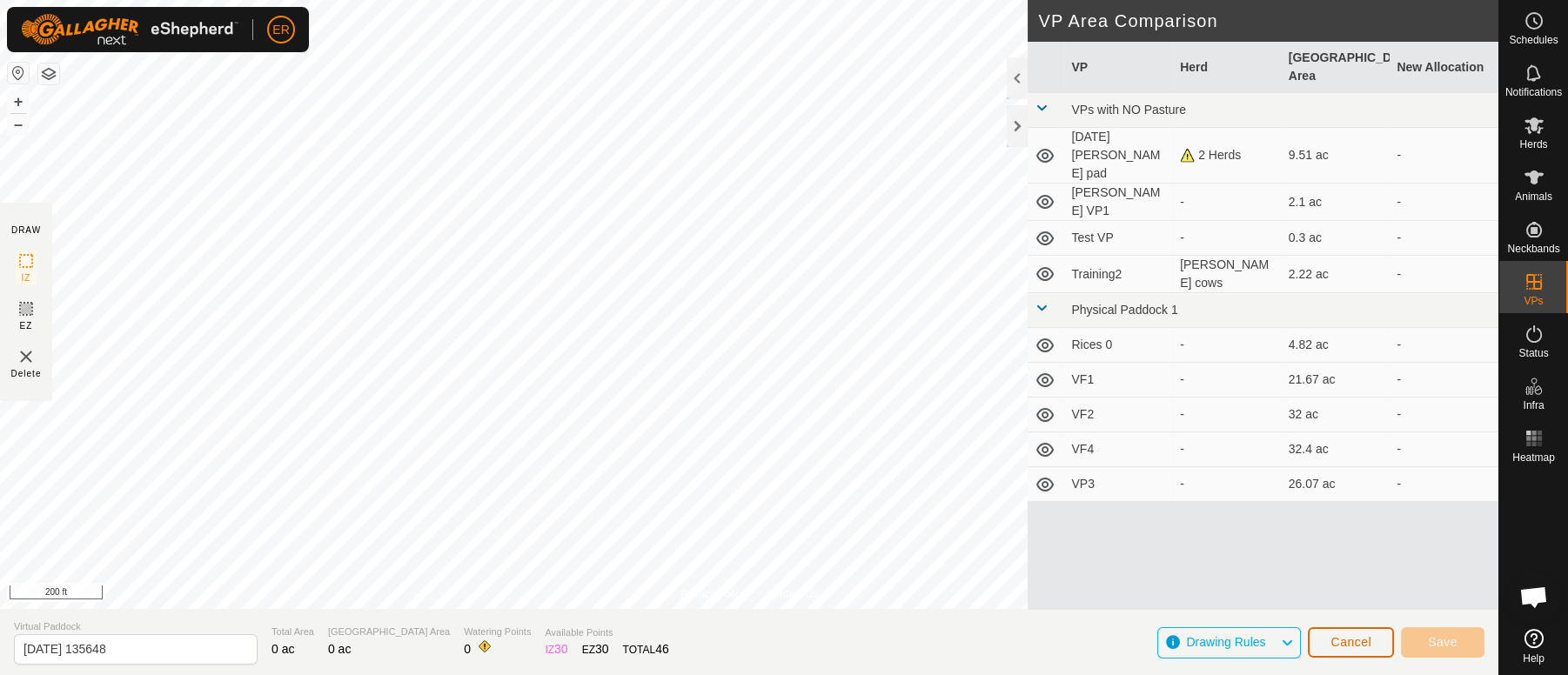
click at [1365, 646] on span "Cancel" at bounding box center [1351, 642] width 41 height 14
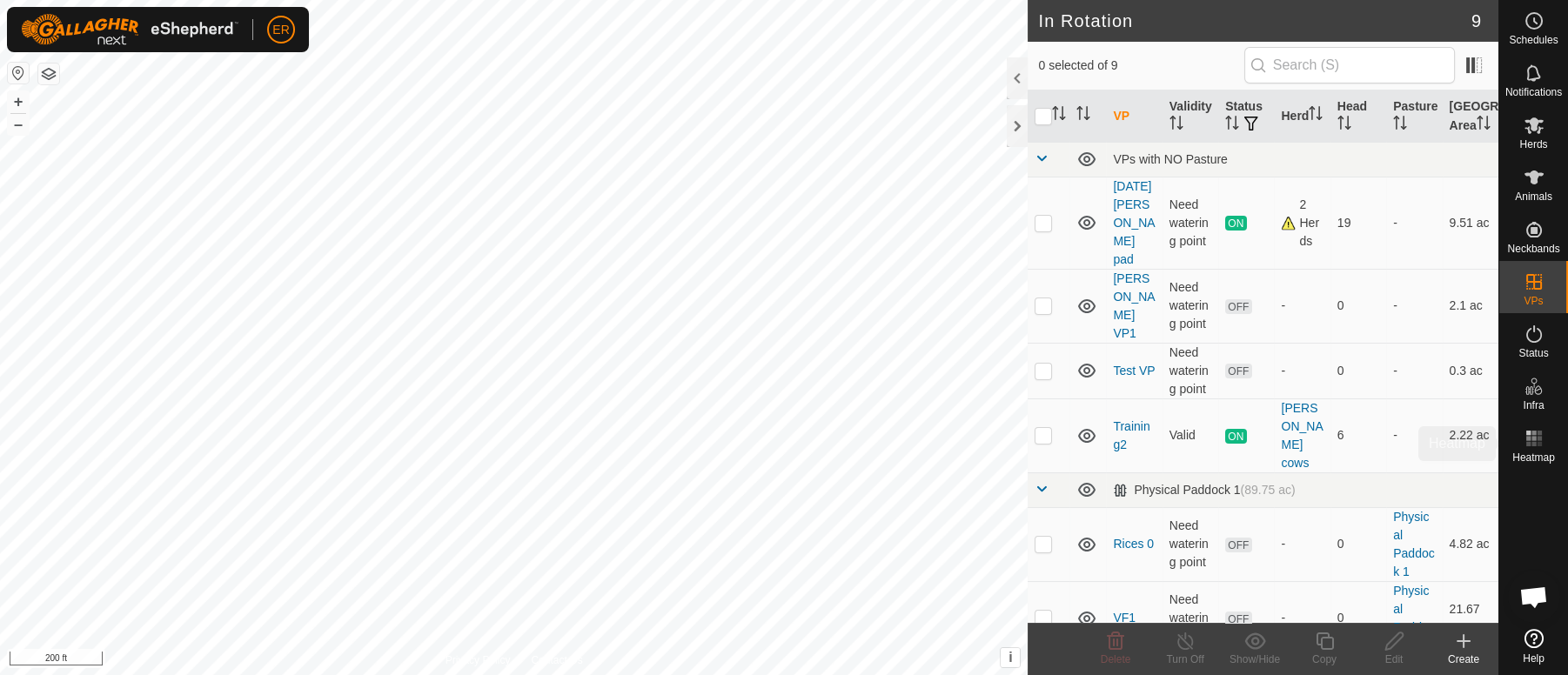
click at [1566, 416] on div "Schedules Notifications Herds Animals Neckbands VPs Status Infra Heatmap Help I…" at bounding box center [784, 337] width 1568 height 675
click at [893, 674] on html "ER Schedules Notifications Herds Animals Neckbands VPs Status Infra Heatmap Hel…" at bounding box center [784, 337] width 1568 height 675
click at [683, 674] on html "ER Schedules Notifications Herds Animals Neckbands VPs Status Infra Heatmap Hel…" at bounding box center [784, 337] width 1568 height 675
click at [731, 0] on html "ER Schedules Notifications Herds Animals Neckbands VPs Status Infra Heatmap Hel…" at bounding box center [784, 337] width 1568 height 675
checkbox input "true"
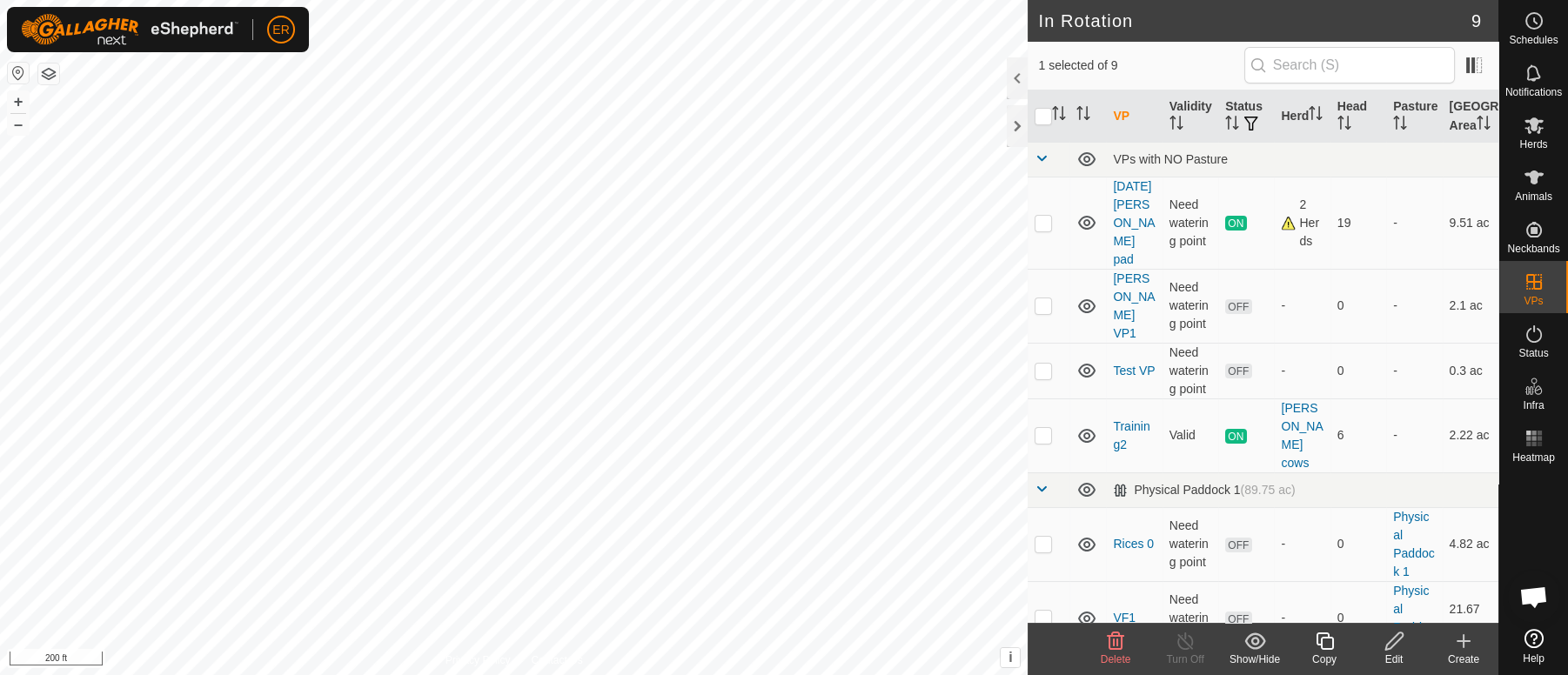
click at [1394, 638] on icon at bounding box center [1395, 640] width 22 height 21
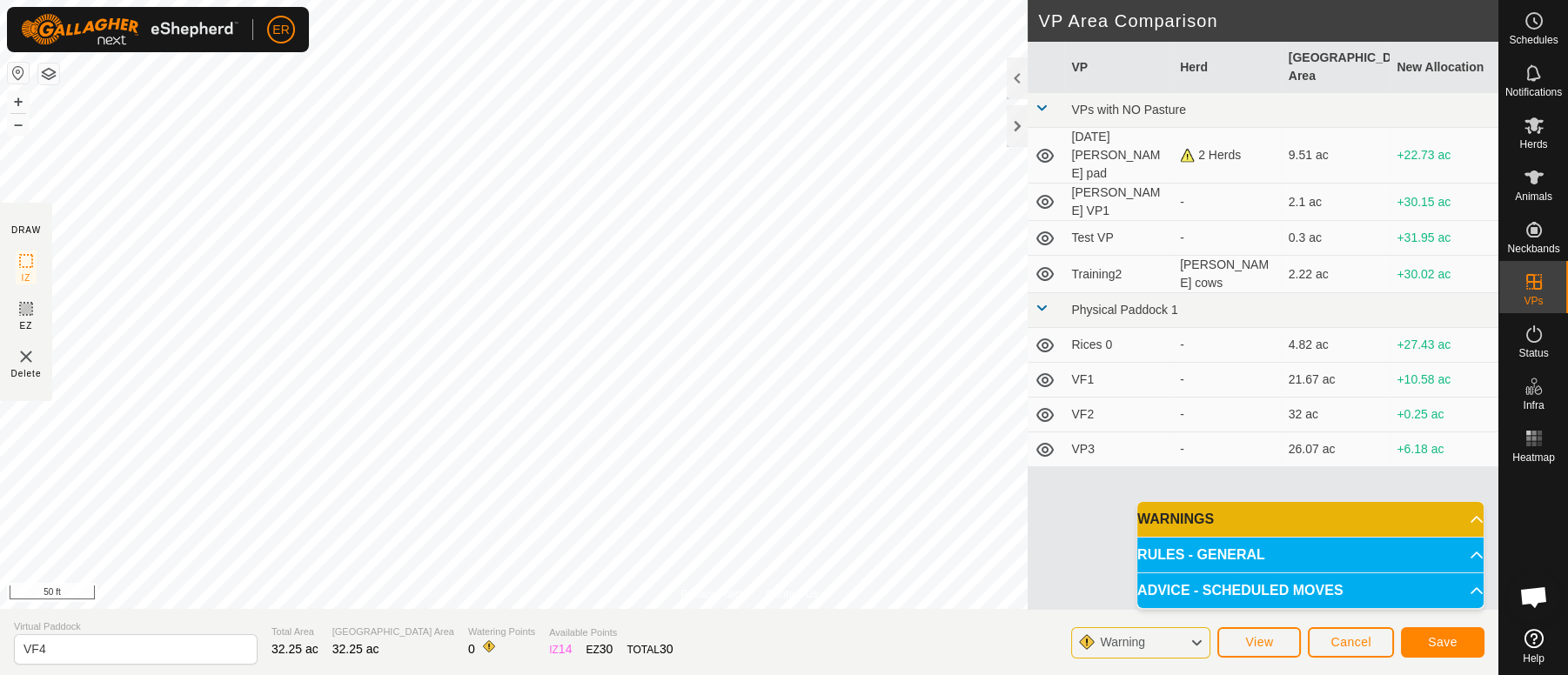
click at [409, 0] on html "ER Schedules Notifications Herds Animals Neckbands VPs Status Infra Heatmap Hel…" at bounding box center [784, 337] width 1568 height 675
click at [17, 124] on button "–" at bounding box center [18, 124] width 21 height 21
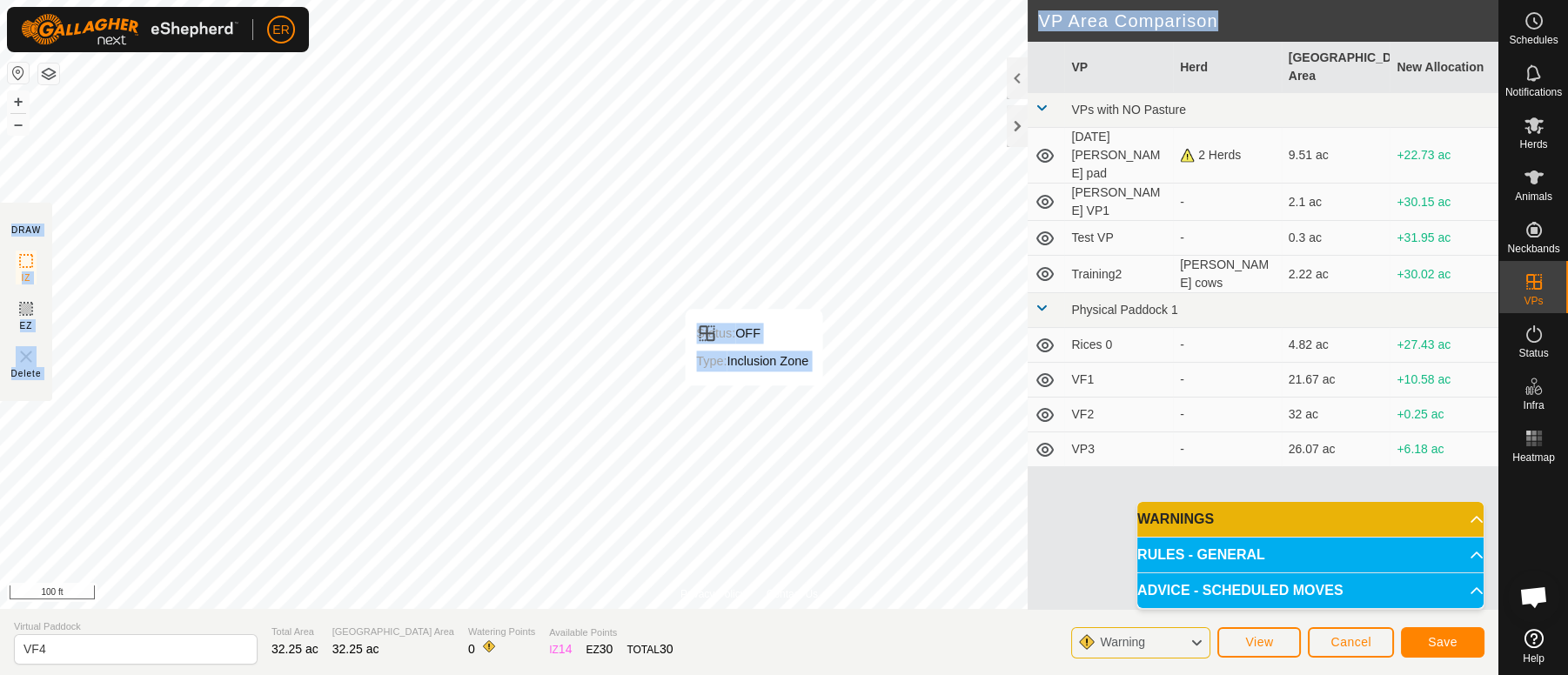
click at [615, 304] on div "Privacy Policy Contact Us Status: OFF Type: Inclusion Zone + – ⇧ i This applica…" at bounding box center [749, 337] width 1499 height 675
drag, startPoint x: 1035, startPoint y: 570, endPoint x: 411, endPoint y: -8, distance: 850.6
click at [411, 0] on html "ER Schedules Notifications Herds Animals Neckbands VPs Status Infra Heatmap Hel…" at bounding box center [784, 337] width 1568 height 675
click at [492, 0] on html "ER Schedules Notifications Herds Animals Neckbands VPs Status Infra Heatmap Hel…" at bounding box center [784, 337] width 1568 height 675
click at [19, 391] on section "DRAW IZ EZ Delete" at bounding box center [25, 301] width 52 height 198
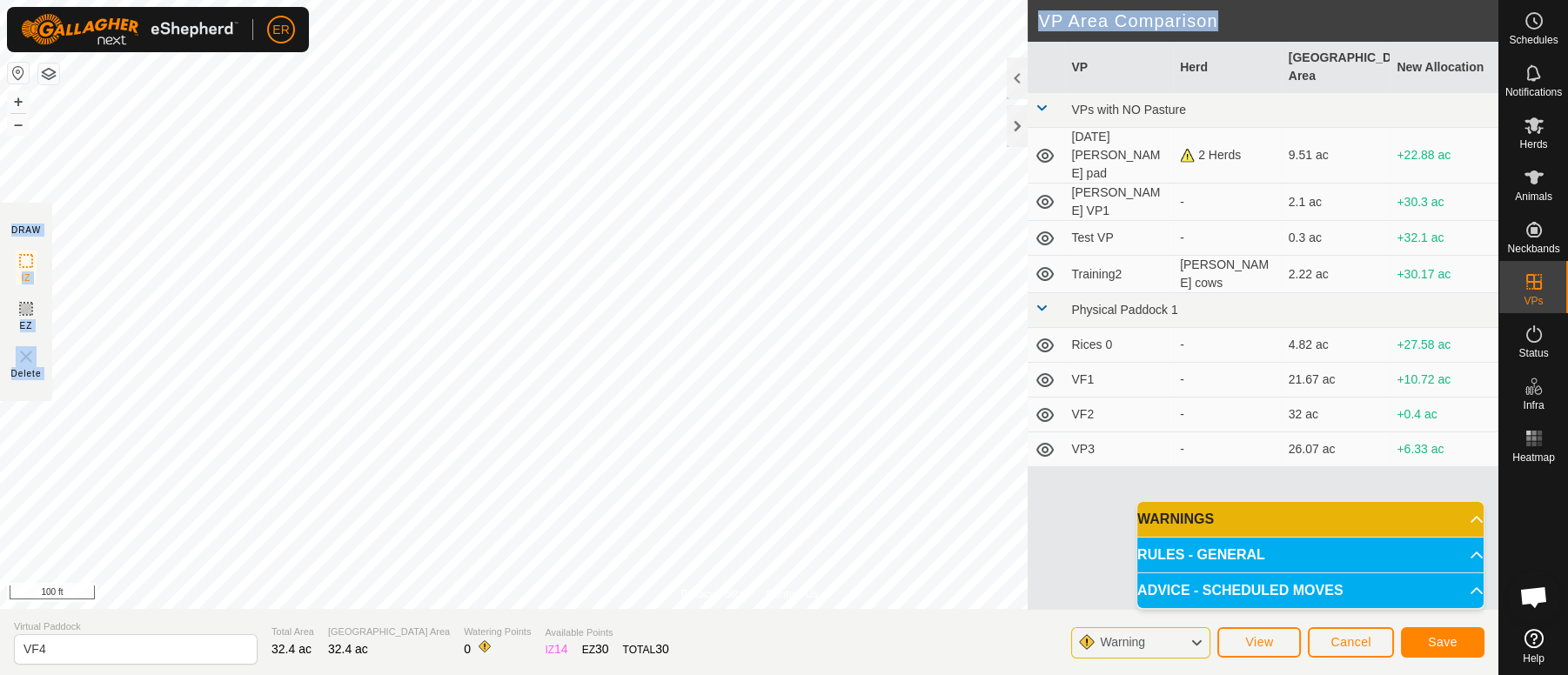
click at [718, 0] on html "ER Schedules Notifications Herds Animals Neckbands VPs Status Infra Heatmap Hel…" at bounding box center [784, 337] width 1568 height 675
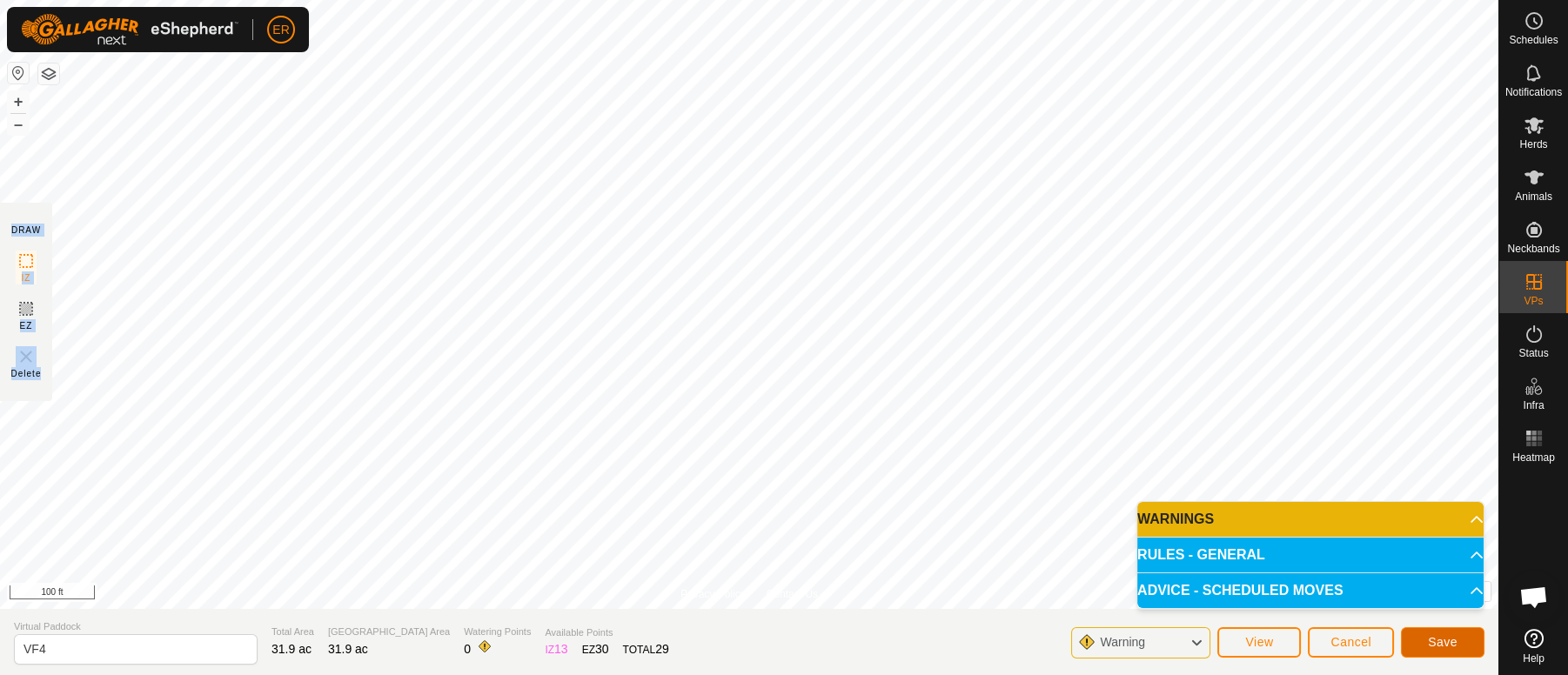
click at [1446, 646] on span "Save" at bounding box center [1443, 642] width 29 height 14
click at [1366, 640] on span "Cancel" at bounding box center [1351, 642] width 41 height 14
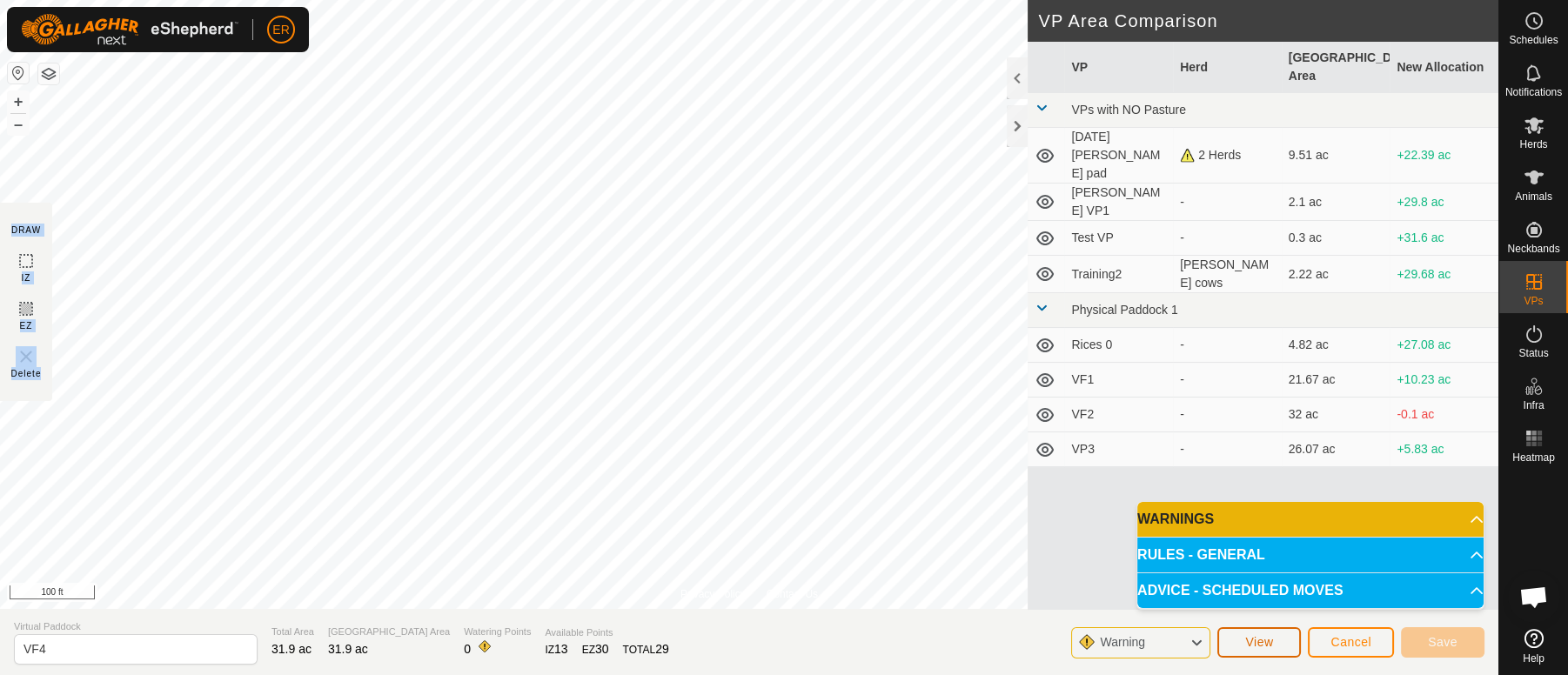
click at [1267, 641] on span "View" at bounding box center [1259, 642] width 27 height 14
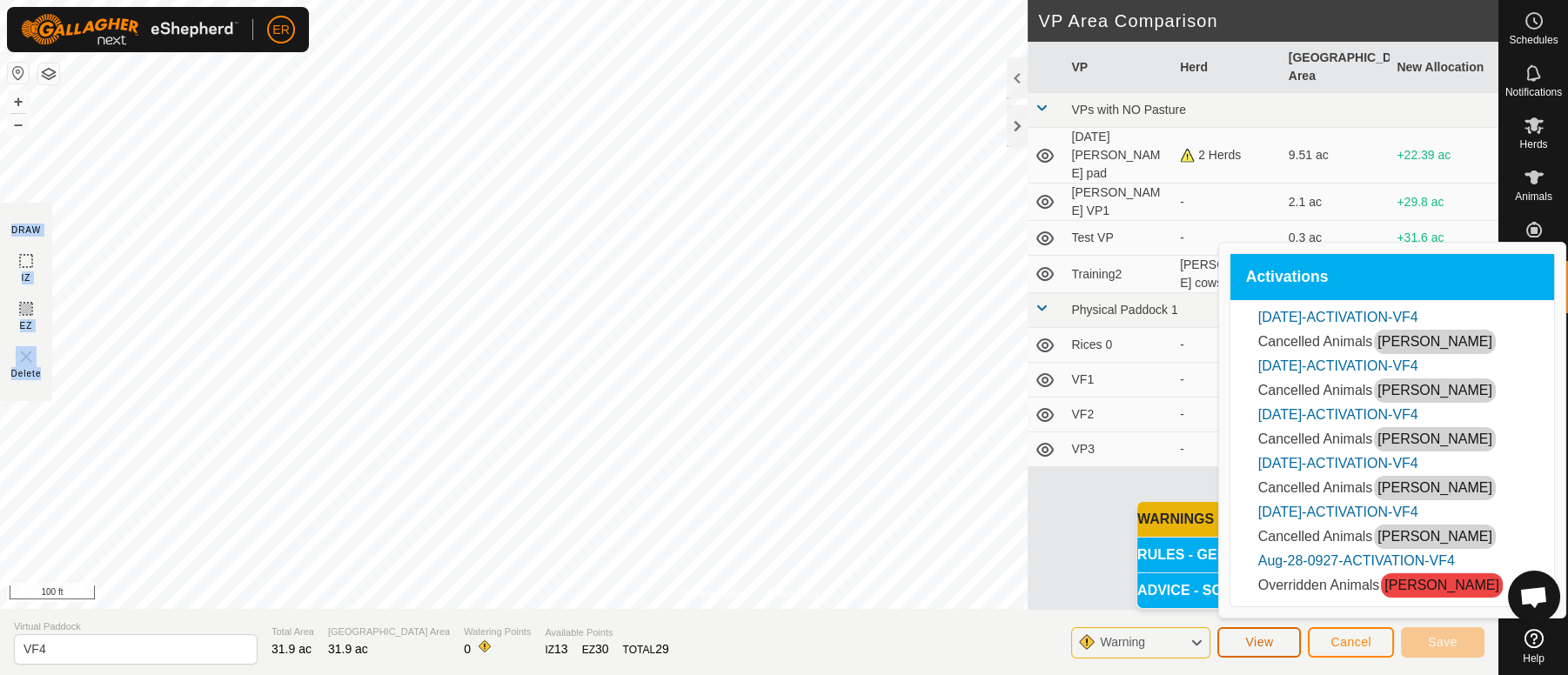
click at [1267, 641] on span "View" at bounding box center [1259, 642] width 27 height 14
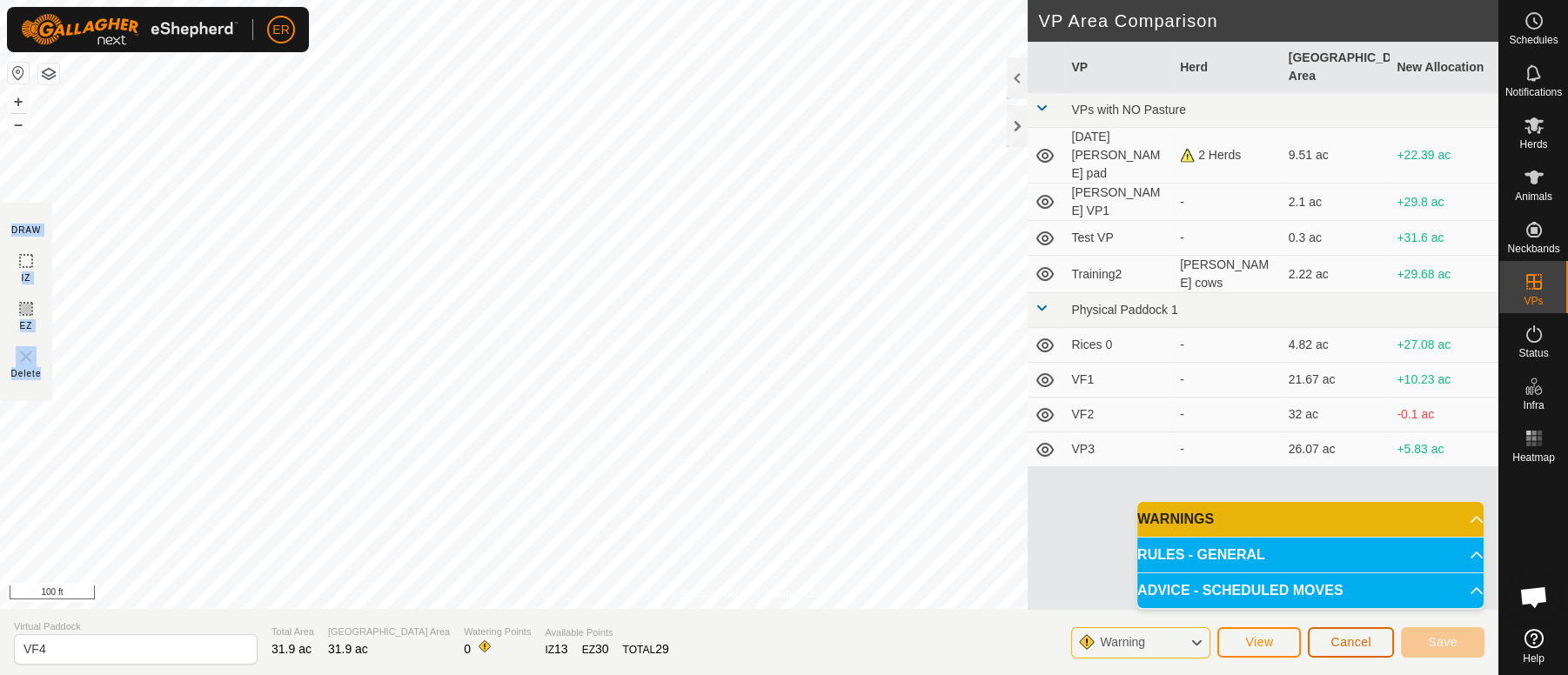
click at [1365, 641] on span "Cancel" at bounding box center [1351, 642] width 41 height 14
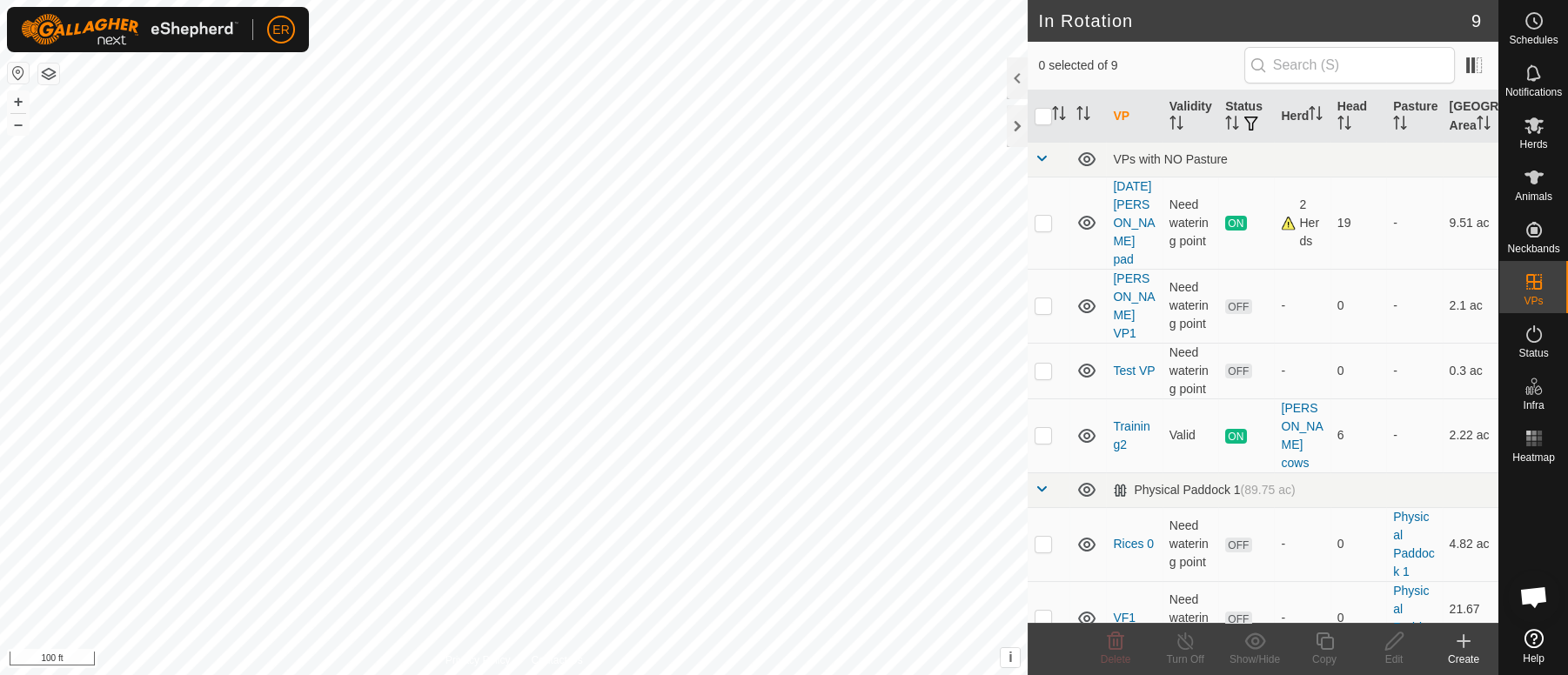
checkbox input "true"
click at [1384, 642] on icon at bounding box center [1395, 640] width 22 height 21
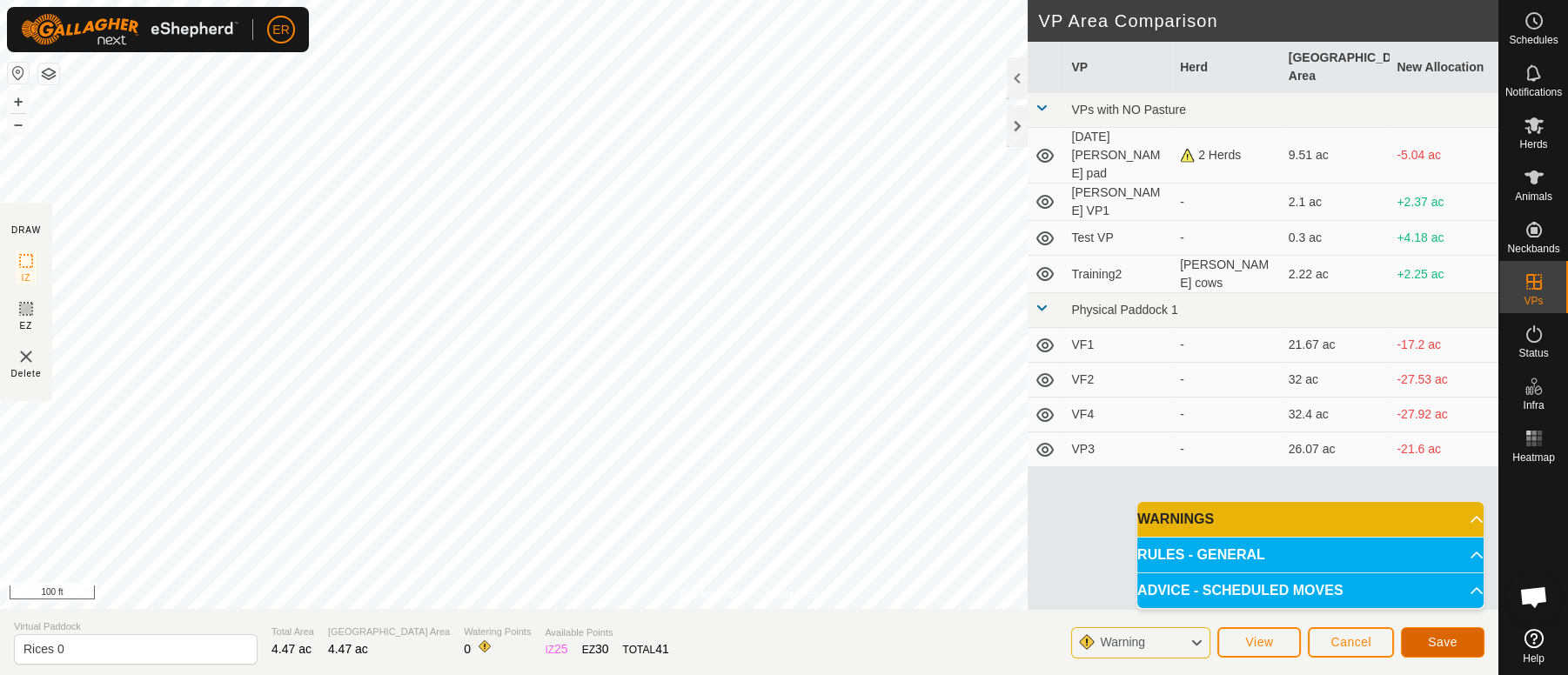
click at [1444, 638] on span "Save" at bounding box center [1443, 642] width 29 height 14
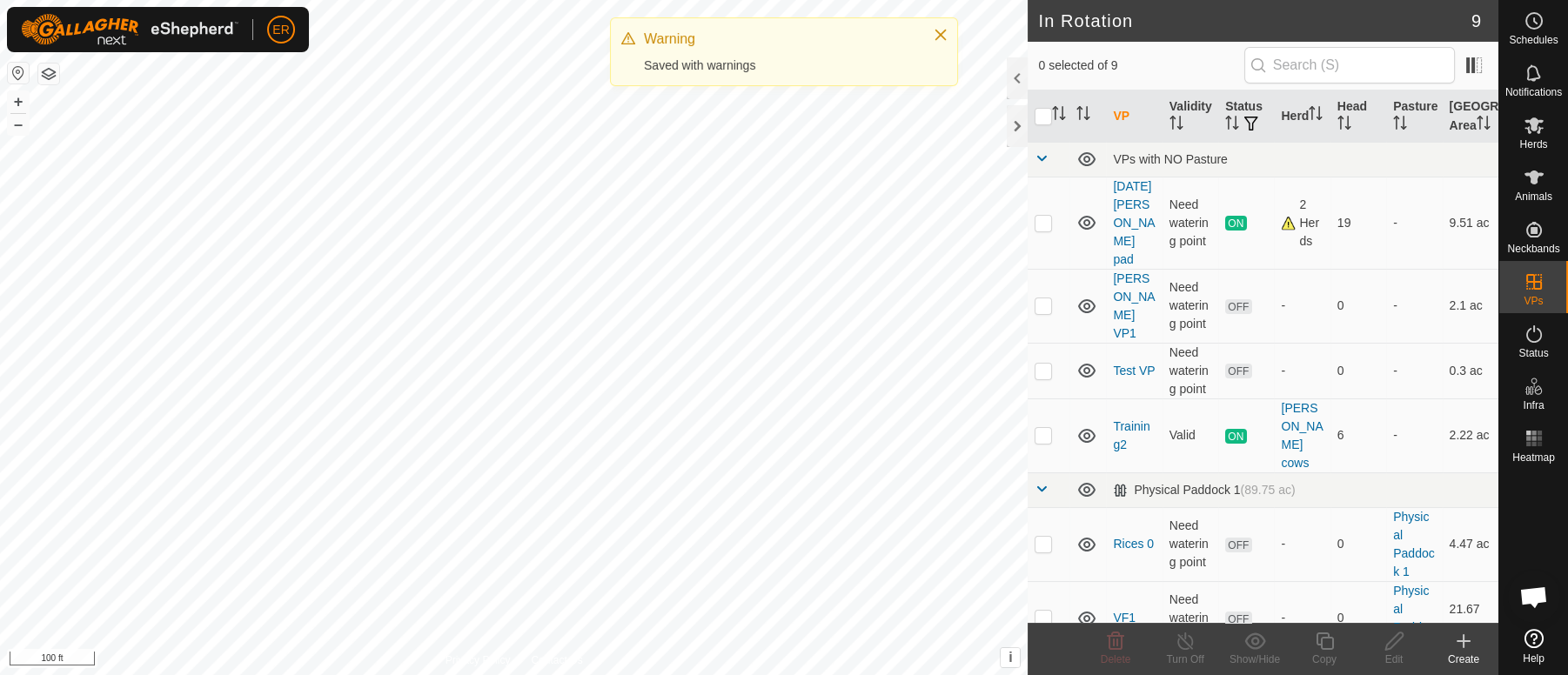
click at [972, 674] on html "ER Schedules Notifications Herds Animals Neckbands VPs Status Infra Heatmap Hel…" at bounding box center [784, 337] width 1568 height 675
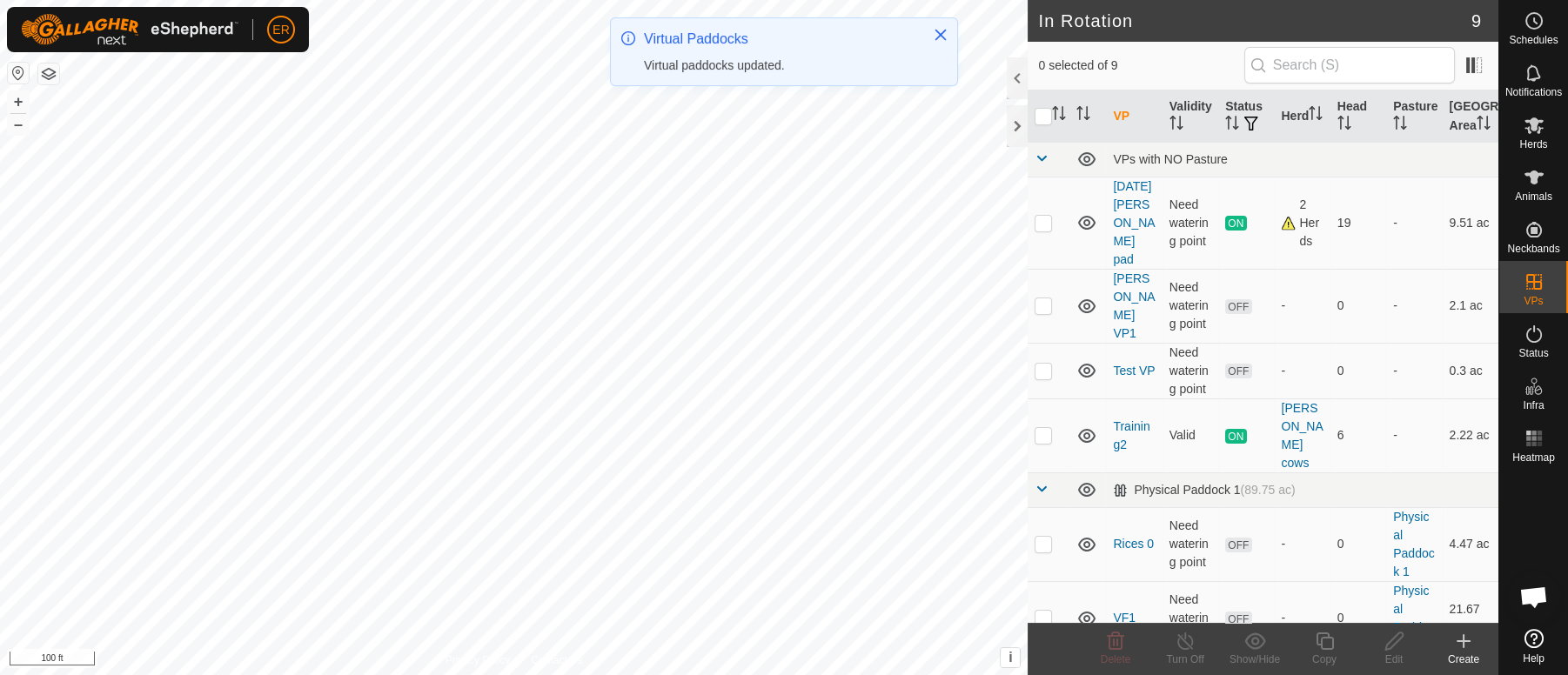
click at [766, 674] on html "ER Schedules Notifications Herds Animals Neckbands VPs Status Infra Heatmap Hel…" at bounding box center [784, 337] width 1568 height 675
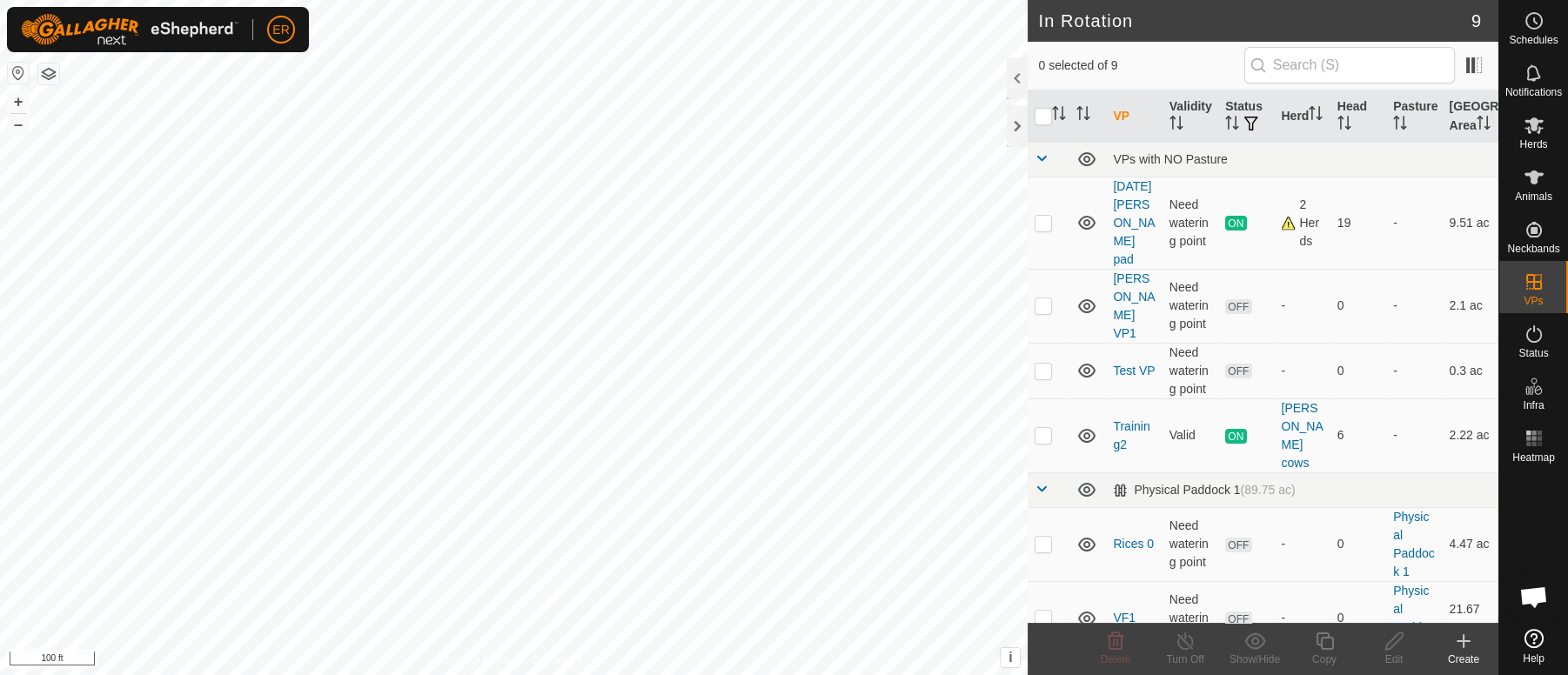
click at [894, 674] on html "ER Schedules Notifications Herds Animals Neckbands VPs Status Infra Heatmap Hel…" at bounding box center [784, 337] width 1568 height 675
click at [1154, 318] on td "[PERSON_NAME] VP1" at bounding box center [1134, 306] width 56 height 74
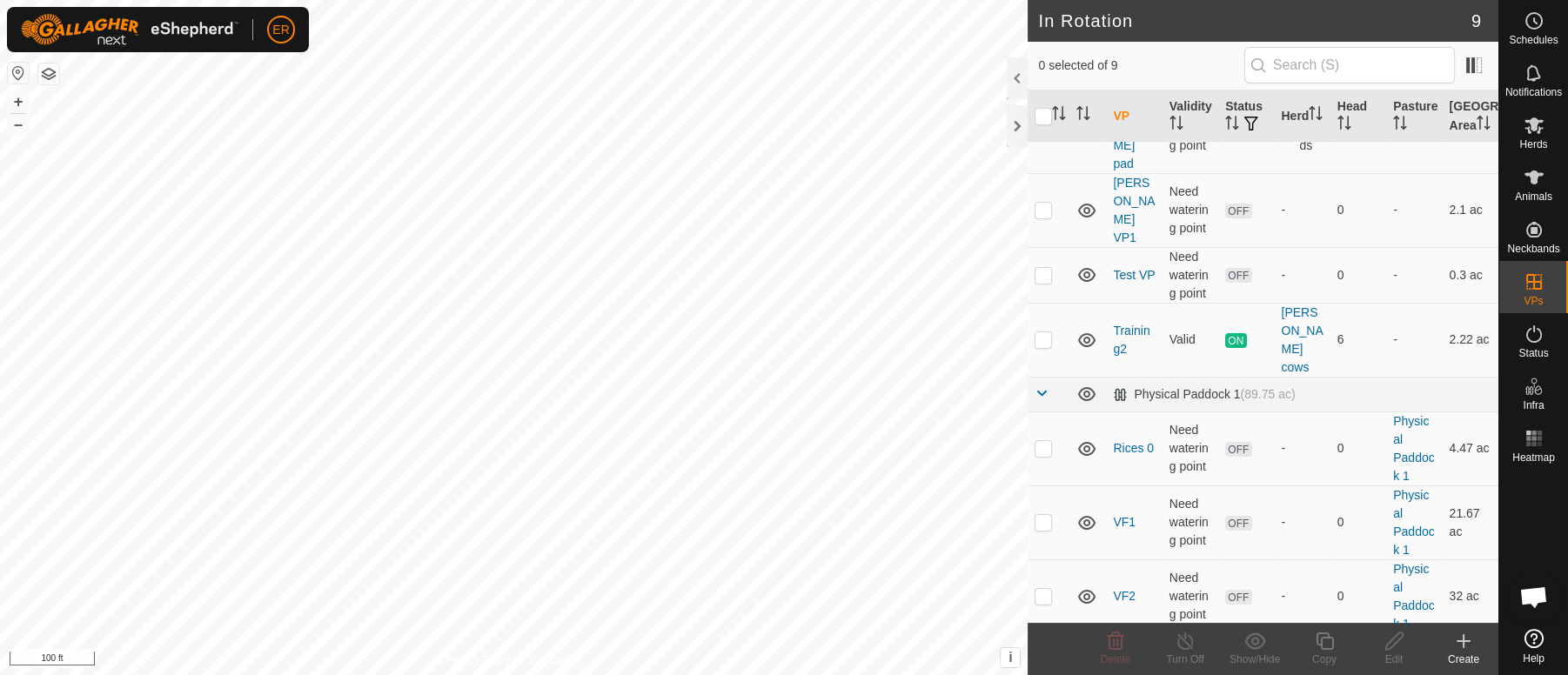
scroll to position [127, 0]
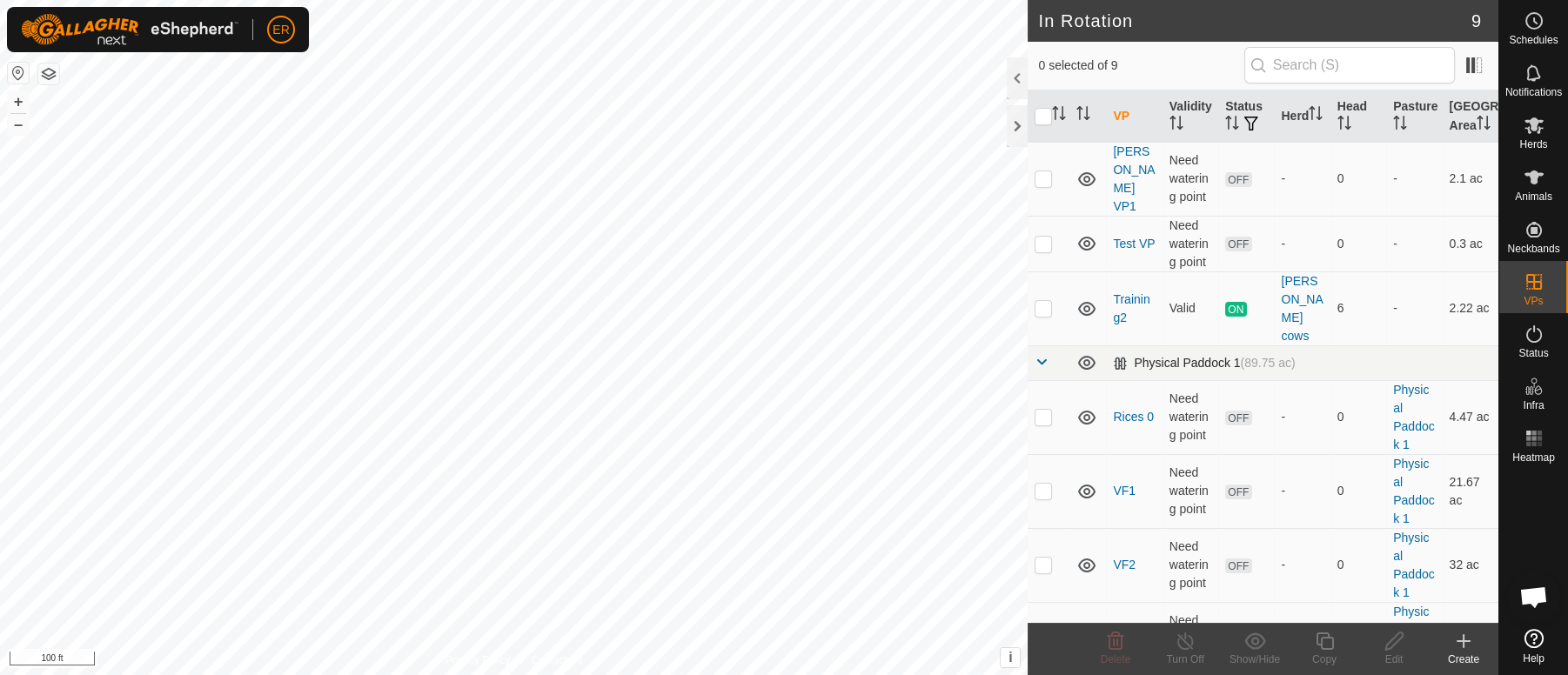
click at [1036, 355] on span at bounding box center [1042, 361] width 14 height 14
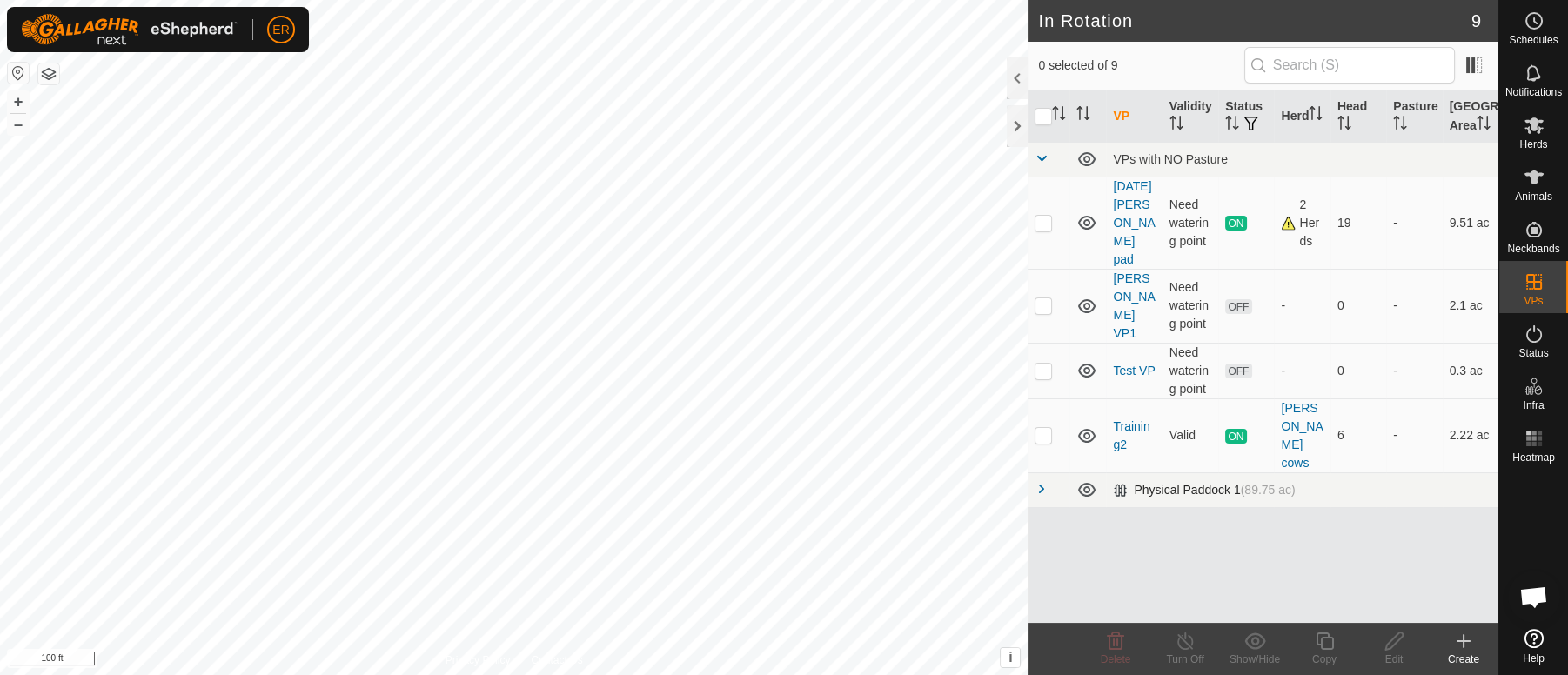
scroll to position [0, 0]
click at [1119, 483] on div "Physical Paddock 1 (89.75 ac)" at bounding box center [1204, 489] width 182 height 15
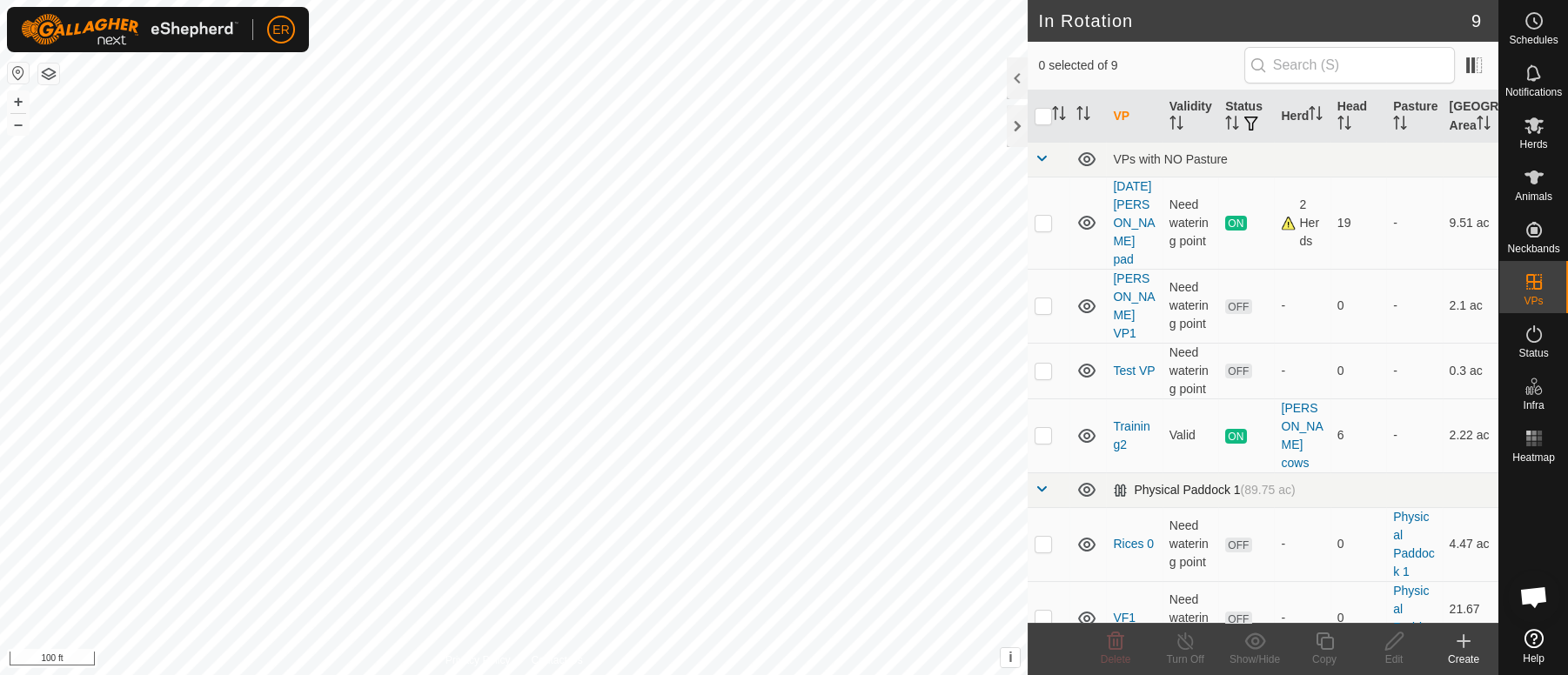
click at [1119, 483] on div "Physical Paddock 1 (89.75 ac)" at bounding box center [1204, 489] width 182 height 15
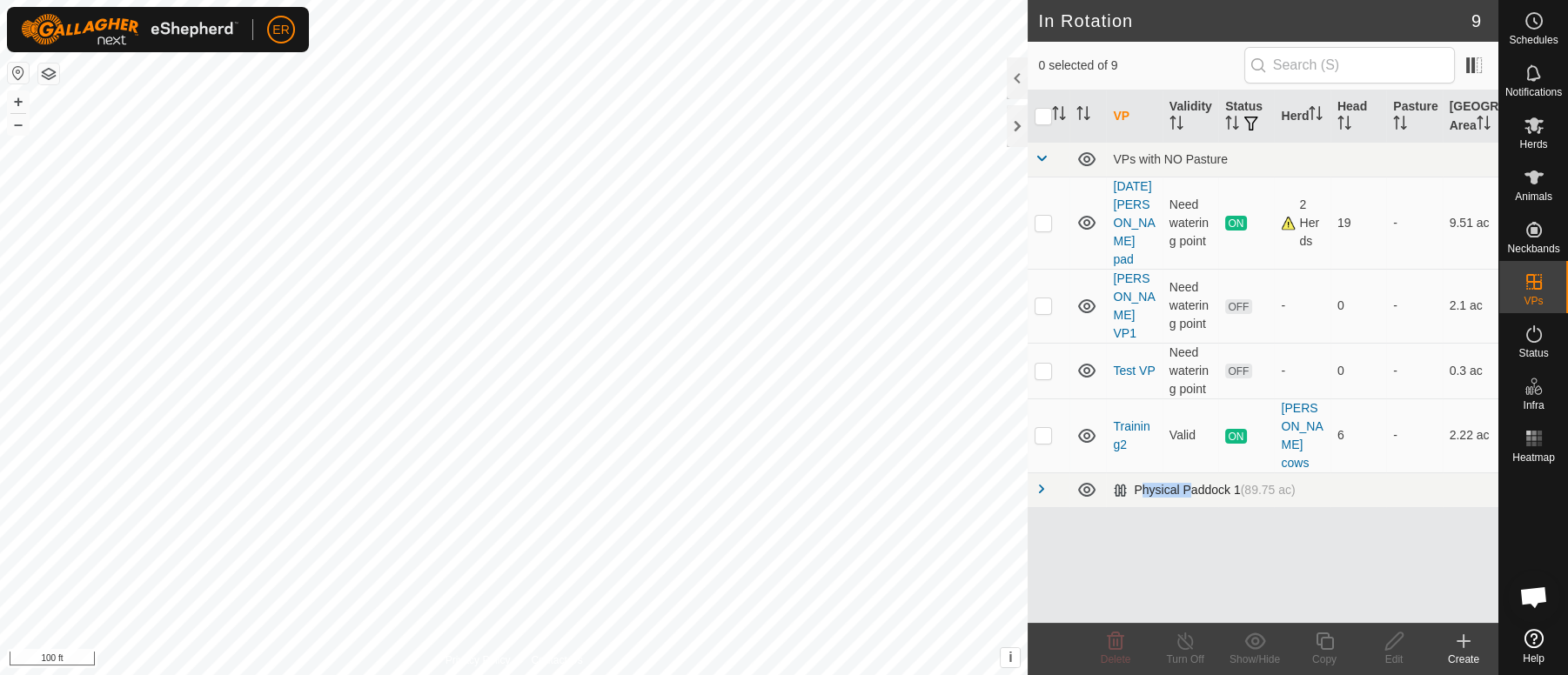
click at [1119, 483] on div "Physical Paddock 1 (89.75 ac)" at bounding box center [1204, 489] width 182 height 15
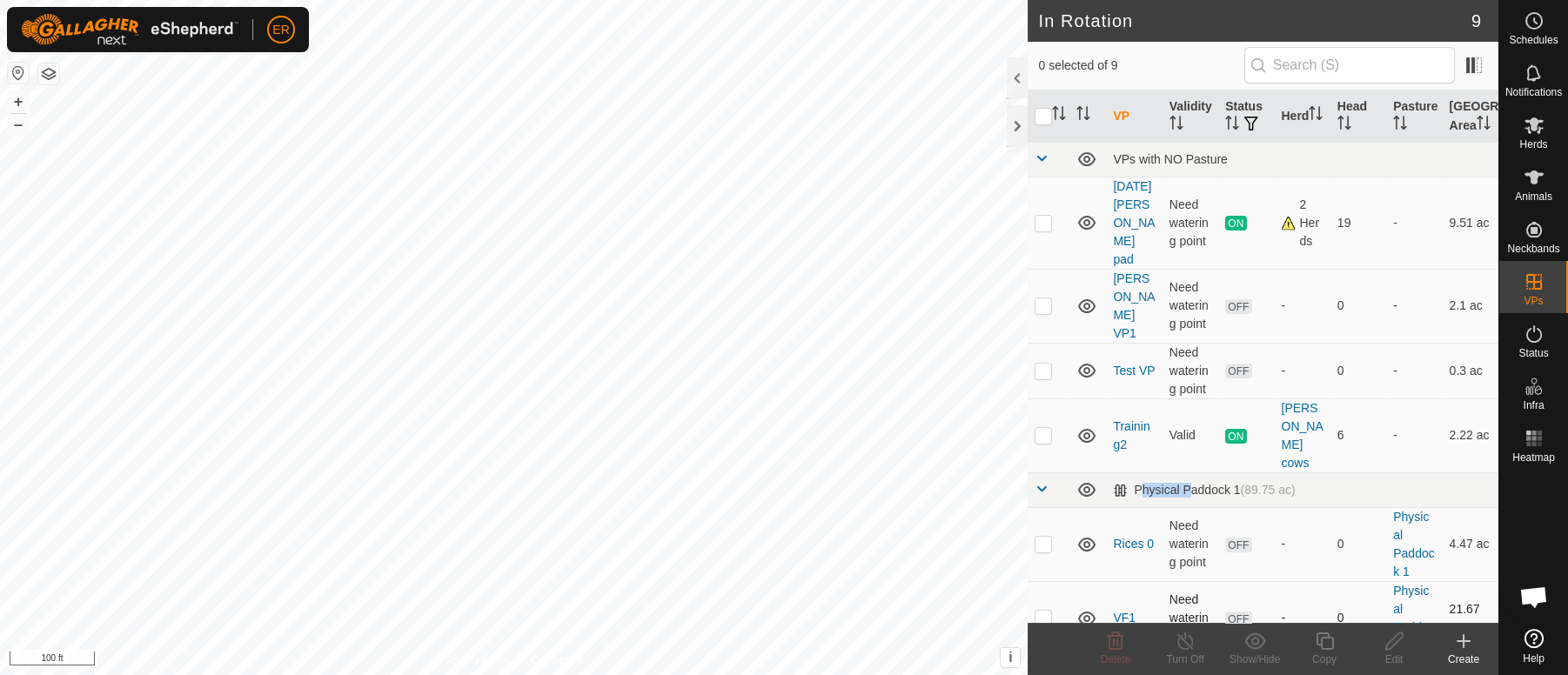
click at [1103, 568] on div "In Rotation 9 0 selected of 9 VP Validity Status Herd Head Pasture Grazing Area…" at bounding box center [749, 337] width 1499 height 675
click at [21, 123] on button "–" at bounding box center [18, 124] width 21 height 21
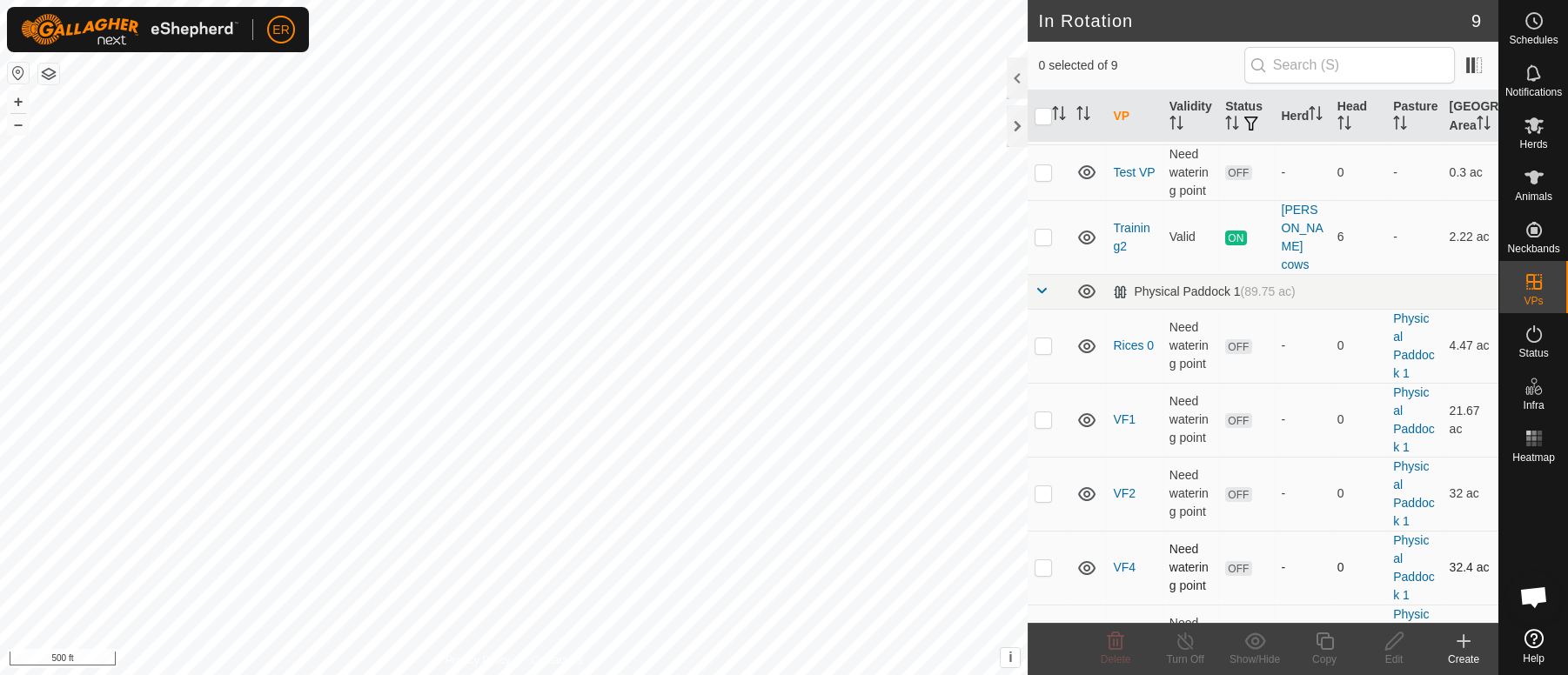
click at [1043, 560] on p-checkbox at bounding box center [1044, 567] width 18 height 14
checkbox input "true"
click at [61, 0] on html "ER Schedules Notifications Herds Animals Neckbands VPs Status Infra Heatmap Hel…" at bounding box center [784, 337] width 1568 height 675
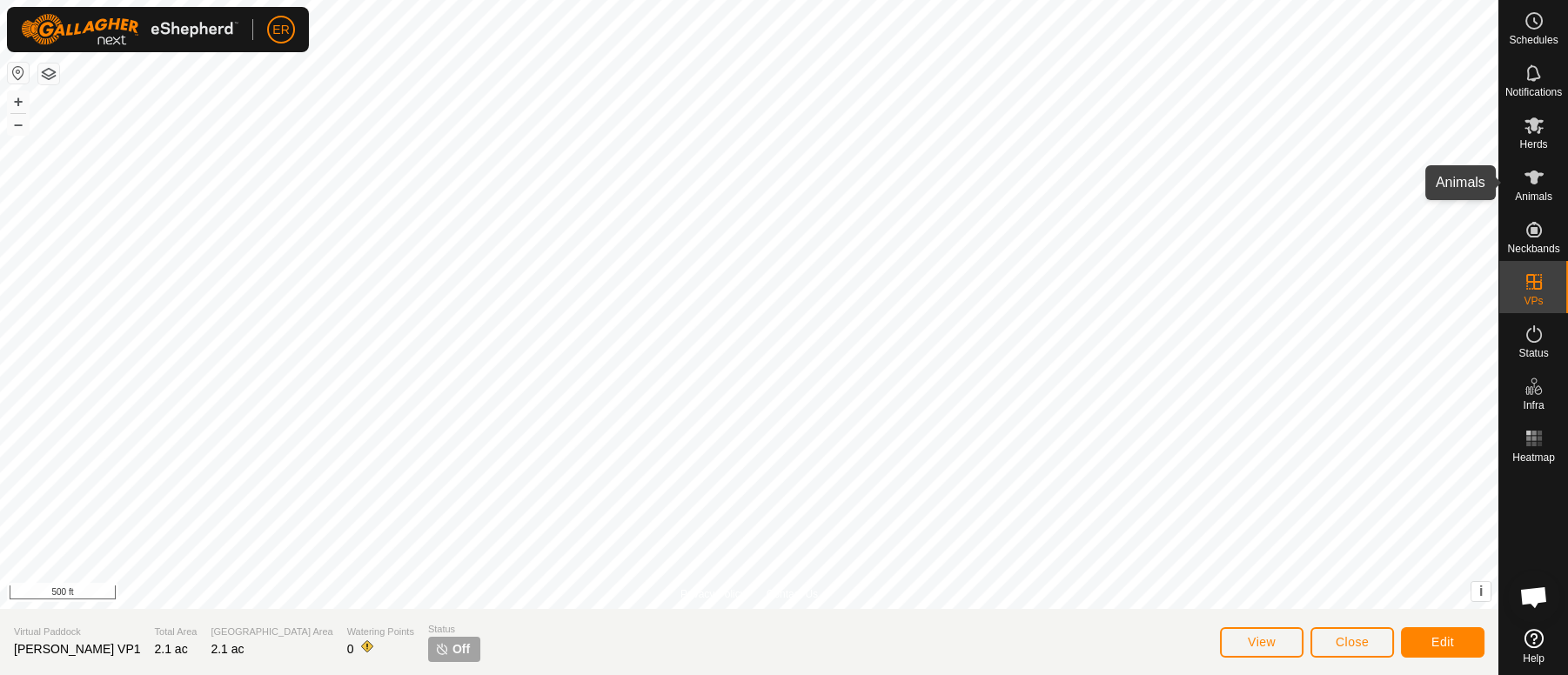
click at [1534, 176] on icon at bounding box center [1535, 177] width 20 height 14
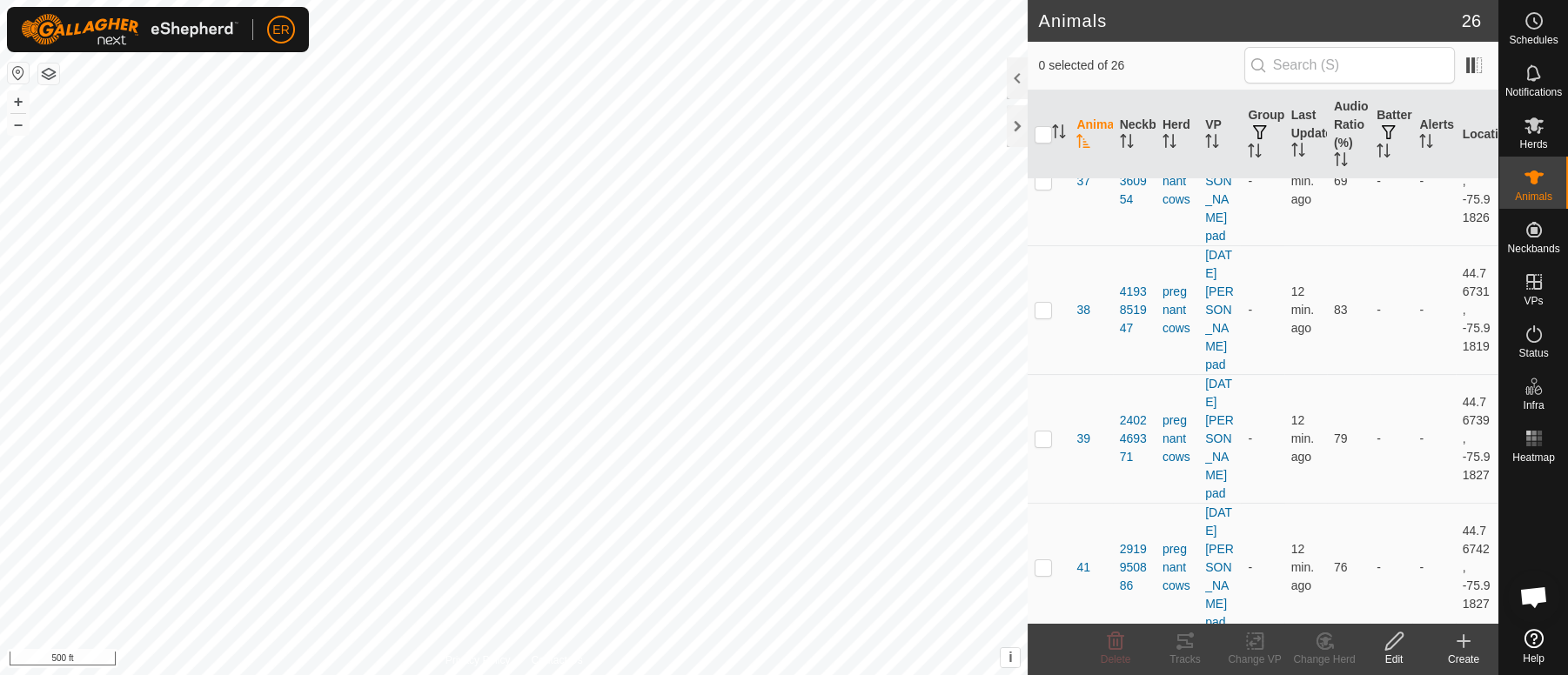
scroll to position [782, 0]
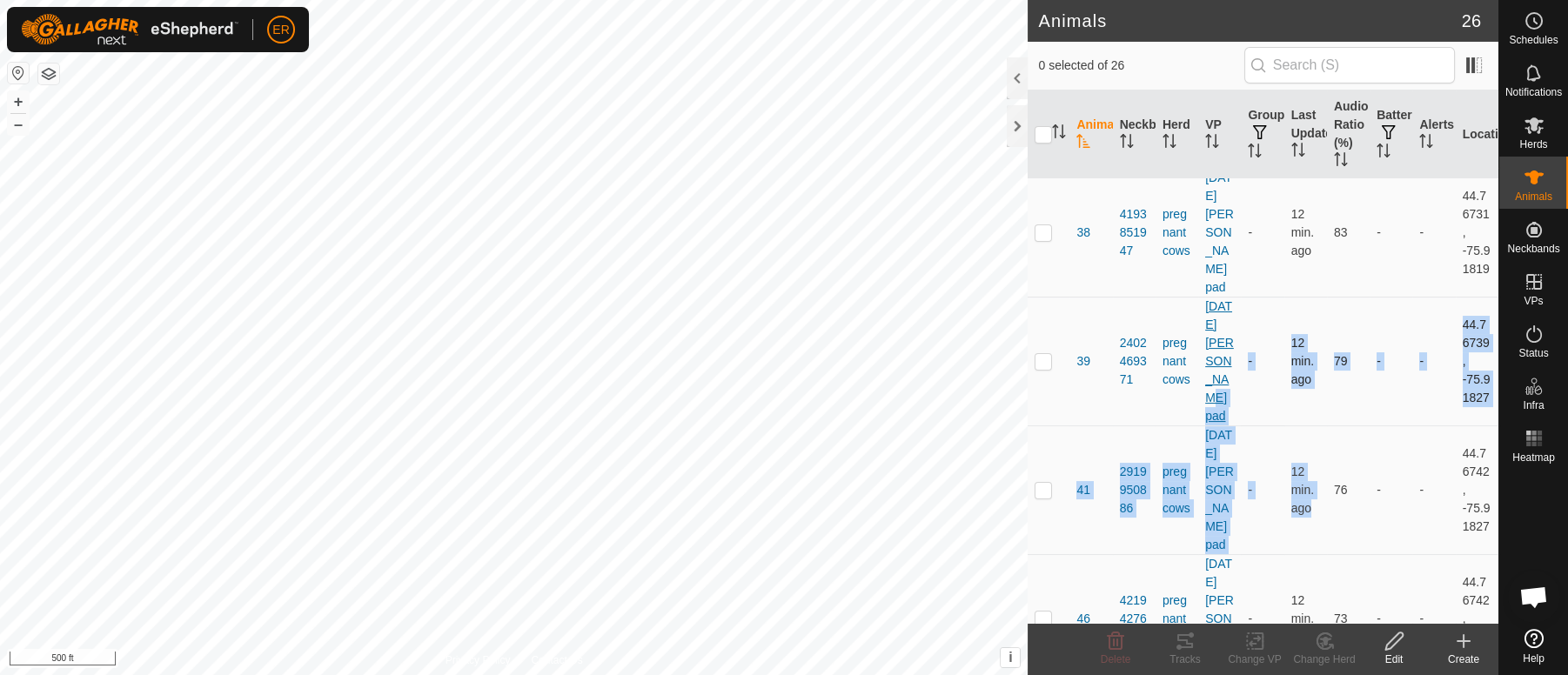
drag, startPoint x: 1295, startPoint y: 527, endPoint x: 1200, endPoint y: 421, distance: 142.3
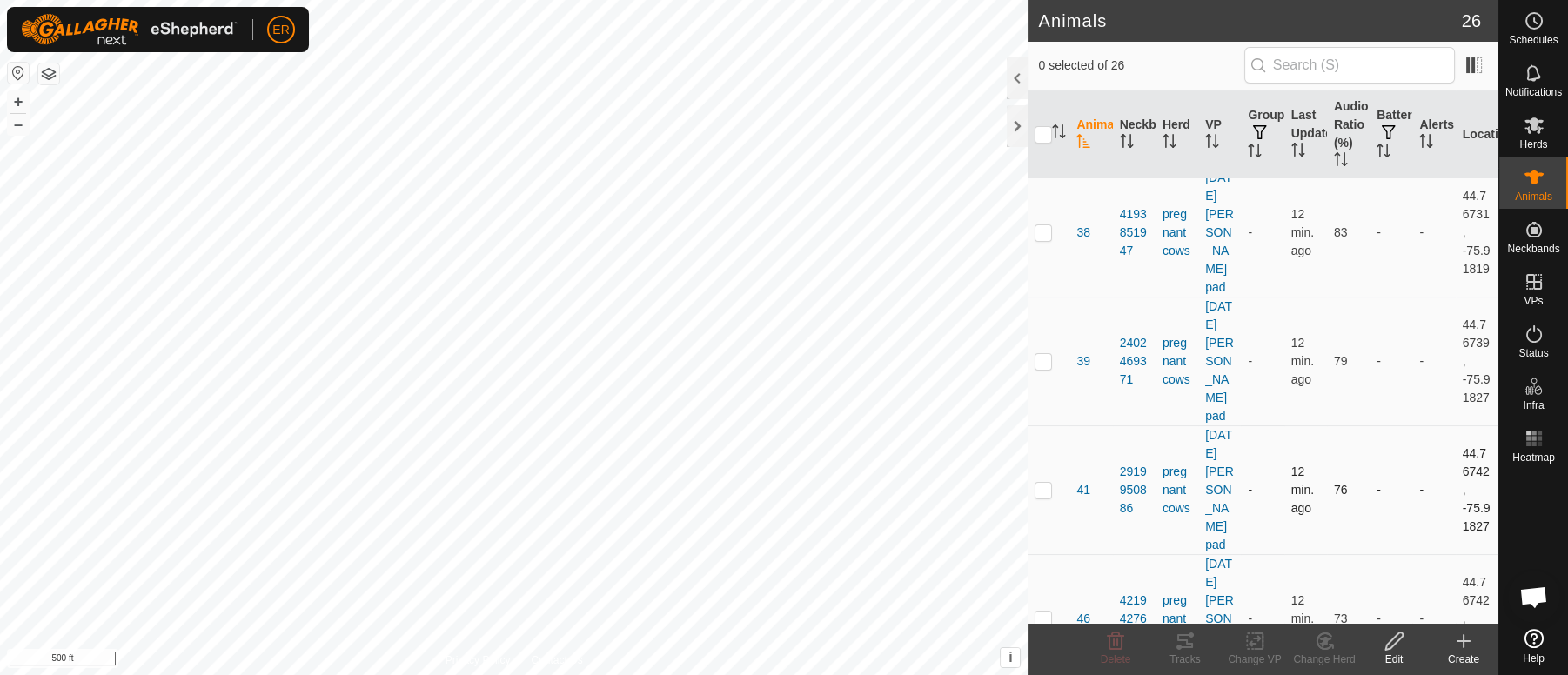
drag, startPoint x: 1448, startPoint y: 462, endPoint x: 1423, endPoint y: 469, distance: 26.0
click at [1456, 462] on td "44.76742, -75.91827" at bounding box center [1477, 489] width 43 height 129
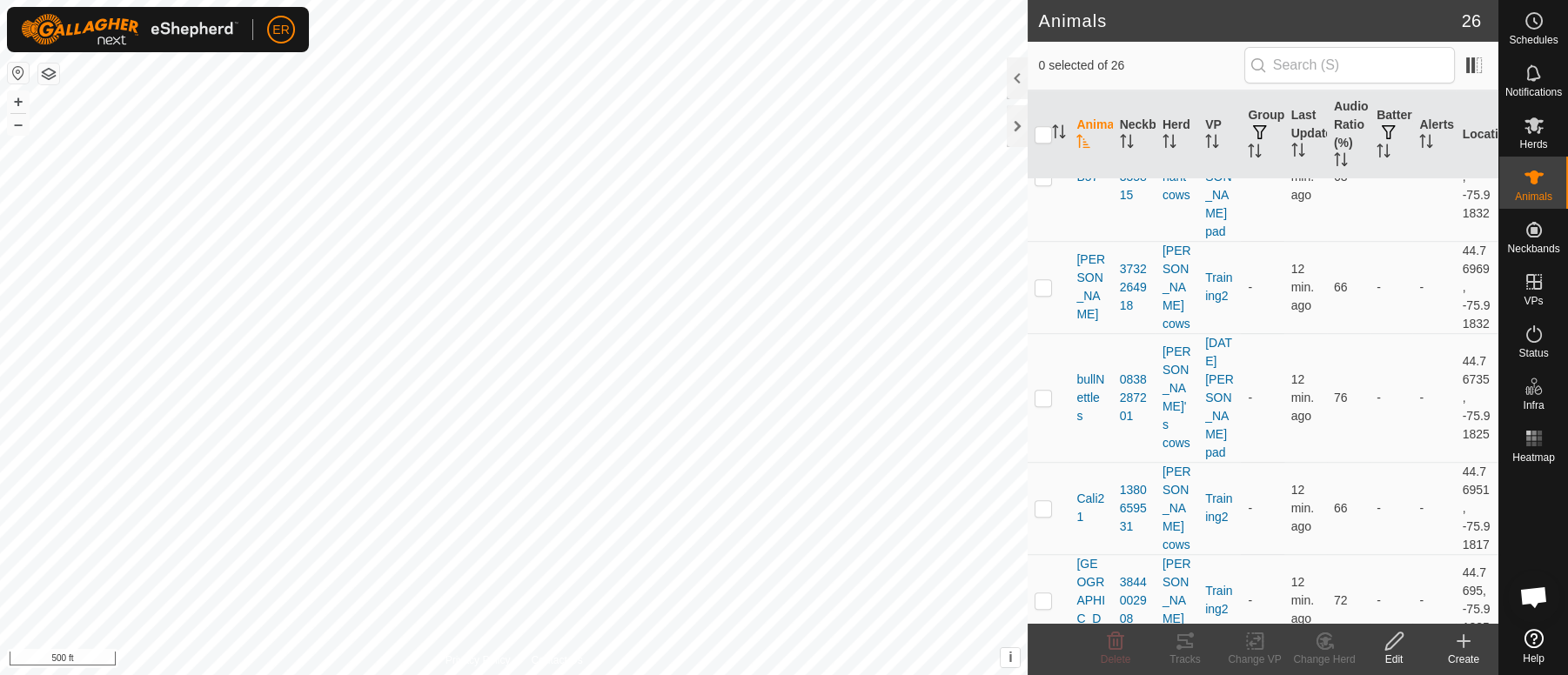
scroll to position [2737, 0]
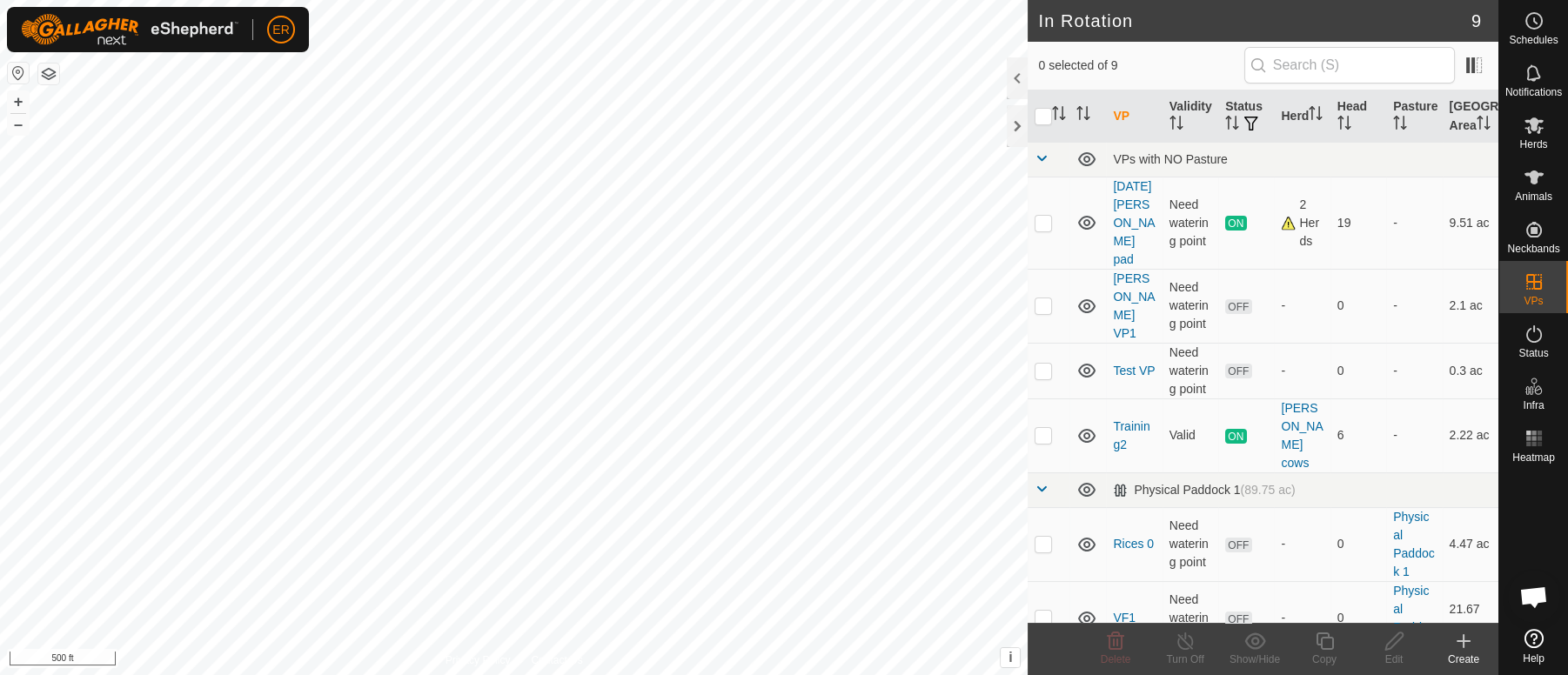
checkbox input "true"
click at [1322, 641] on icon at bounding box center [1325, 640] width 22 height 21
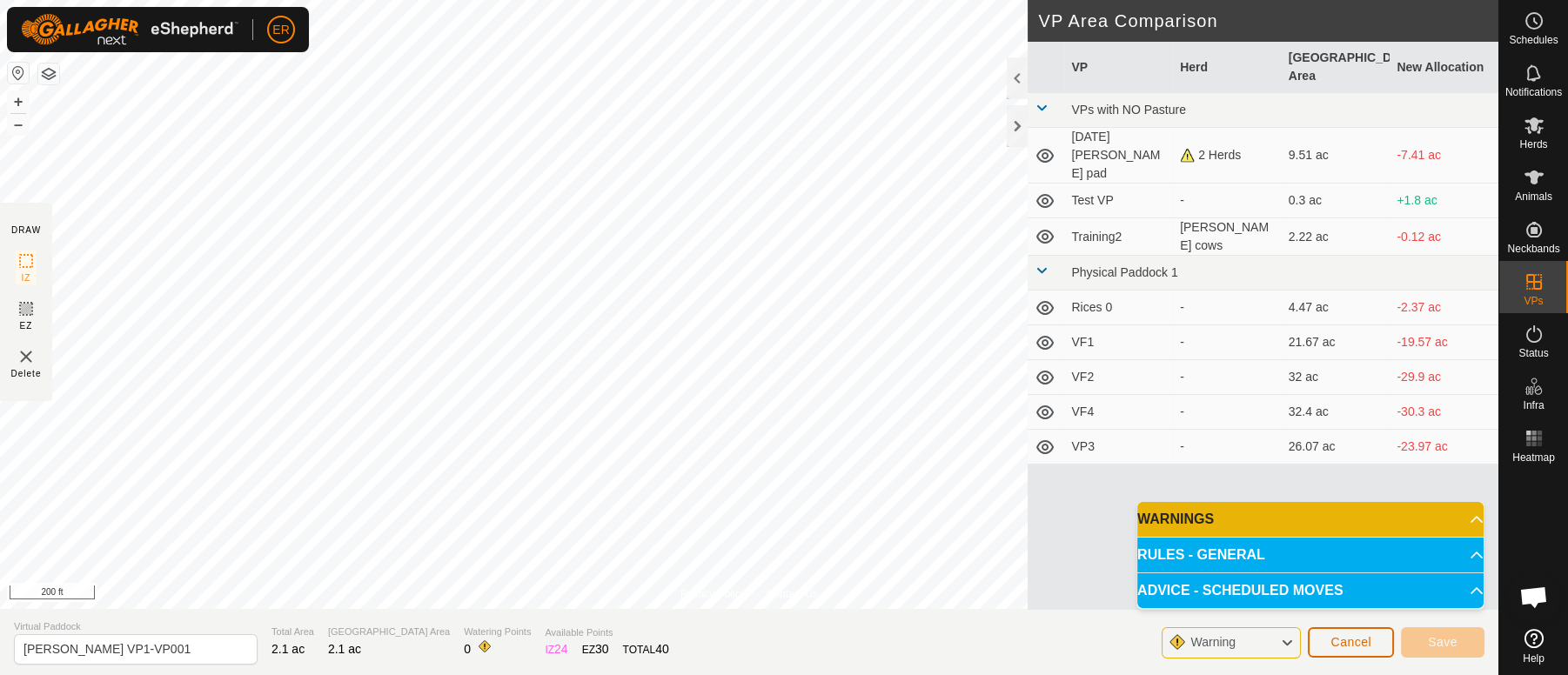
click at [1341, 645] on span "Cancel" at bounding box center [1351, 642] width 41 height 14
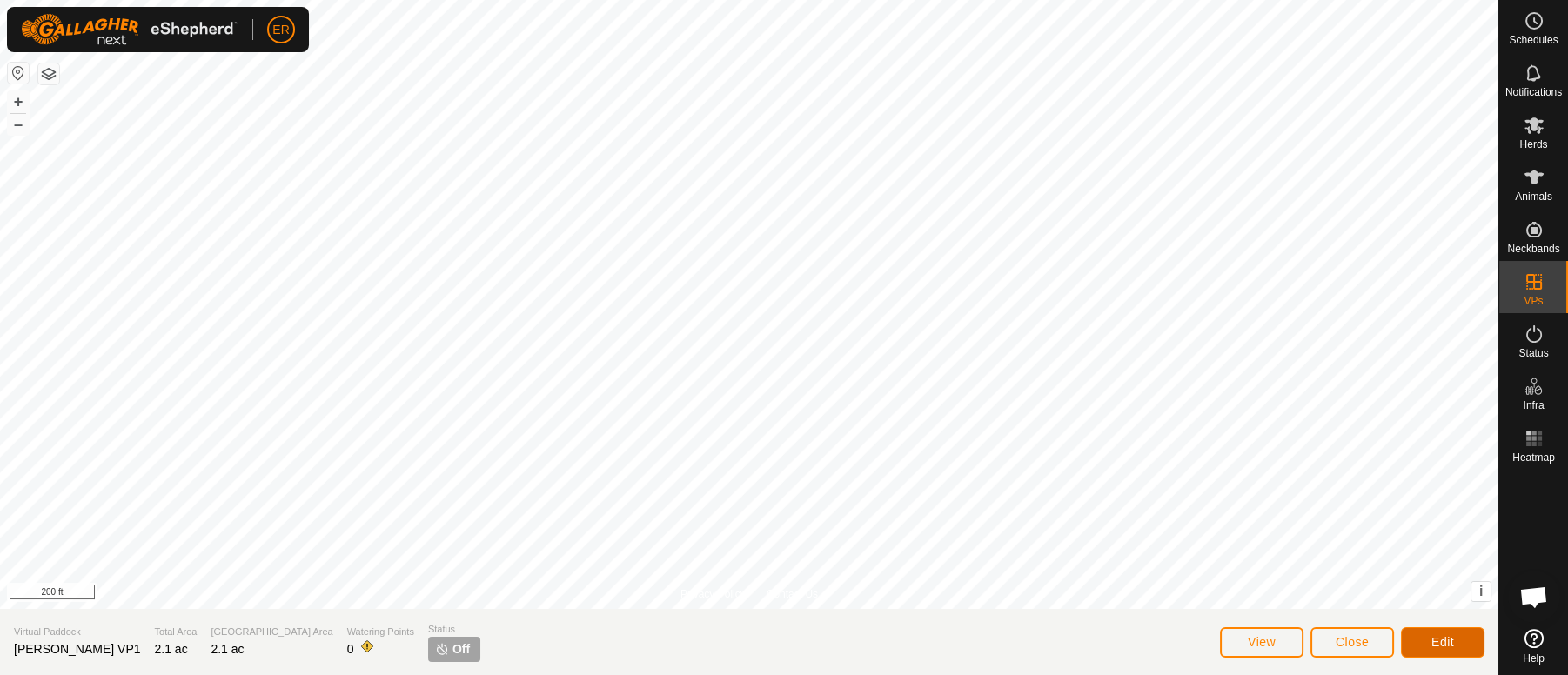
click at [1464, 645] on button "Edit" at bounding box center [1442, 642] width 83 height 30
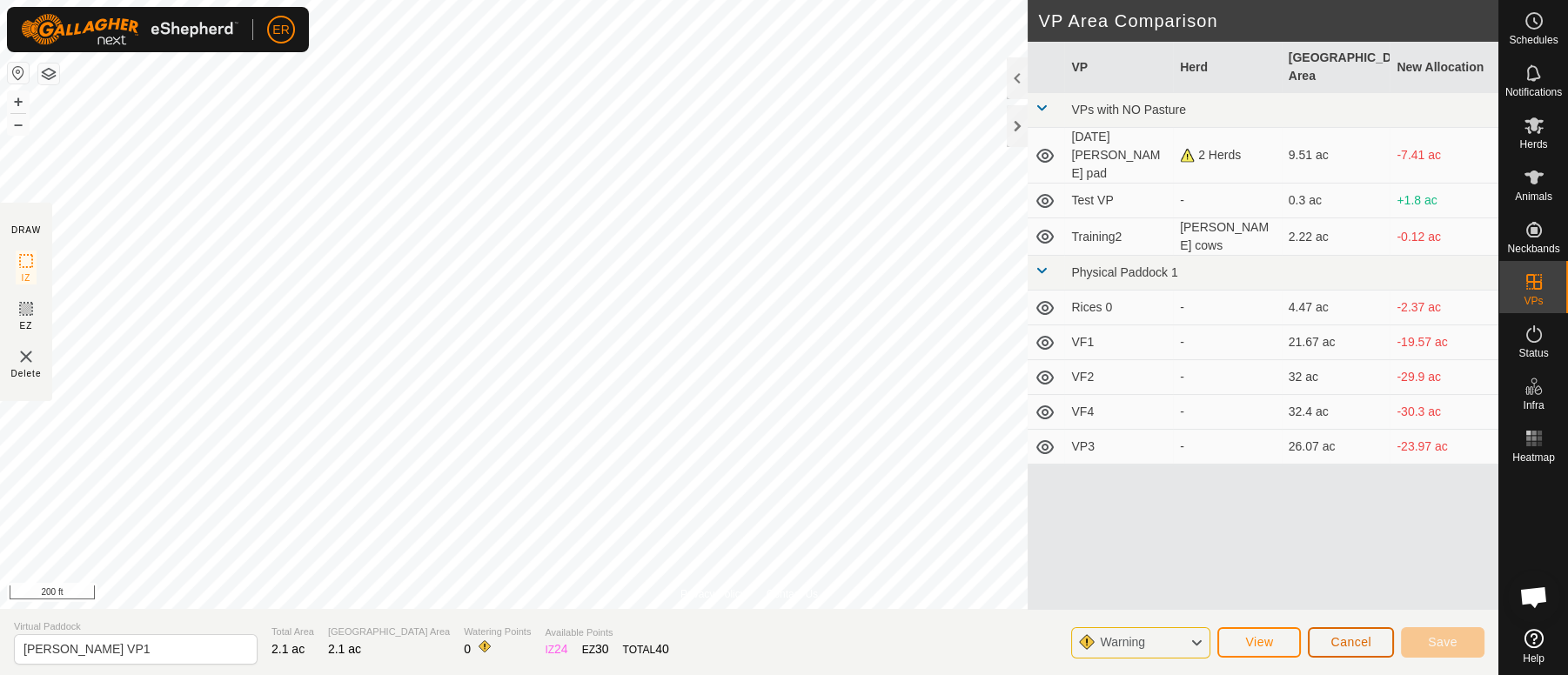
click at [1371, 647] on span "Cancel" at bounding box center [1351, 642] width 41 height 14
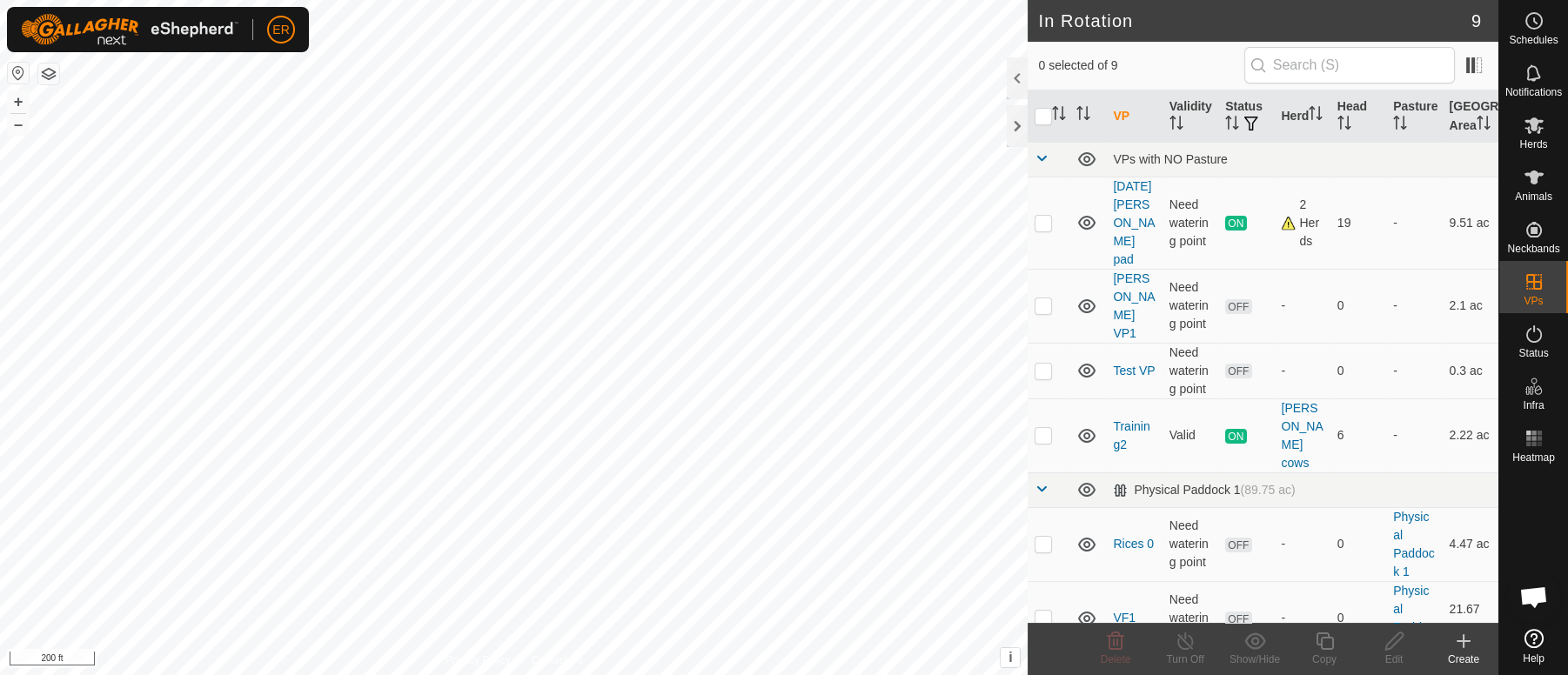
click at [1461, 641] on icon at bounding box center [1463, 641] width 12 height 0
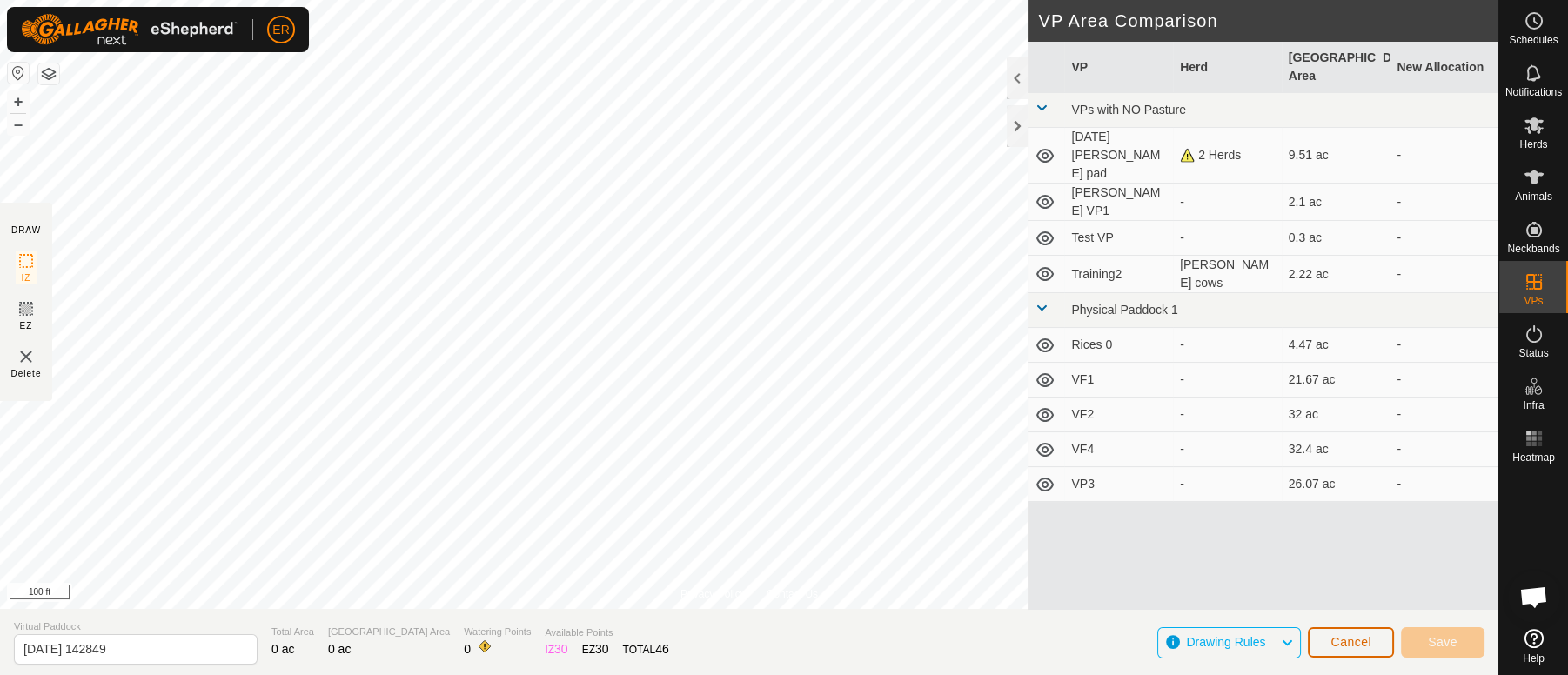
click at [1352, 646] on span "Cancel" at bounding box center [1351, 642] width 41 height 14
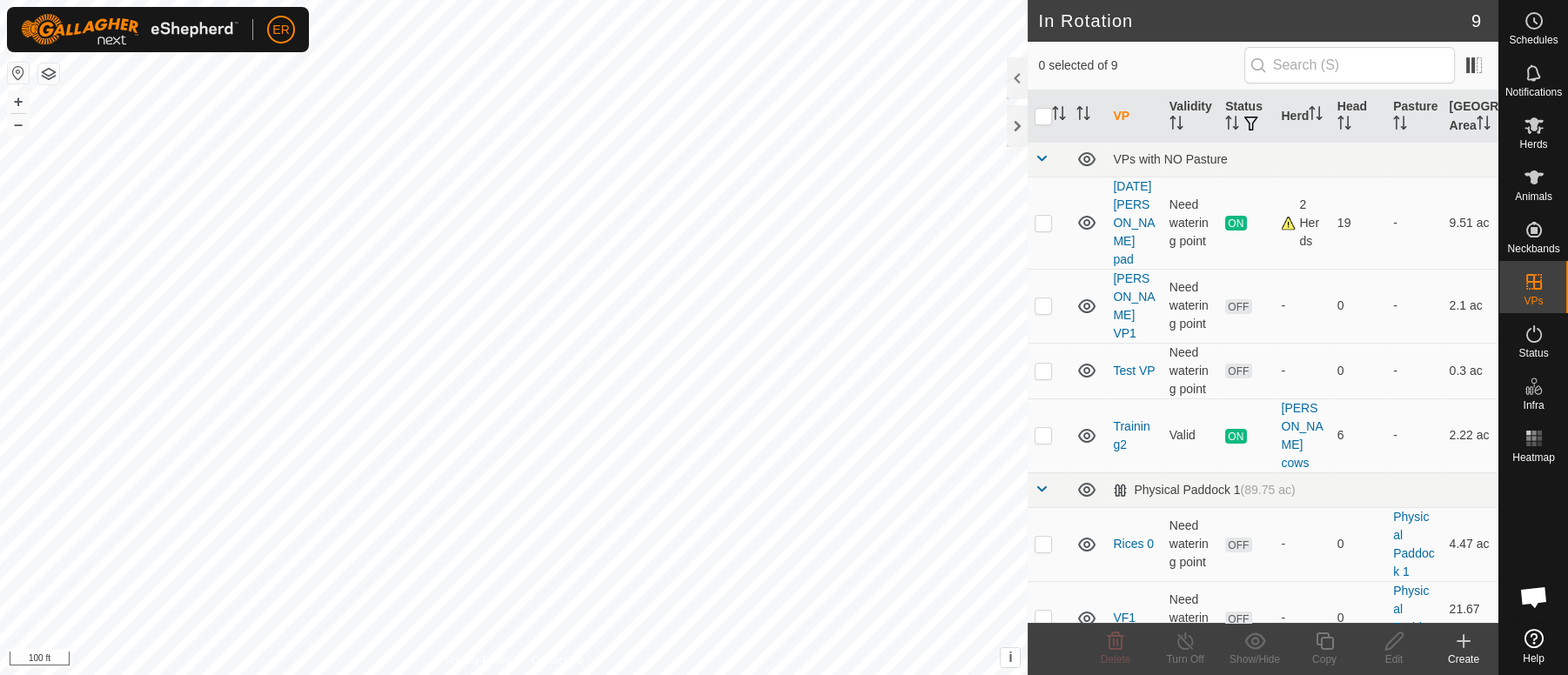
click at [1525, 638] on icon at bounding box center [1535, 639] width 20 height 20
